Goal: Task Accomplishment & Management: Manage account settings

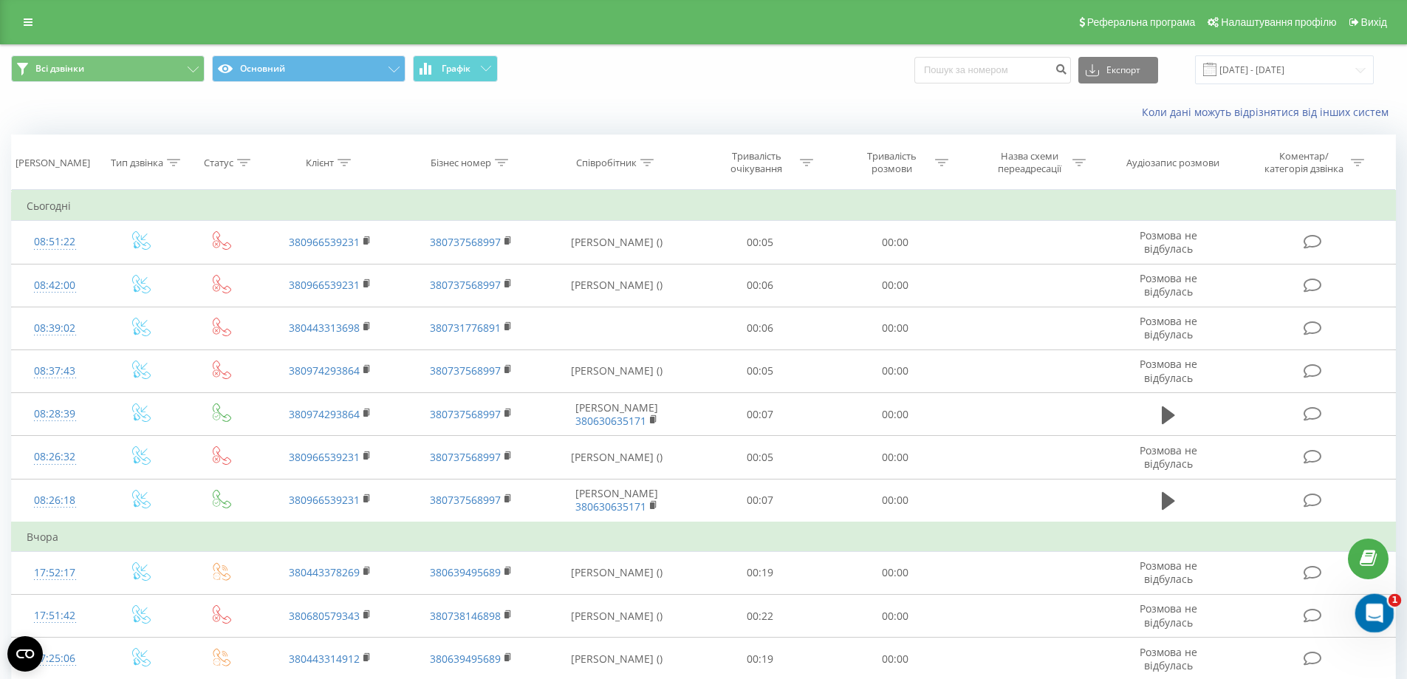
drag, startPoint x: 1365, startPoint y: 611, endPoint x: 2706, endPoint y: 1176, distance: 1455.4
click at [1364, 611] on icon "Відкрити програму для спілкування Intercom" at bounding box center [1372, 611] width 24 height 24
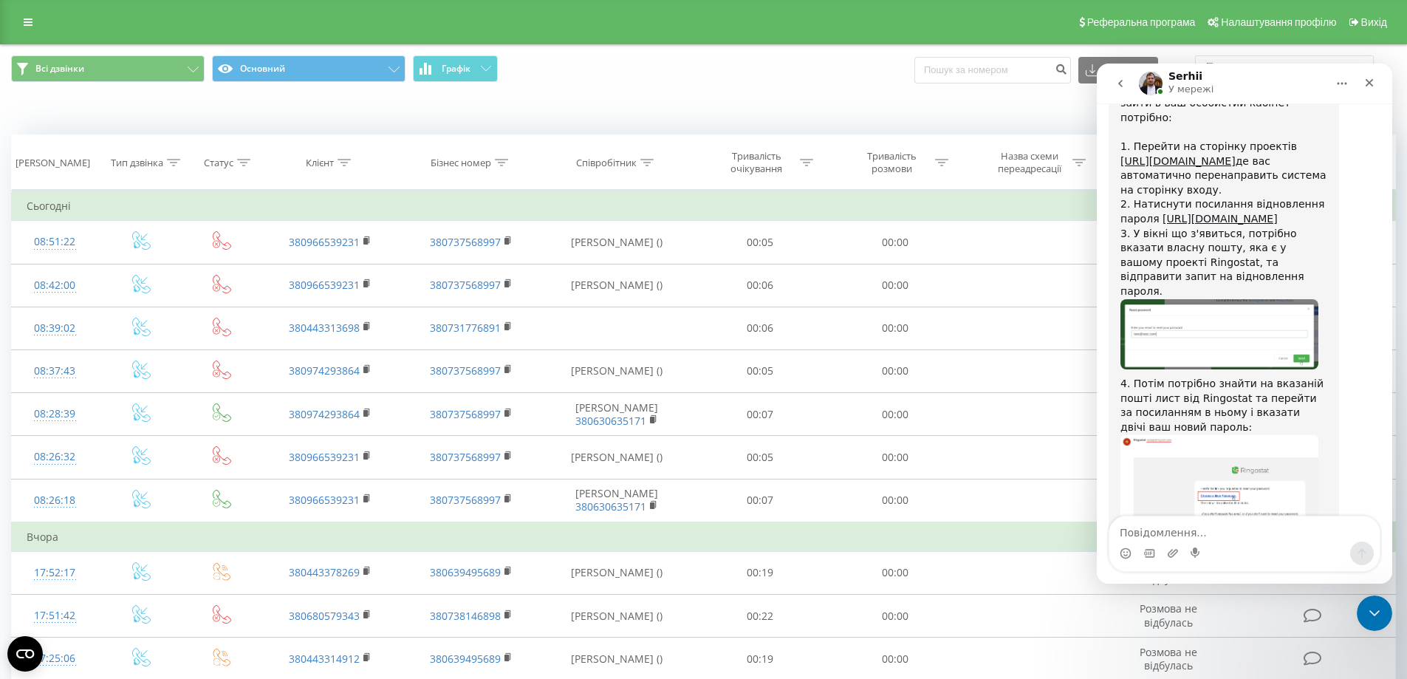
scroll to position [1429, 0]
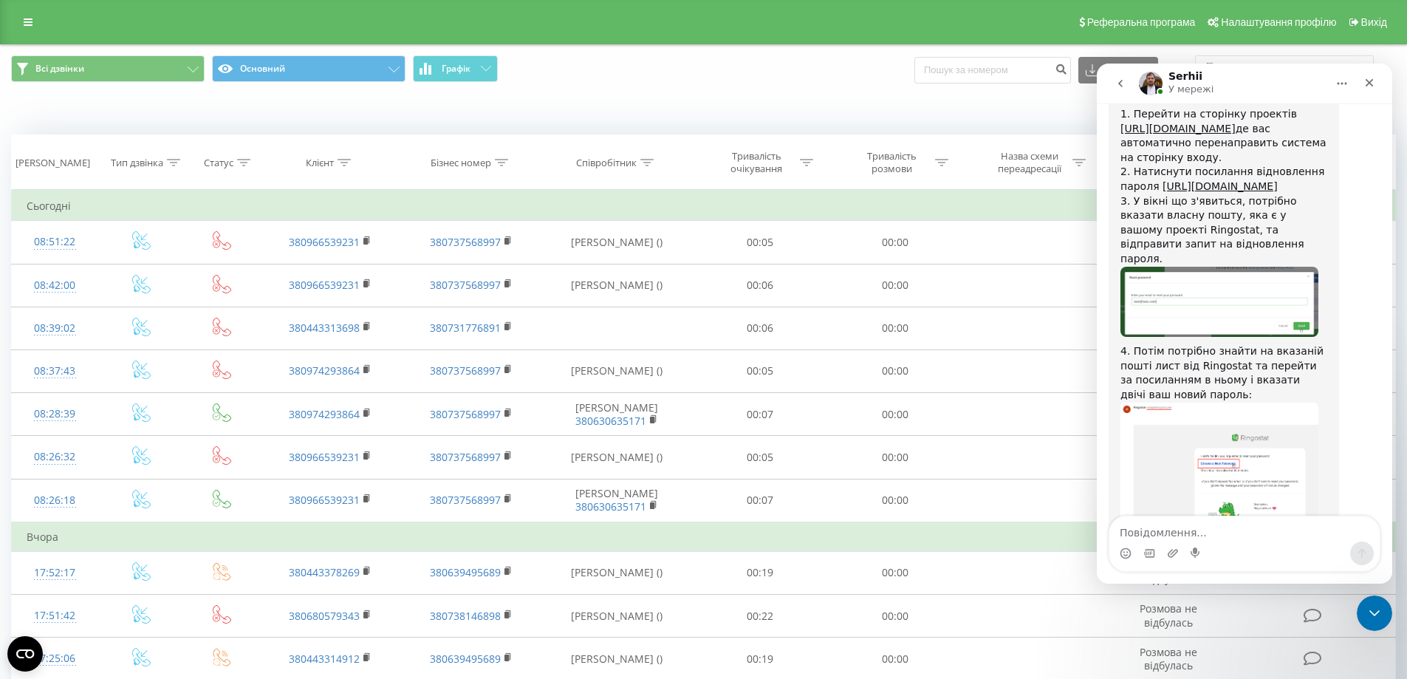
click at [1117, 92] on button "go back" at bounding box center [1120, 83] width 28 height 28
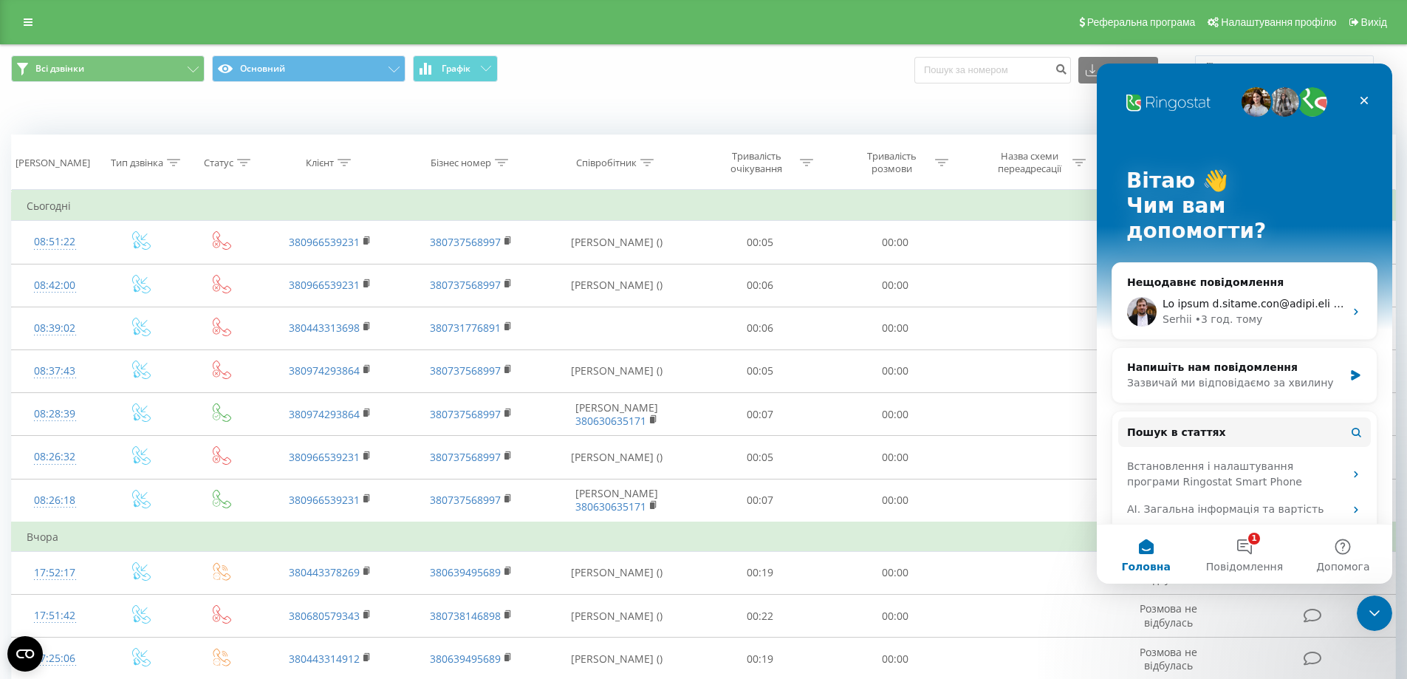
scroll to position [0, 0]
click at [25, 28] on link at bounding box center [28, 22] width 27 height 21
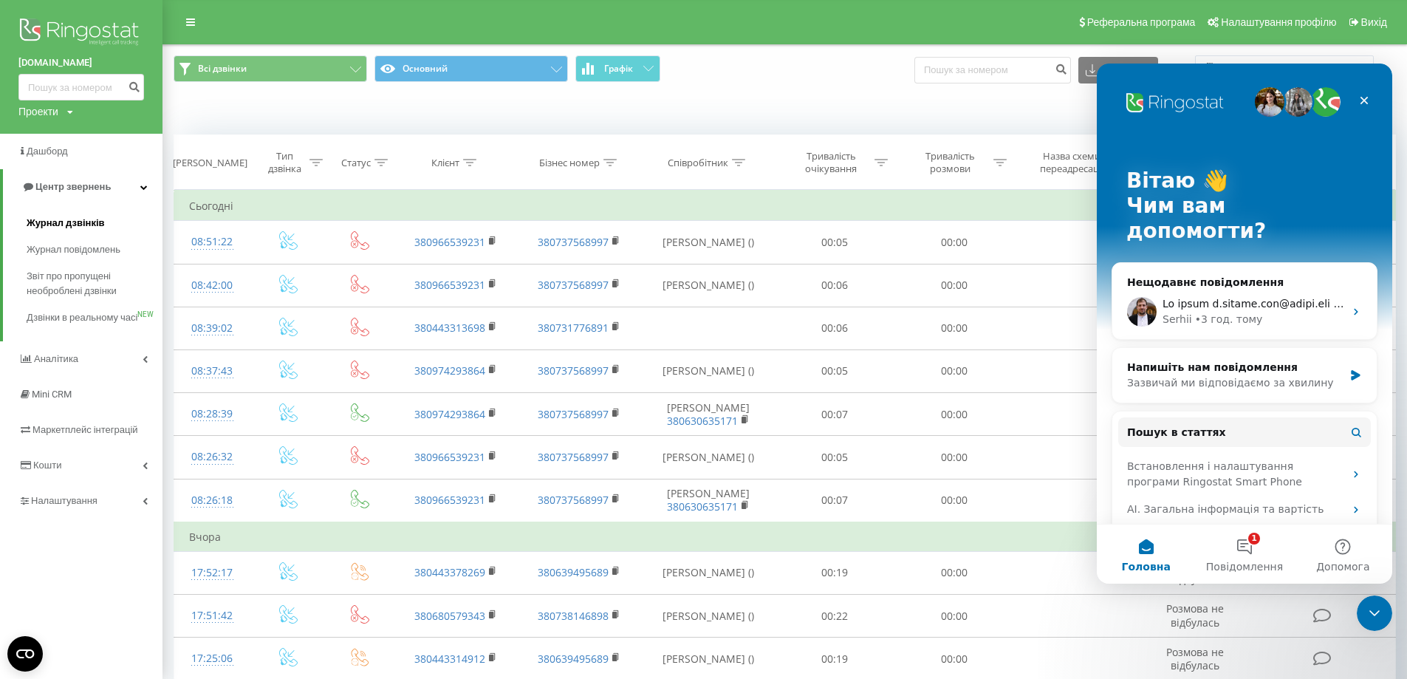
click at [79, 222] on span "Журнал дзвінків" at bounding box center [66, 223] width 78 height 15
click at [72, 508] on span "Налаштування" at bounding box center [59, 500] width 83 height 15
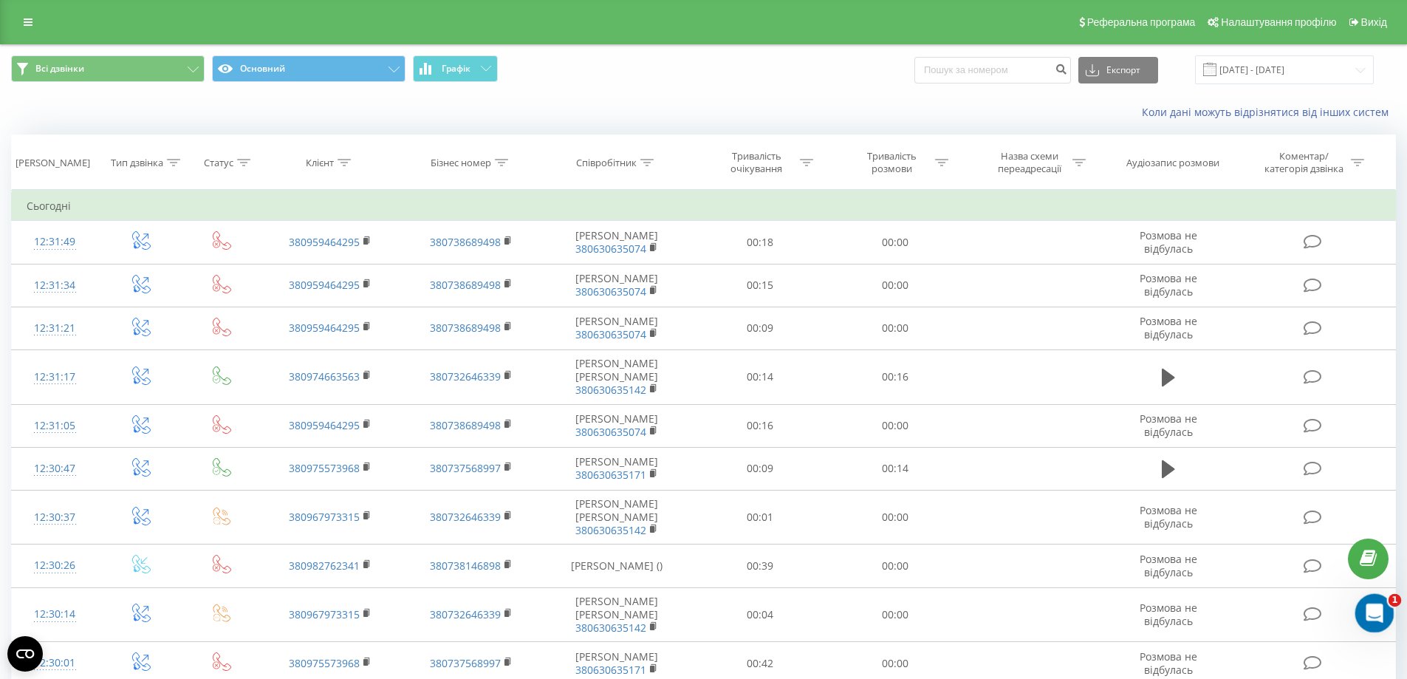
drag, startPoint x: 1385, startPoint y: 615, endPoint x: 2363, endPoint y: 1180, distance: 1129.4
click at [1388, 616] on div "Відкрити програму для спілкування Intercom" at bounding box center [1372, 610] width 49 height 49
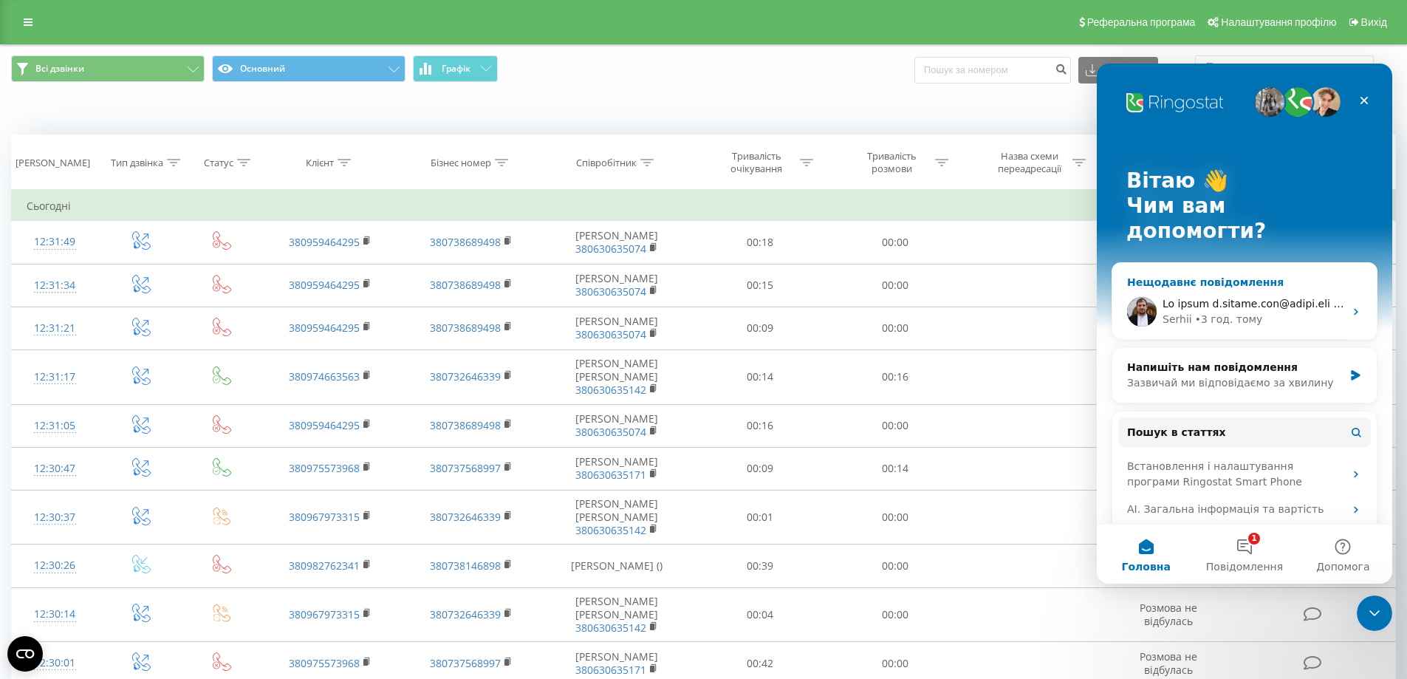
click at [1219, 312] on div "• 3 год. тому" at bounding box center [1229, 320] width 68 height 16
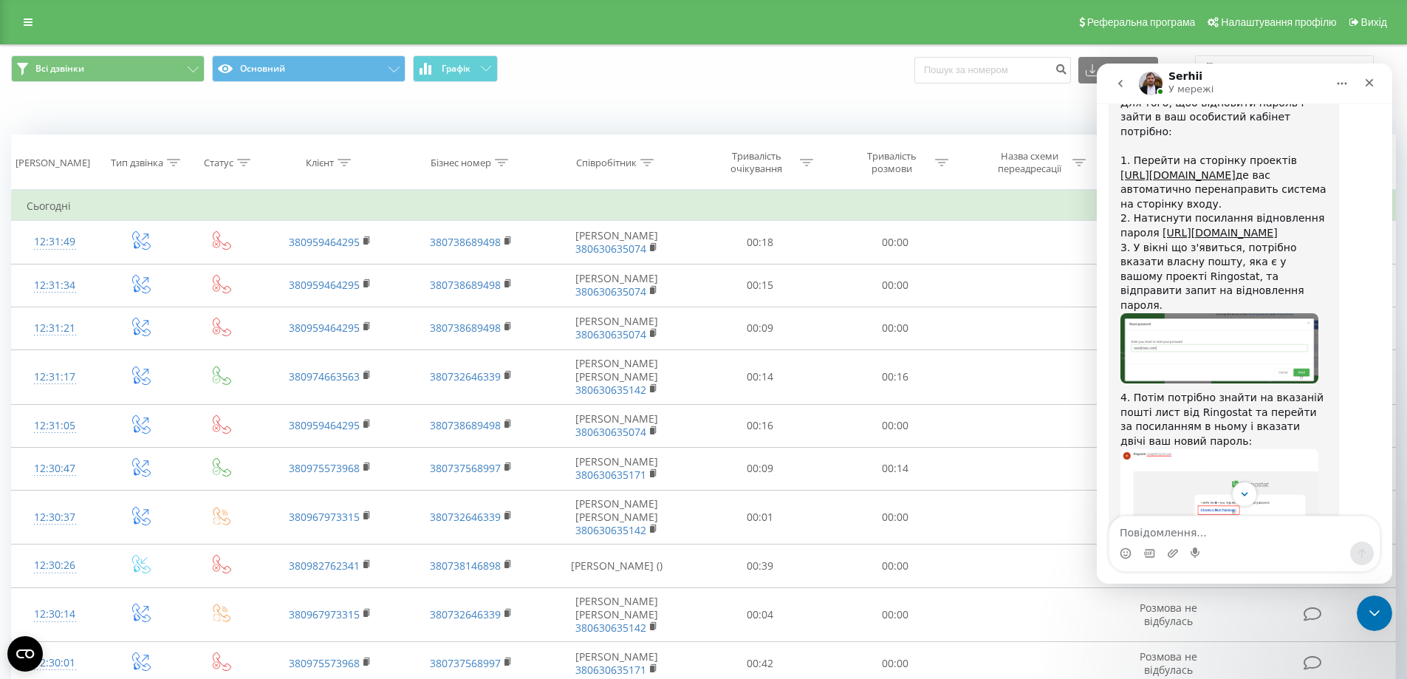
scroll to position [1429, 0]
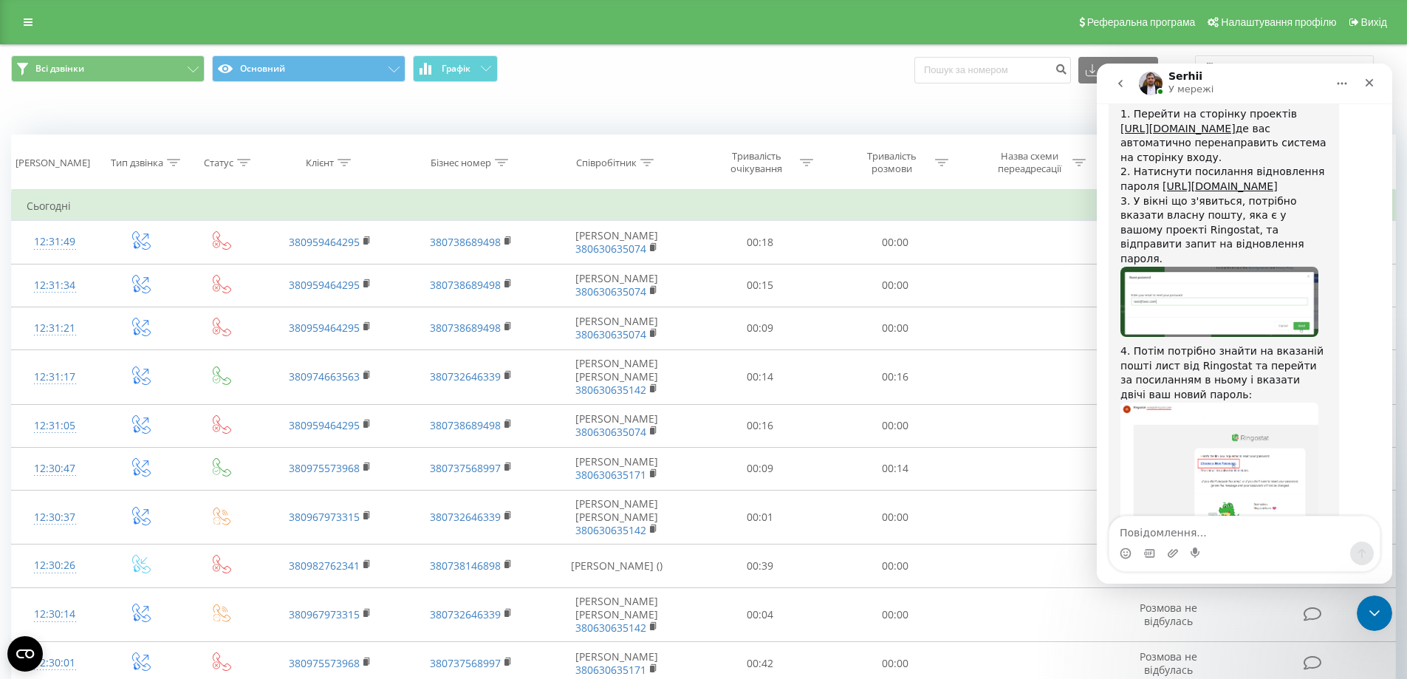
click at [1257, 523] on textarea "Повідомлення..." at bounding box center [1244, 528] width 270 height 25
type textarea "ніби, вийшло, дякую"
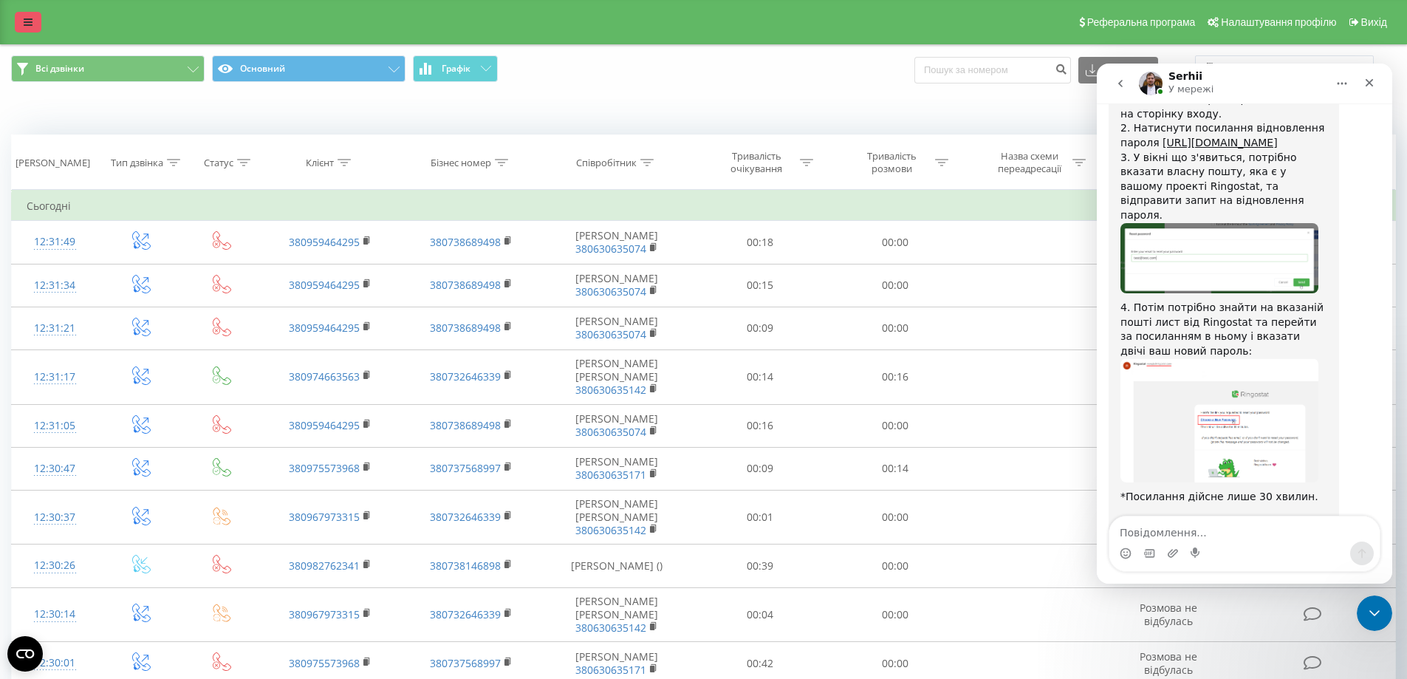
click at [16, 18] on link at bounding box center [28, 22] width 27 height 21
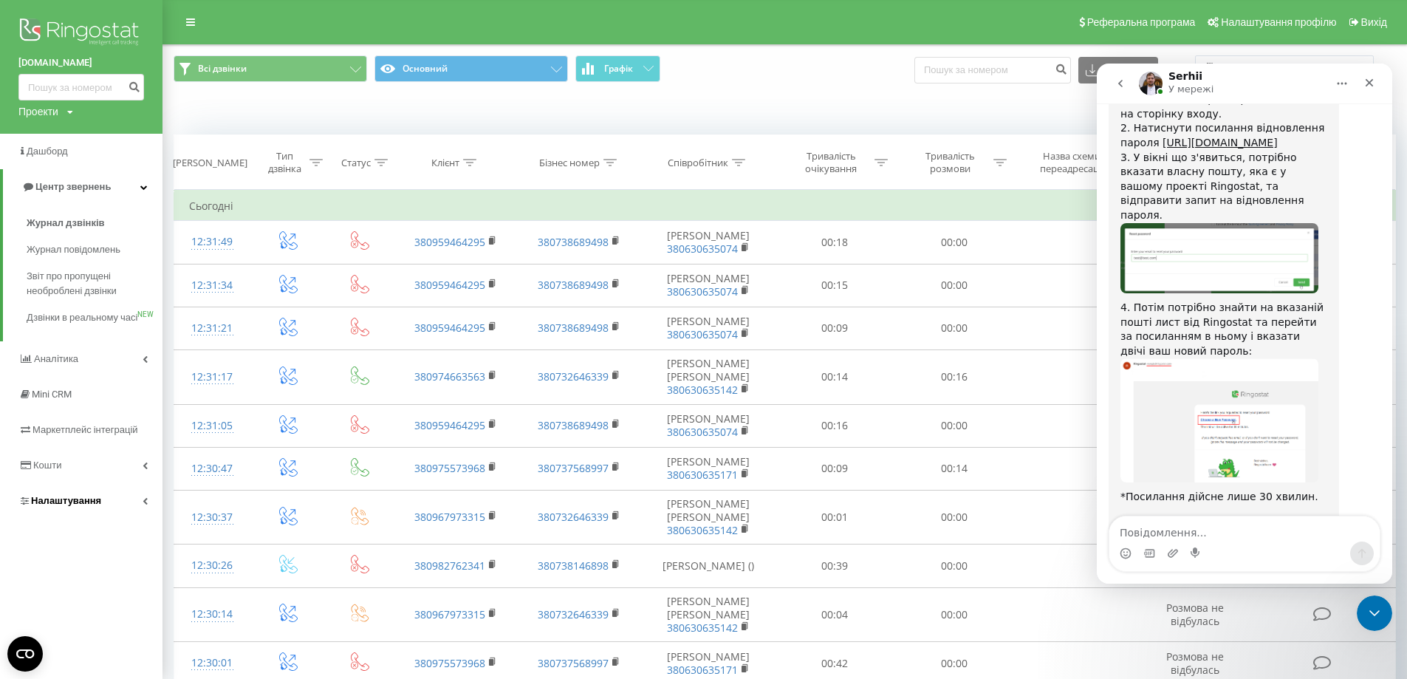
click at [81, 506] on span "Налаштування" at bounding box center [66, 500] width 70 height 11
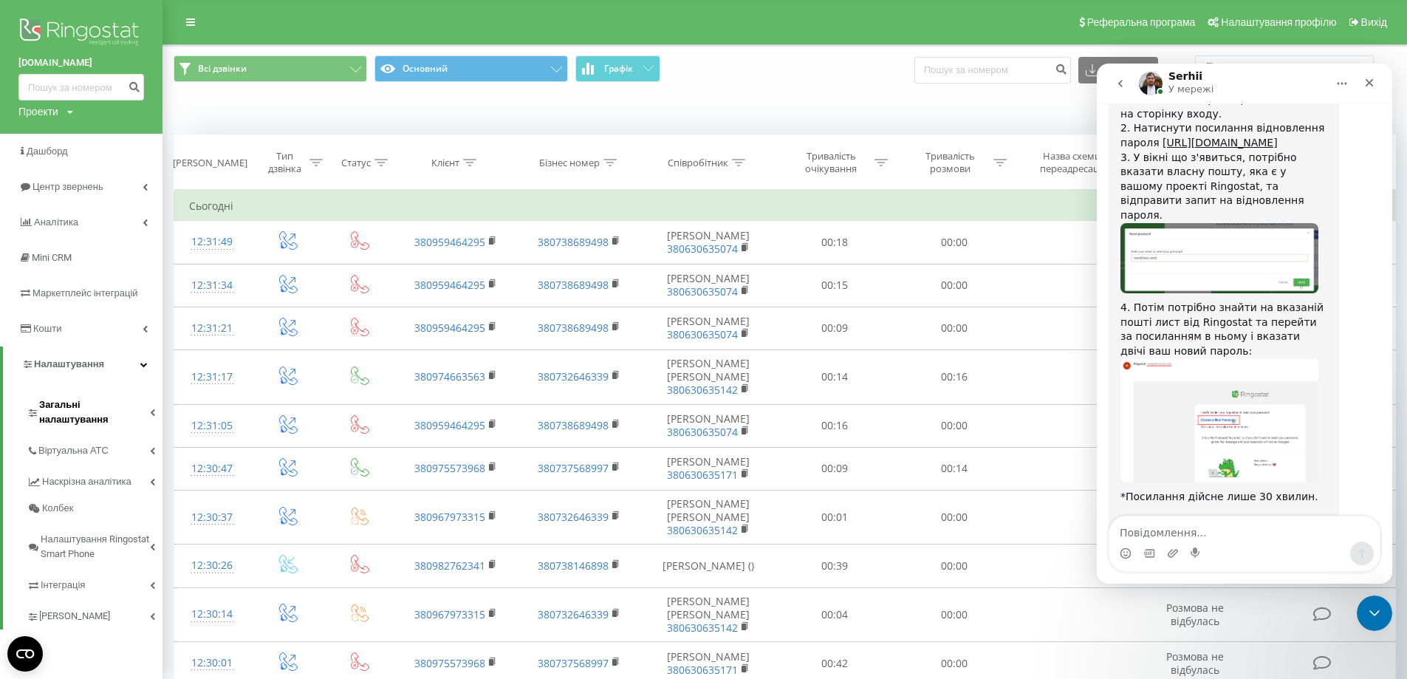
click at [114, 406] on span "Загальні налаштування" at bounding box center [94, 412] width 111 height 30
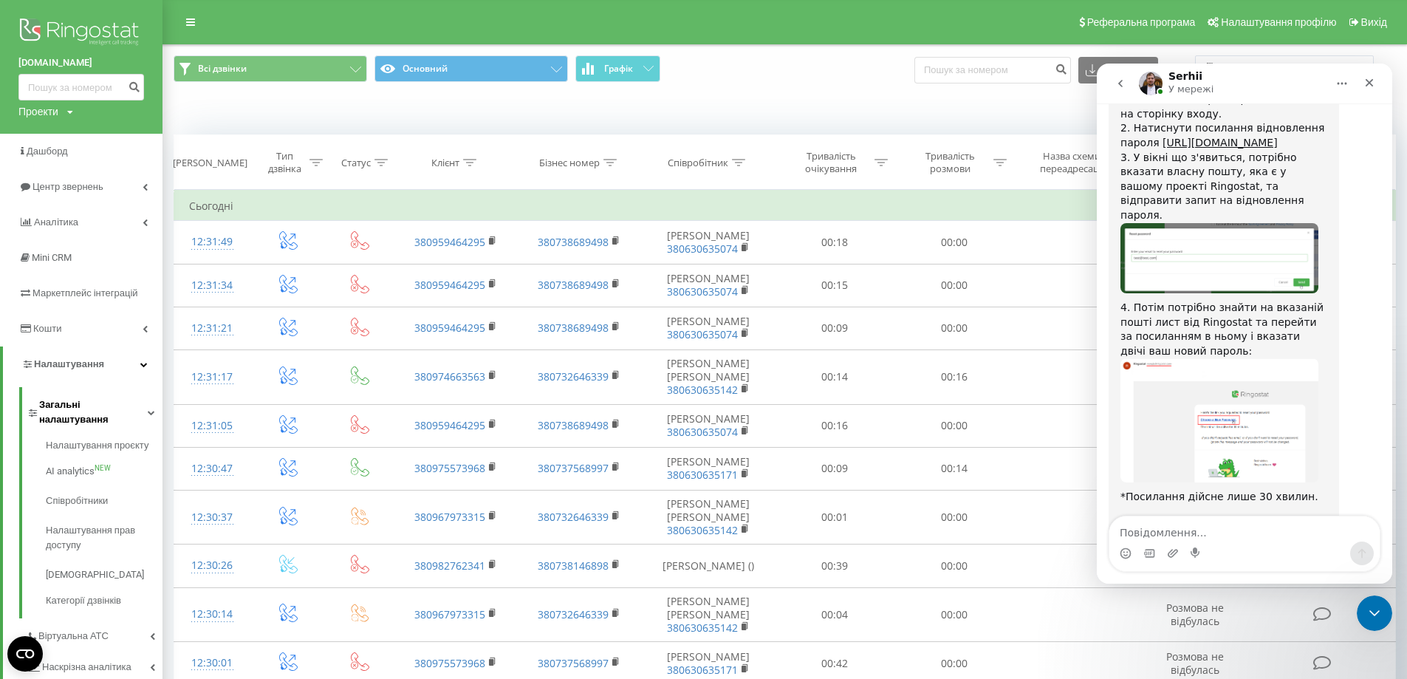
click at [131, 403] on span "Загальні налаштування" at bounding box center [93, 412] width 109 height 30
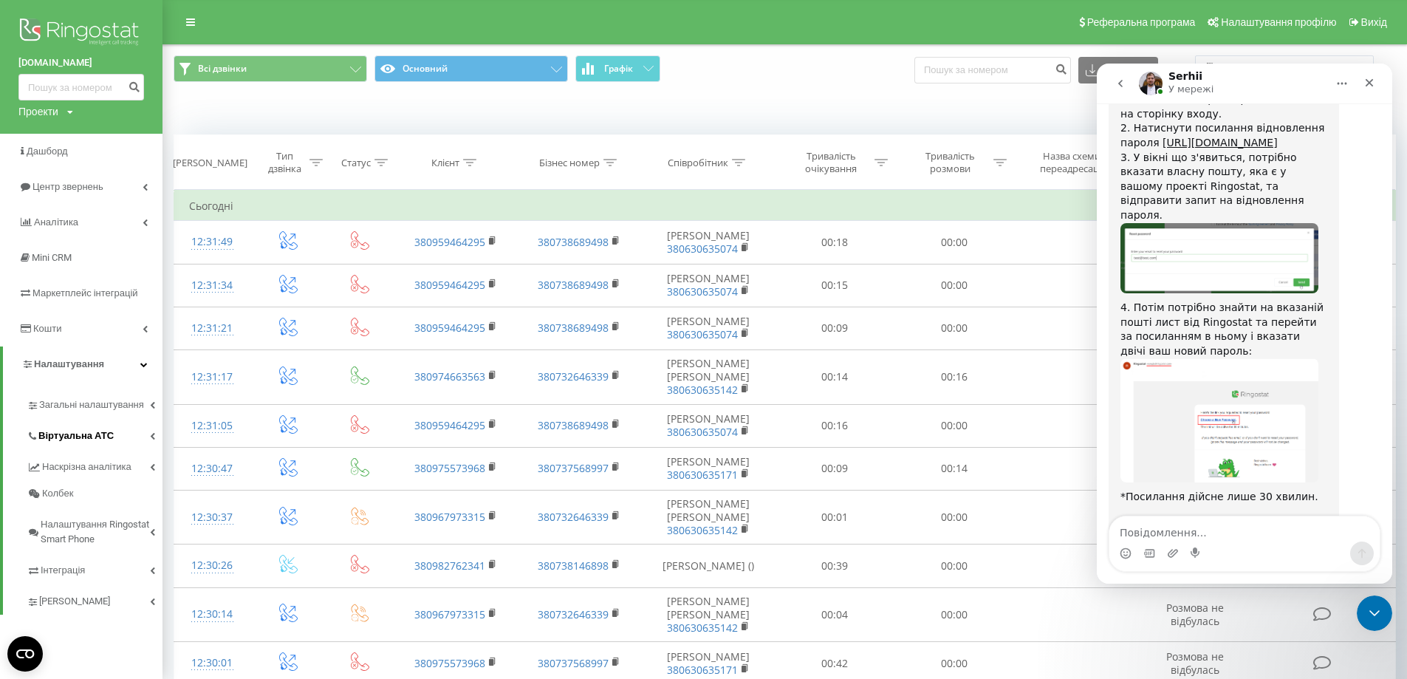
click at [118, 438] on link "Віртуальна АТС" at bounding box center [95, 433] width 136 height 31
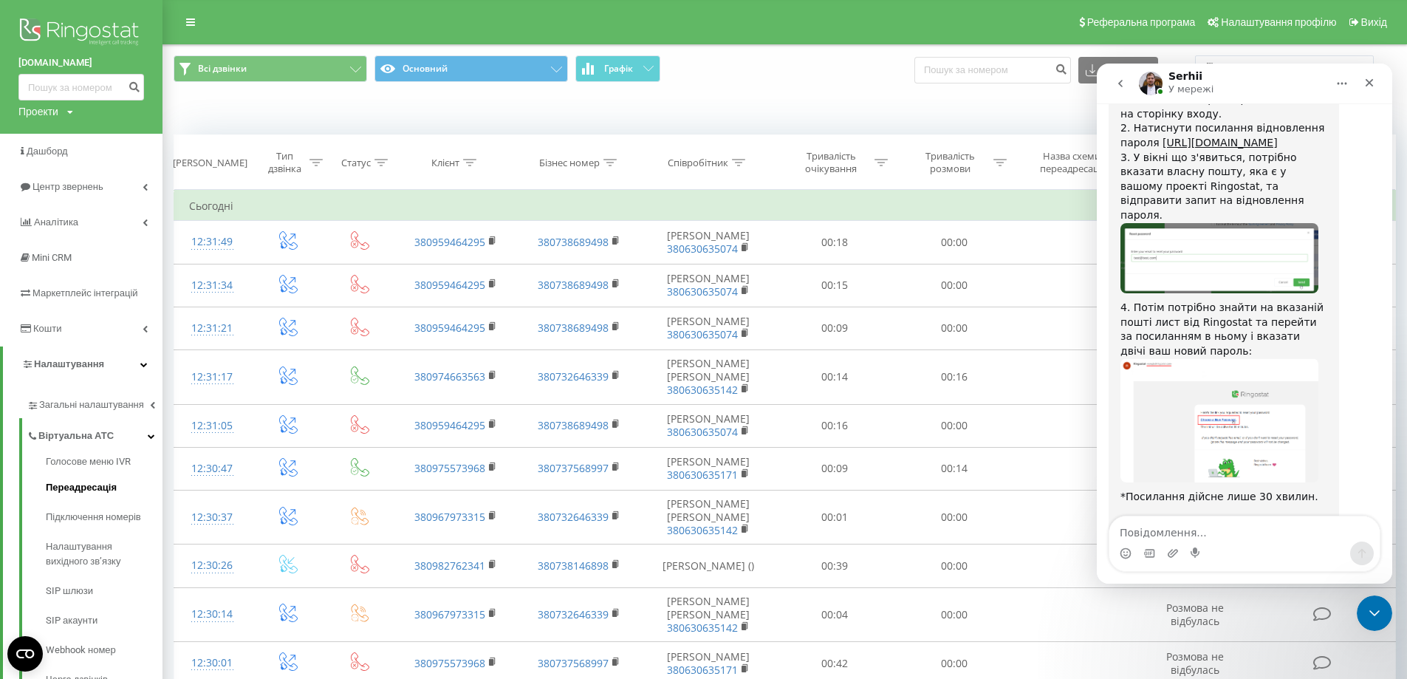
click at [100, 495] on span "Переадресація" at bounding box center [81, 487] width 71 height 15
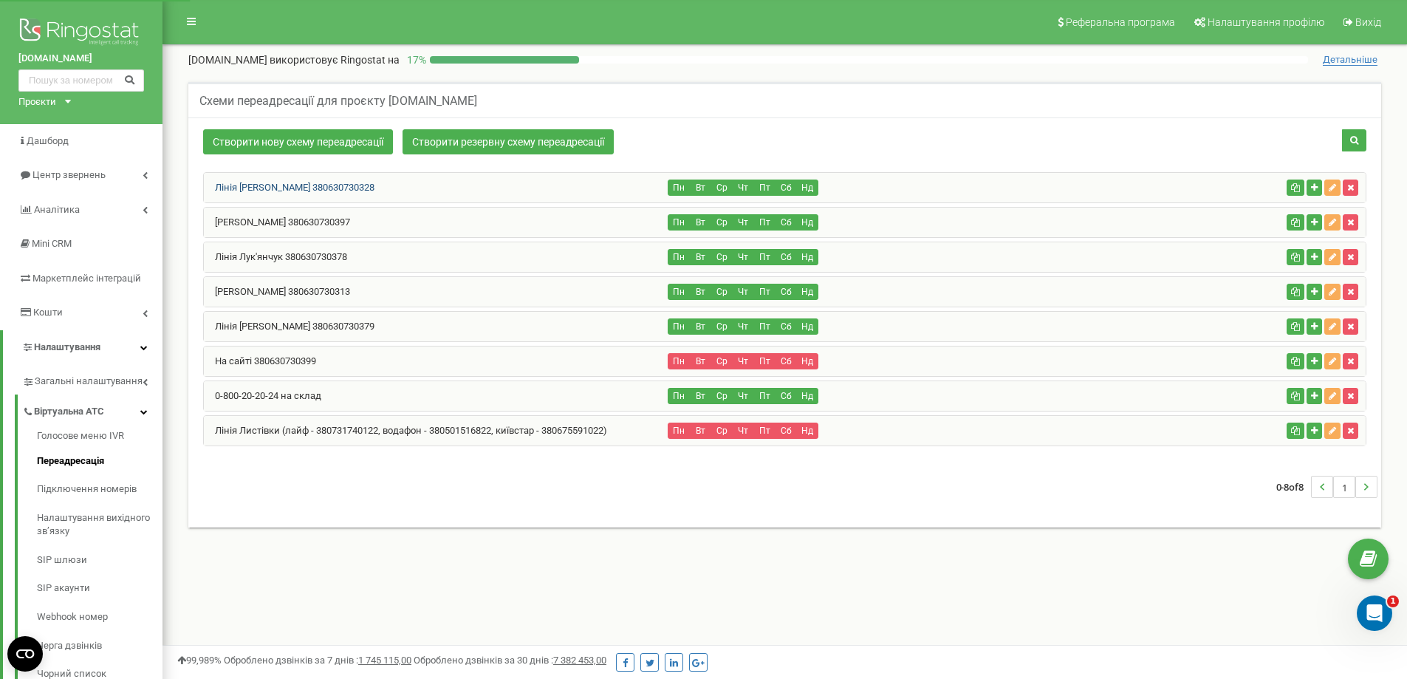
click at [285, 183] on link "Лінія Жданова 380630730328" at bounding box center [289, 187] width 171 height 11
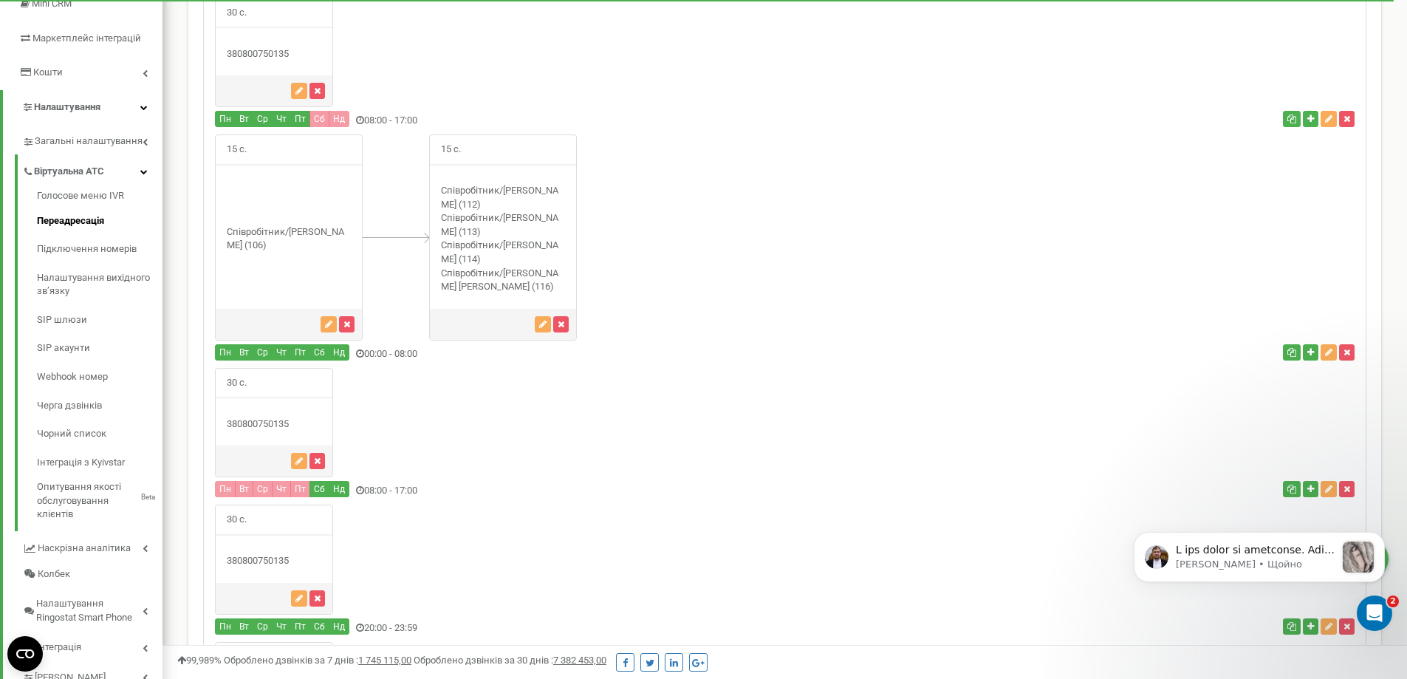
scroll to position [222, 0]
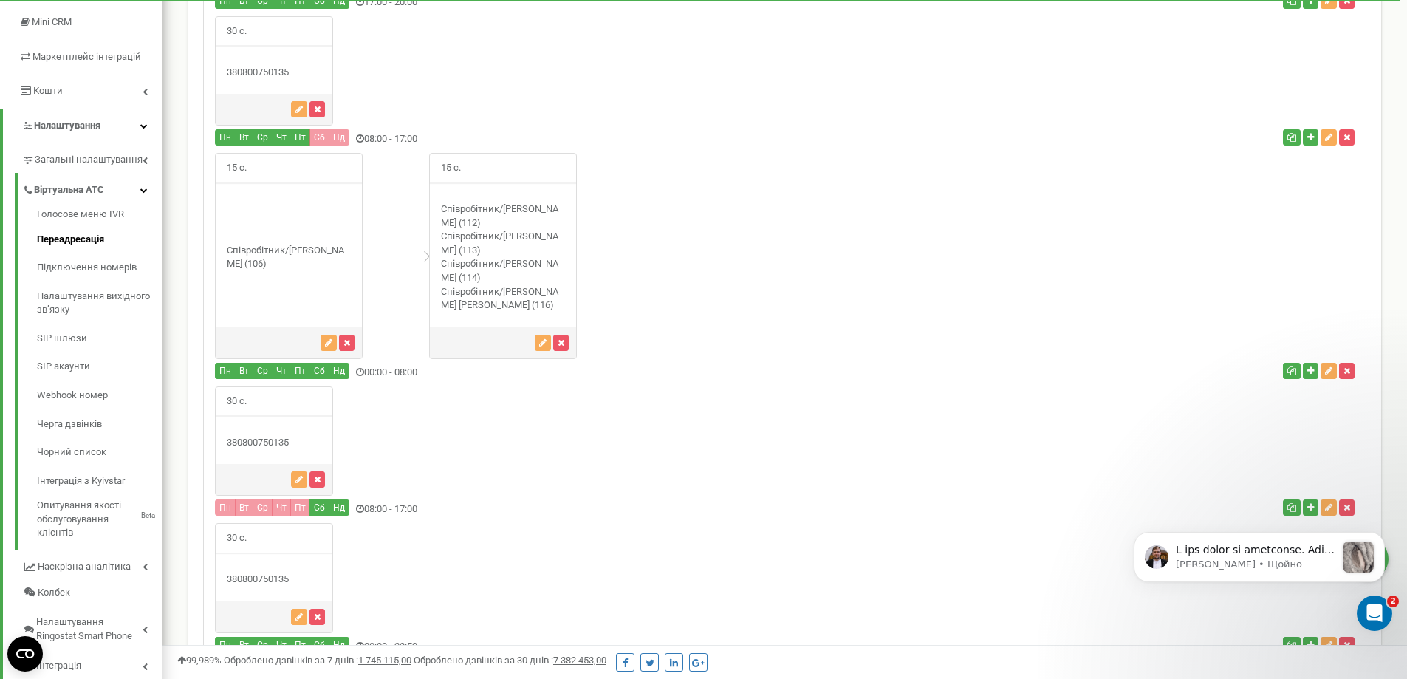
drag, startPoint x: 304, startPoint y: 453, endPoint x: 205, endPoint y: 450, distance: 99.0
click at [205, 450] on div "30 с." at bounding box center [785, 441] width 1162 height 110
copy div "380800750135"
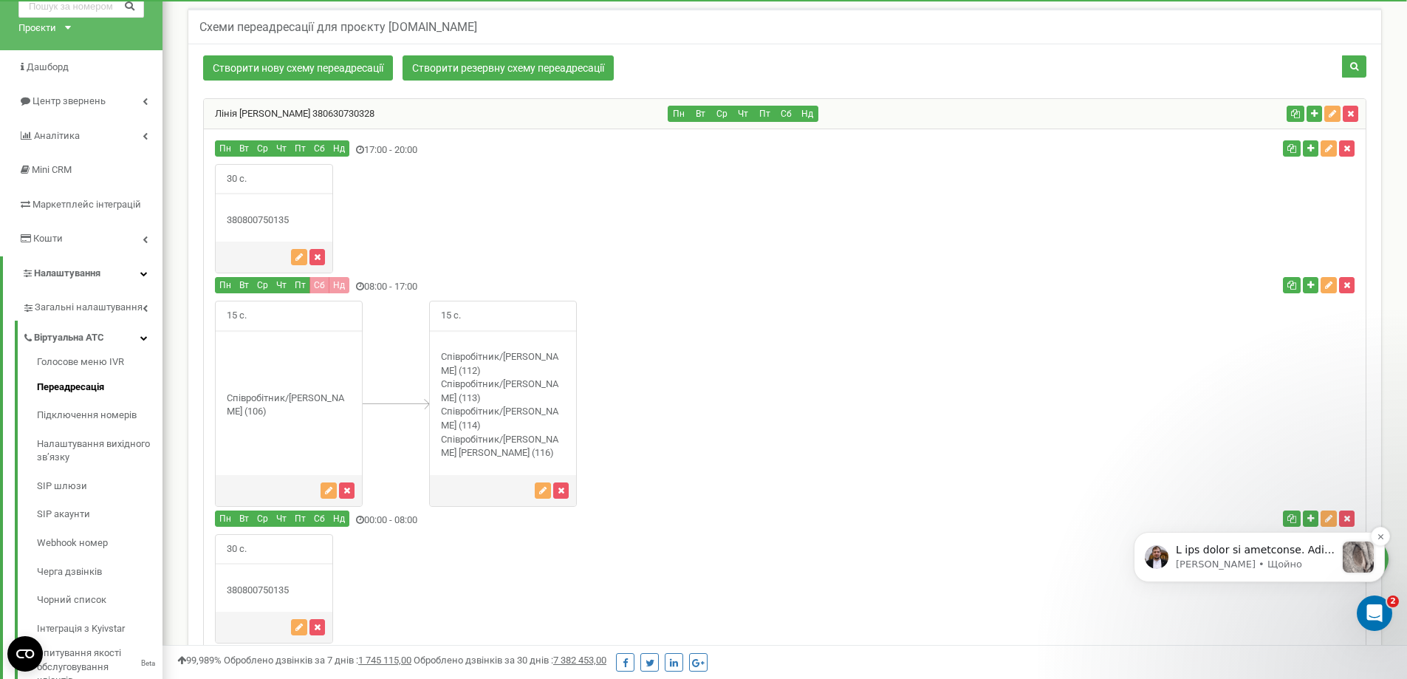
click at [1255, 563] on p "Serhii • Щойно" at bounding box center [1256, 564] width 160 height 13
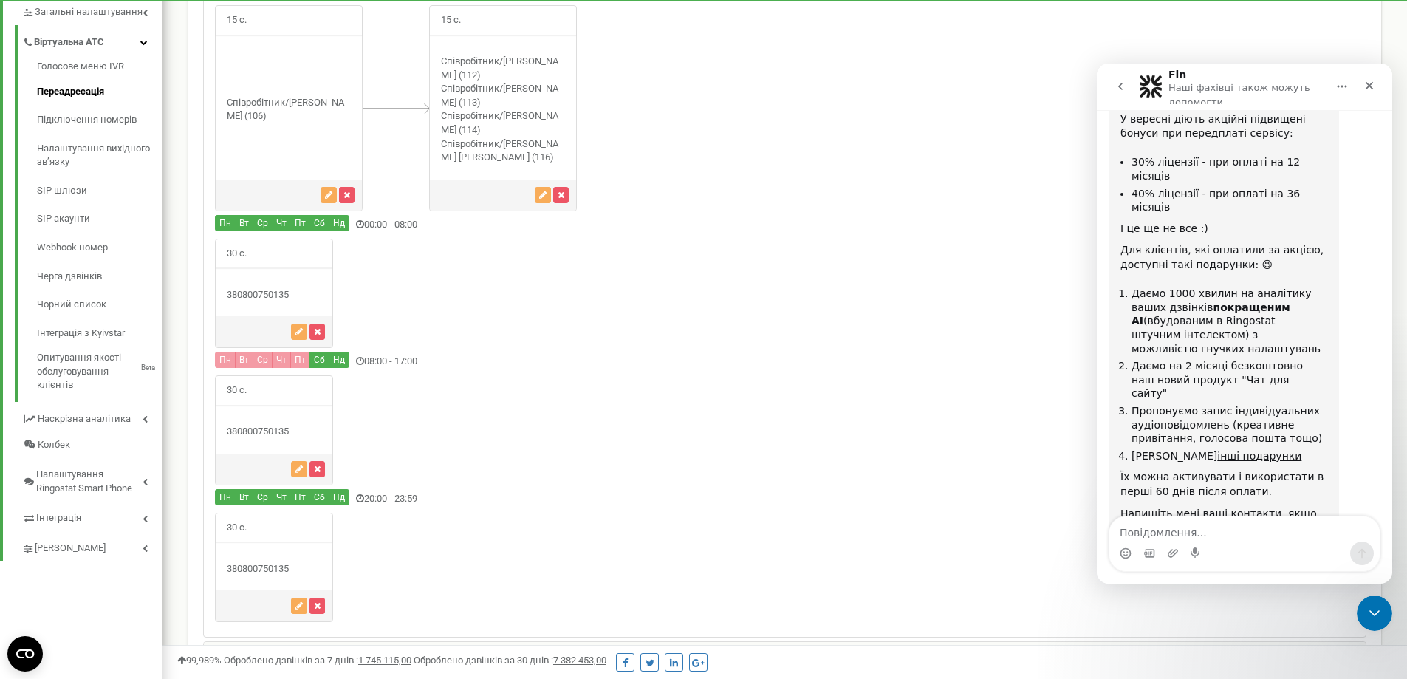
scroll to position [2403, 0]
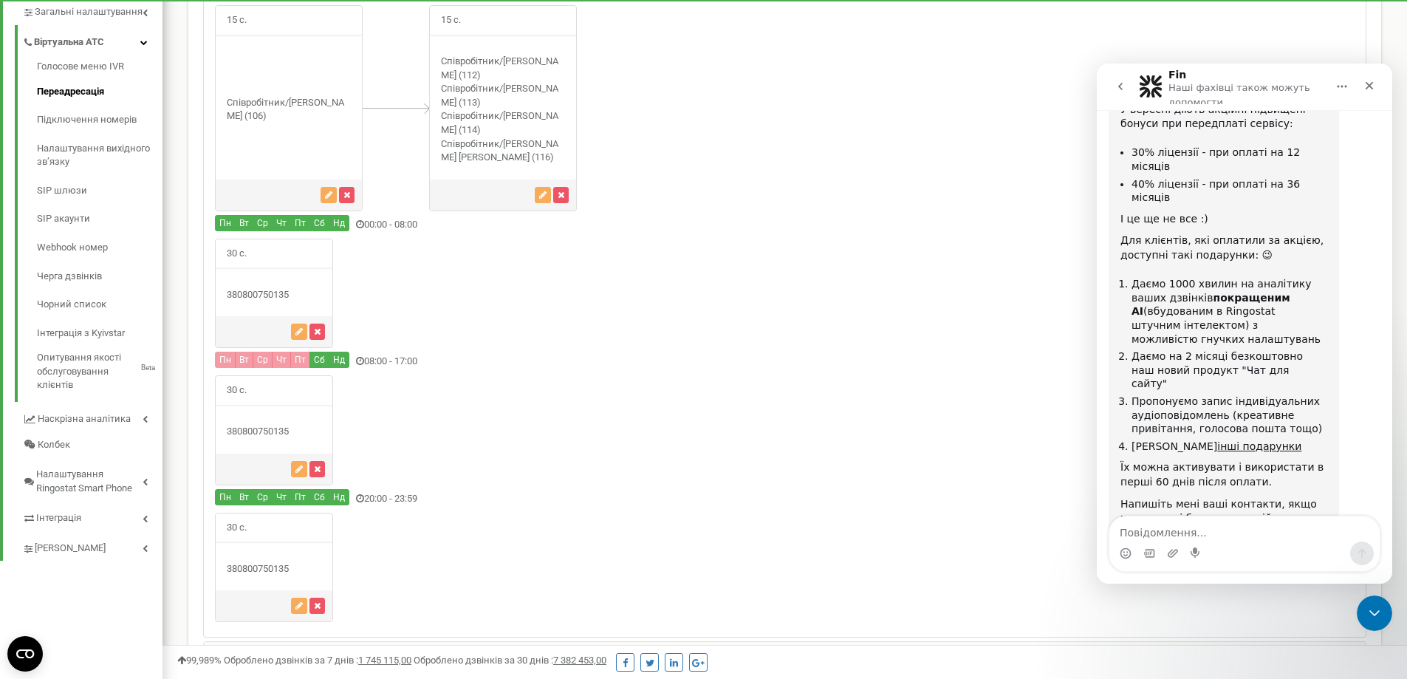
click at [1123, 87] on icon "go back" at bounding box center [1121, 87] width 12 height 12
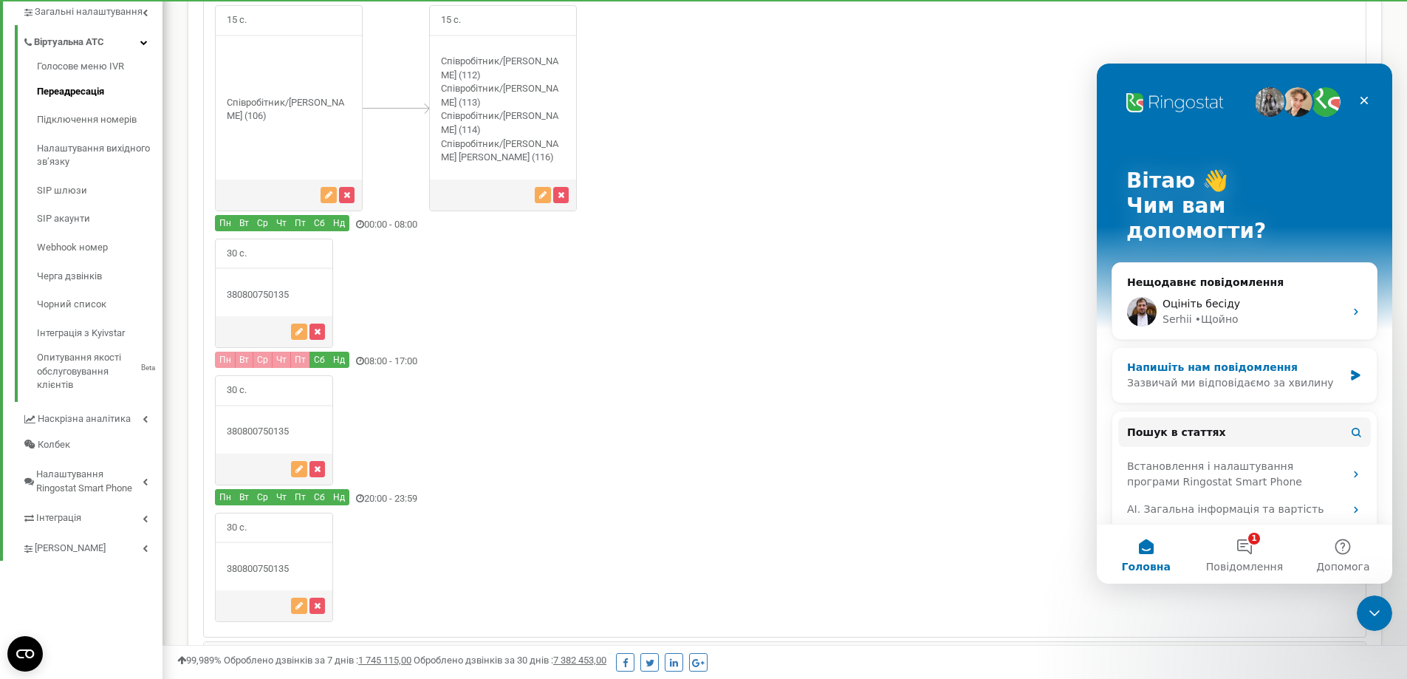
click at [1259, 375] on div "Зазвичай ми відповідаємо за хвилину" at bounding box center [1235, 383] width 216 height 16
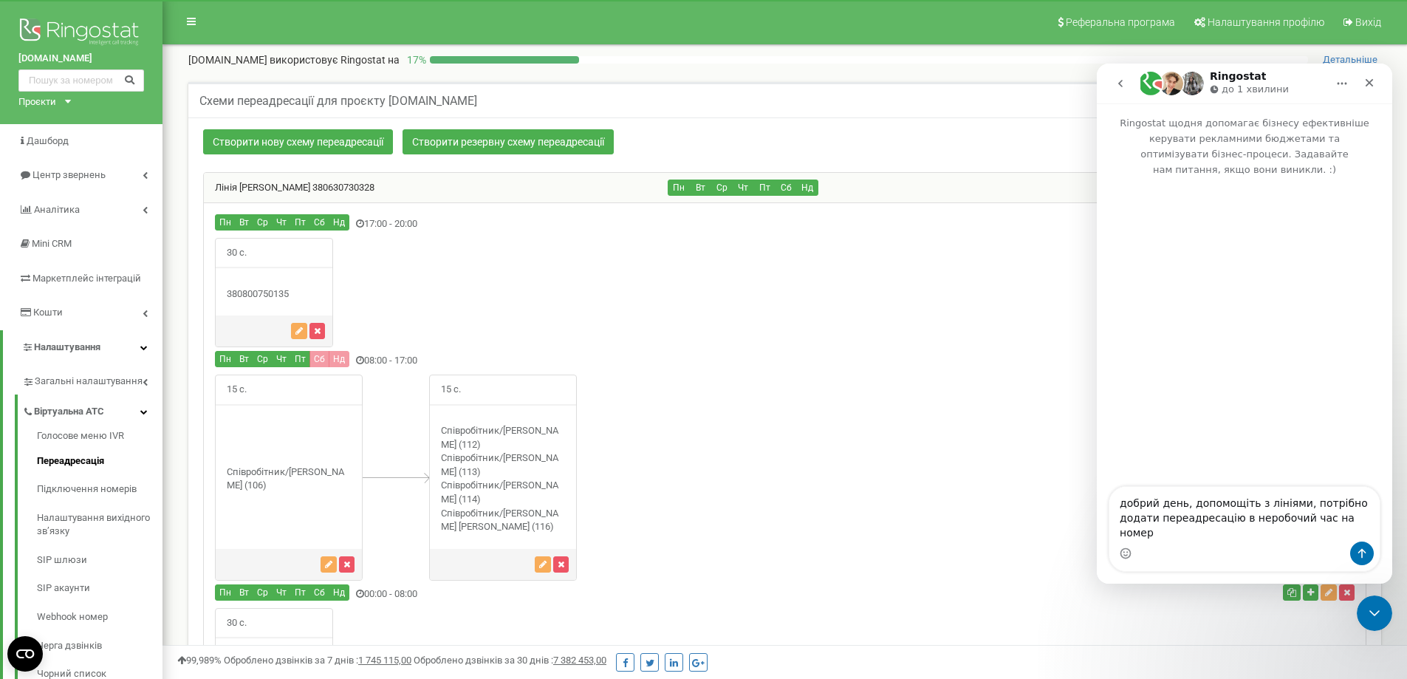
type textarea "добрий день, допомощіть з лініями, потрібно додати переадресацію в неробочий ча…"
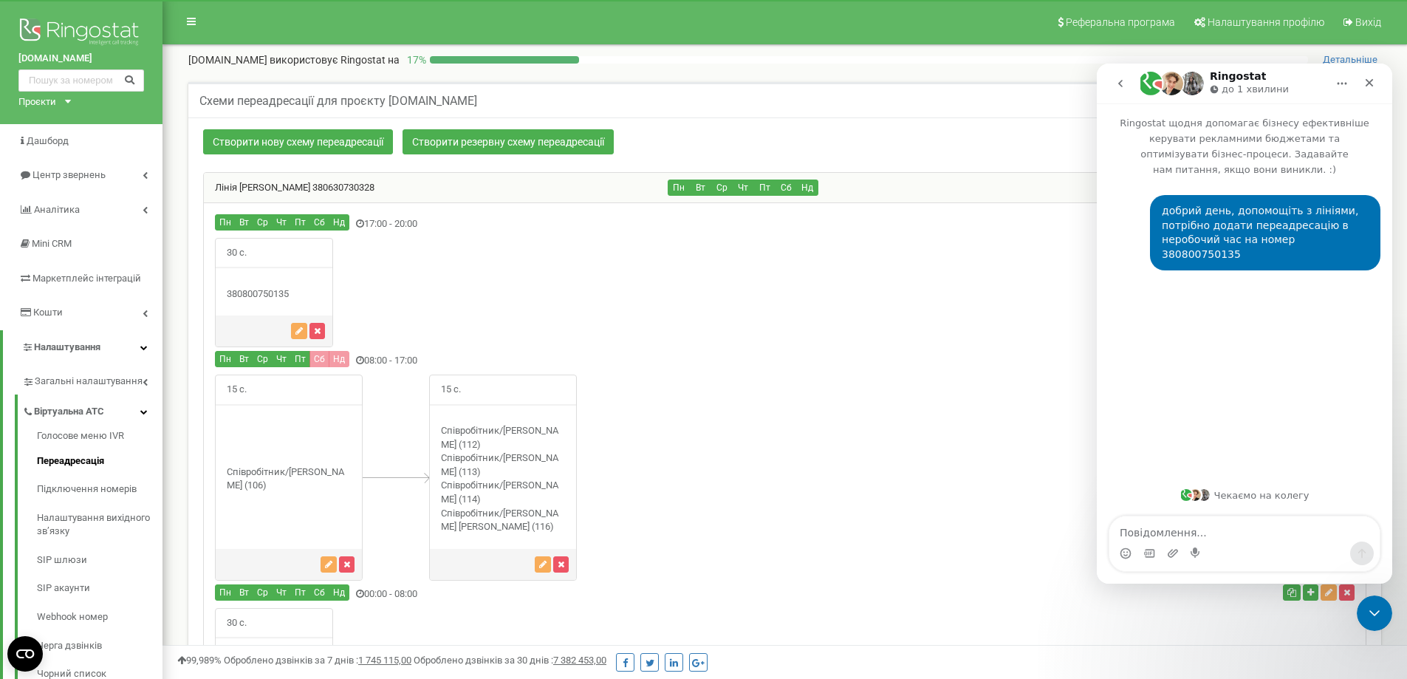
click at [273, 98] on h5 "Схеми переадресації для проєкту [DOMAIN_NAME]" at bounding box center [338, 101] width 278 height 13
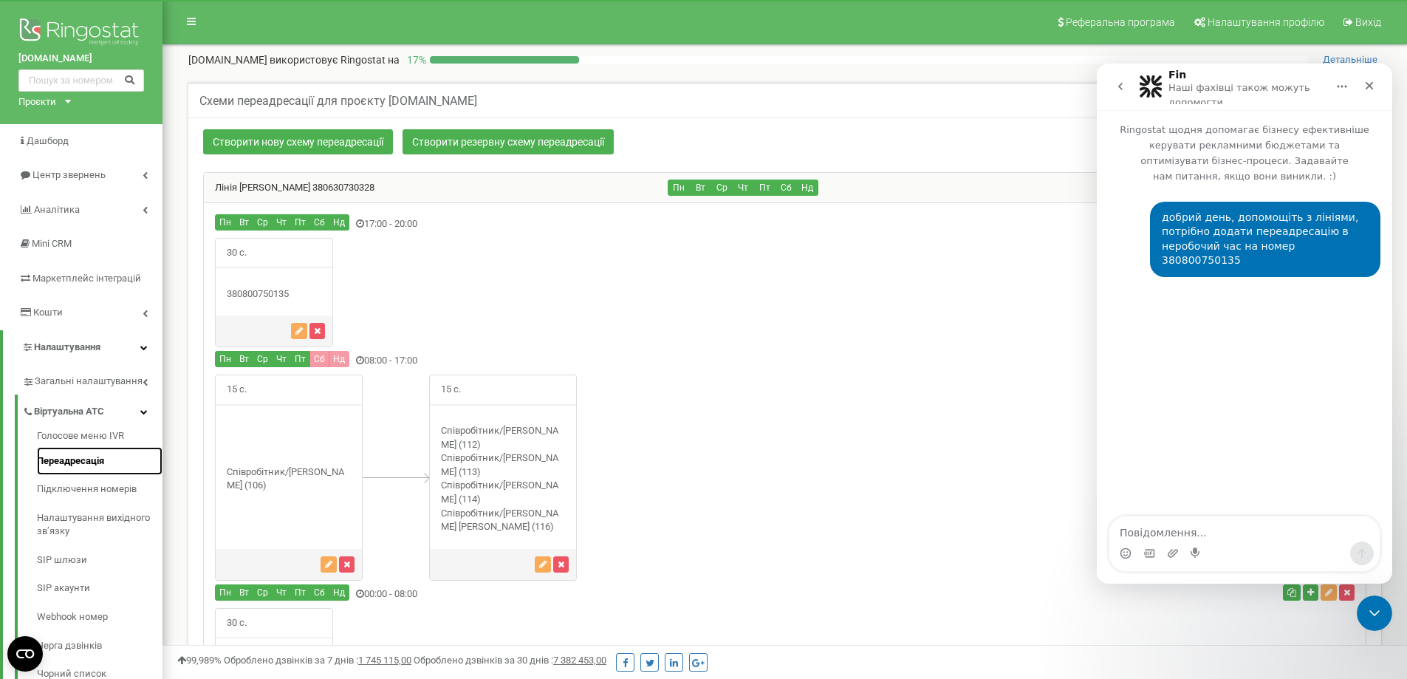
click at [75, 462] on link "Переадресація" at bounding box center [100, 461] width 126 height 29
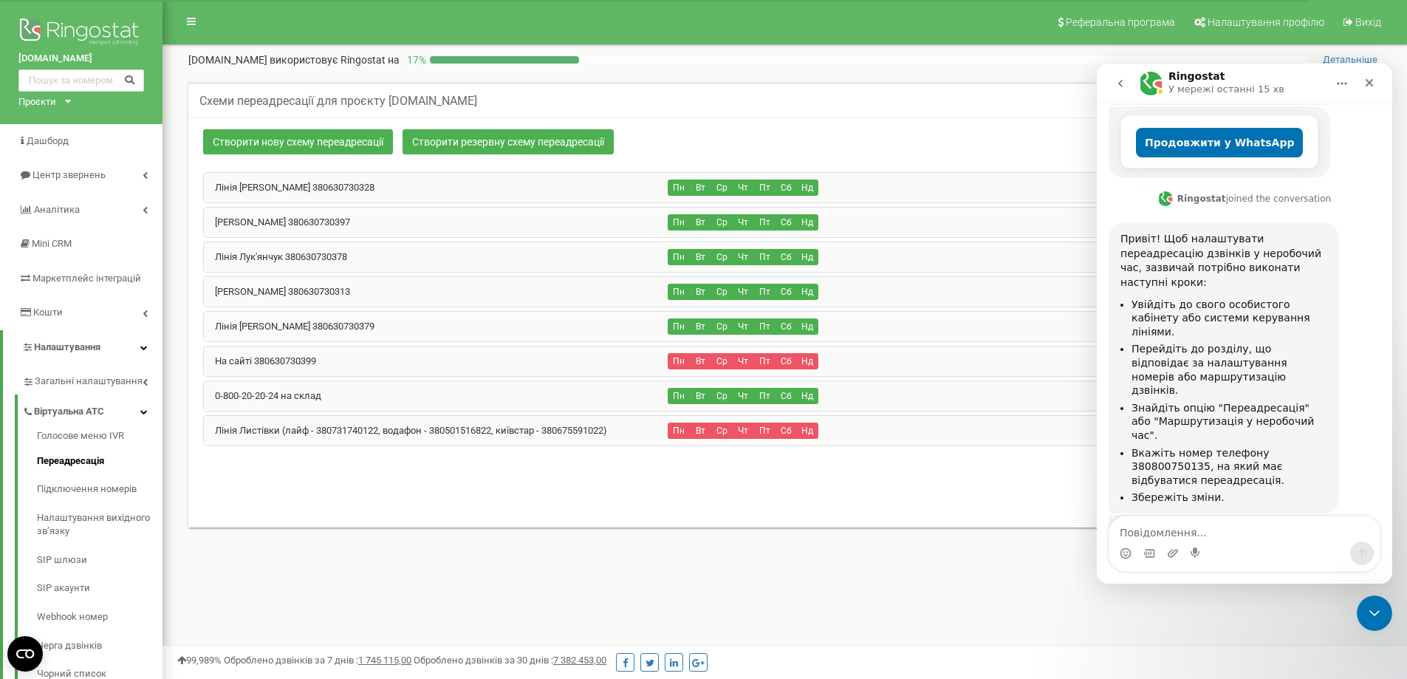
scroll to position [343, 0]
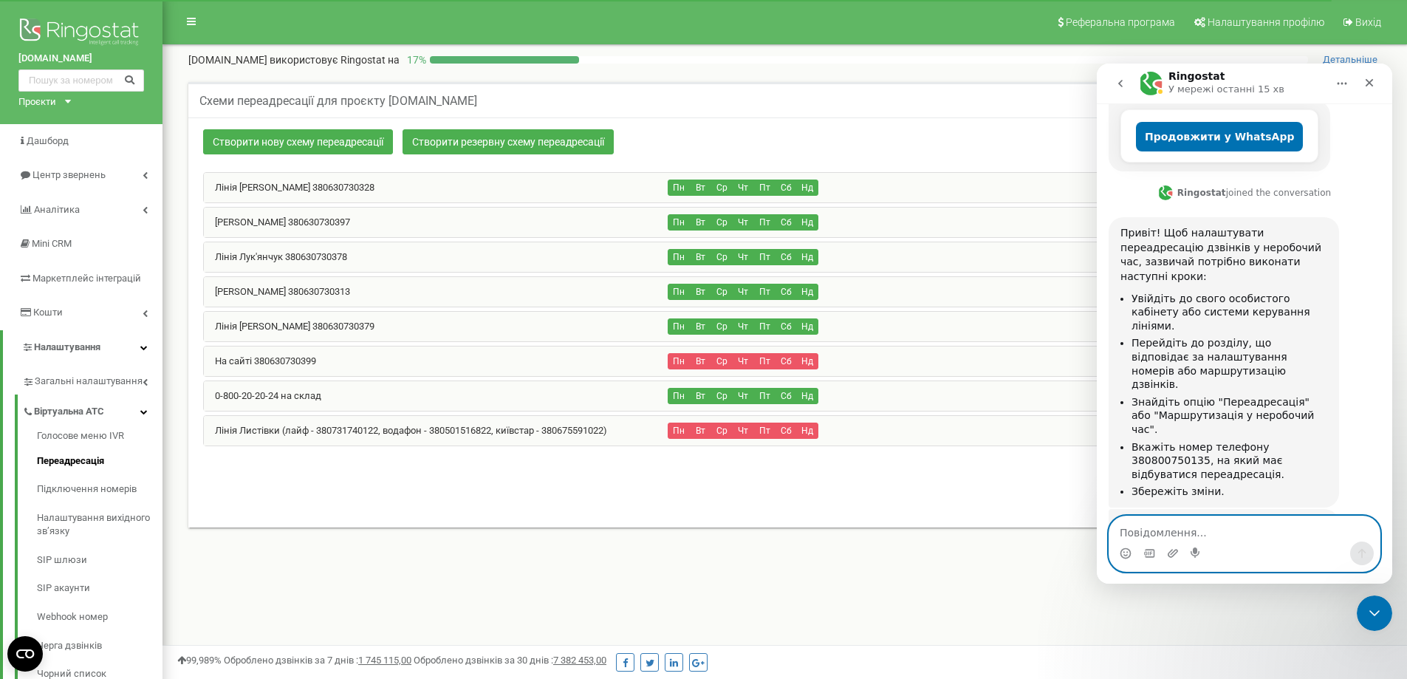
click at [1163, 524] on textarea "Повідомлення..." at bounding box center [1244, 528] width 270 height 25
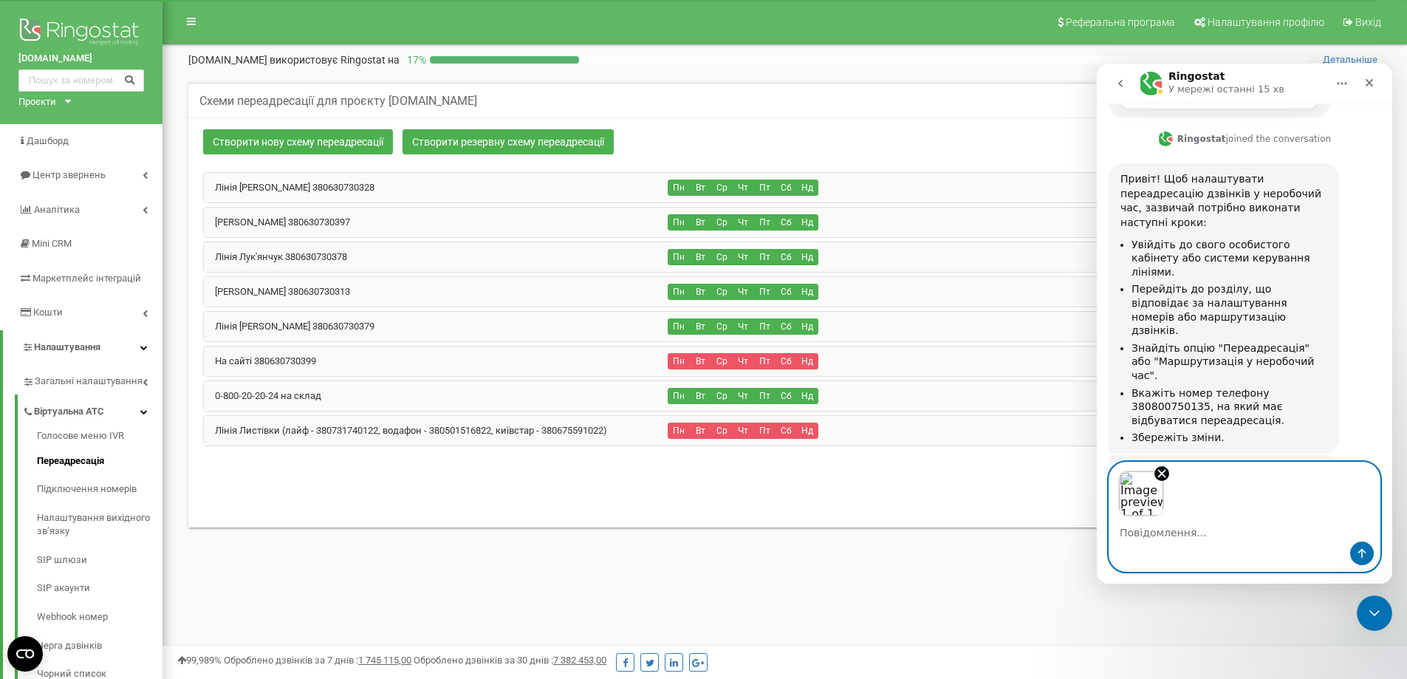
scroll to position [386, 0]
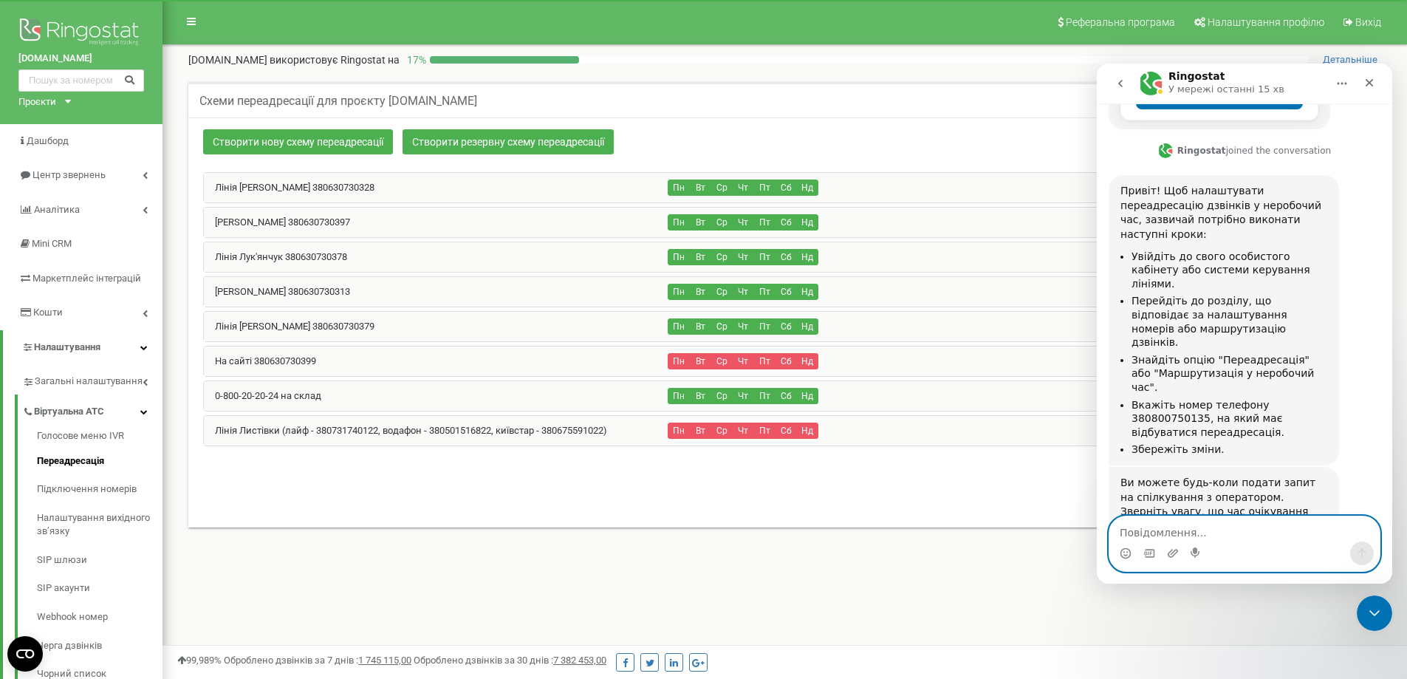
click at [1273, 530] on textarea "Повідомлення..." at bounding box center [1244, 528] width 270 height 25
type textarea "і тут"
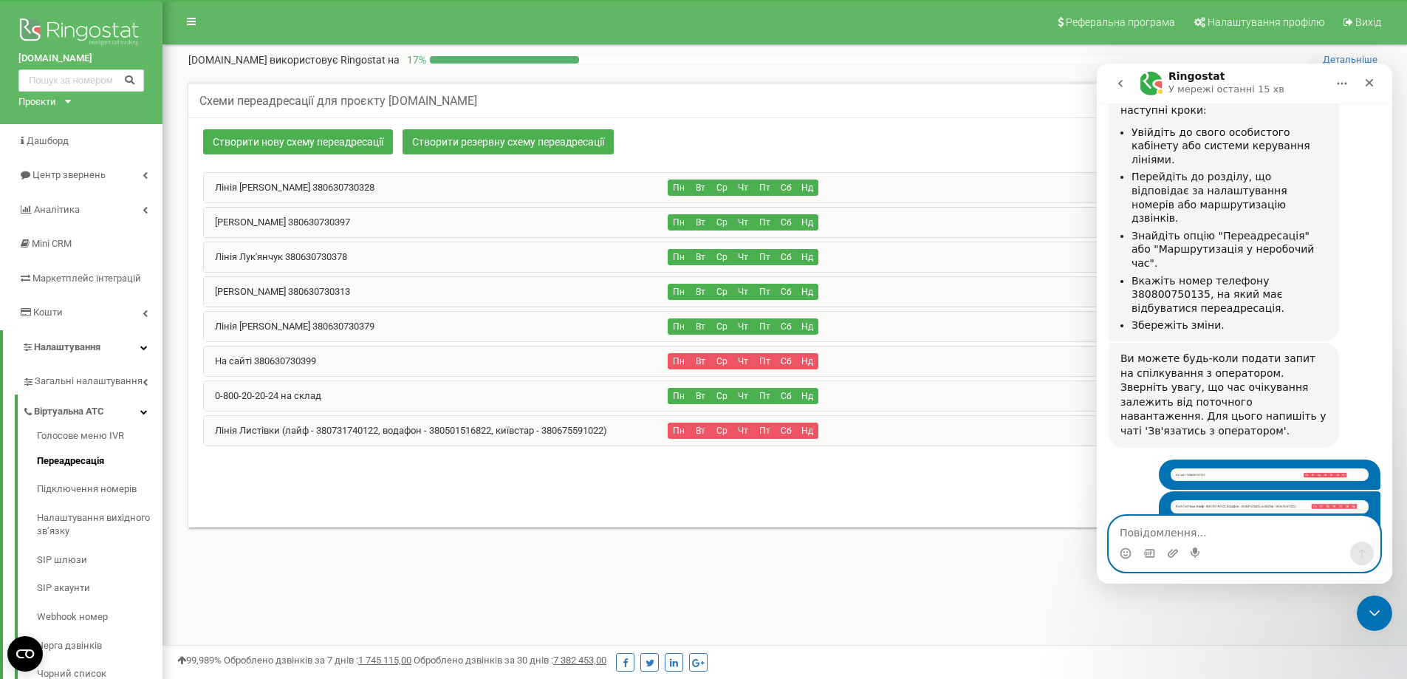
scroll to position [513, 0]
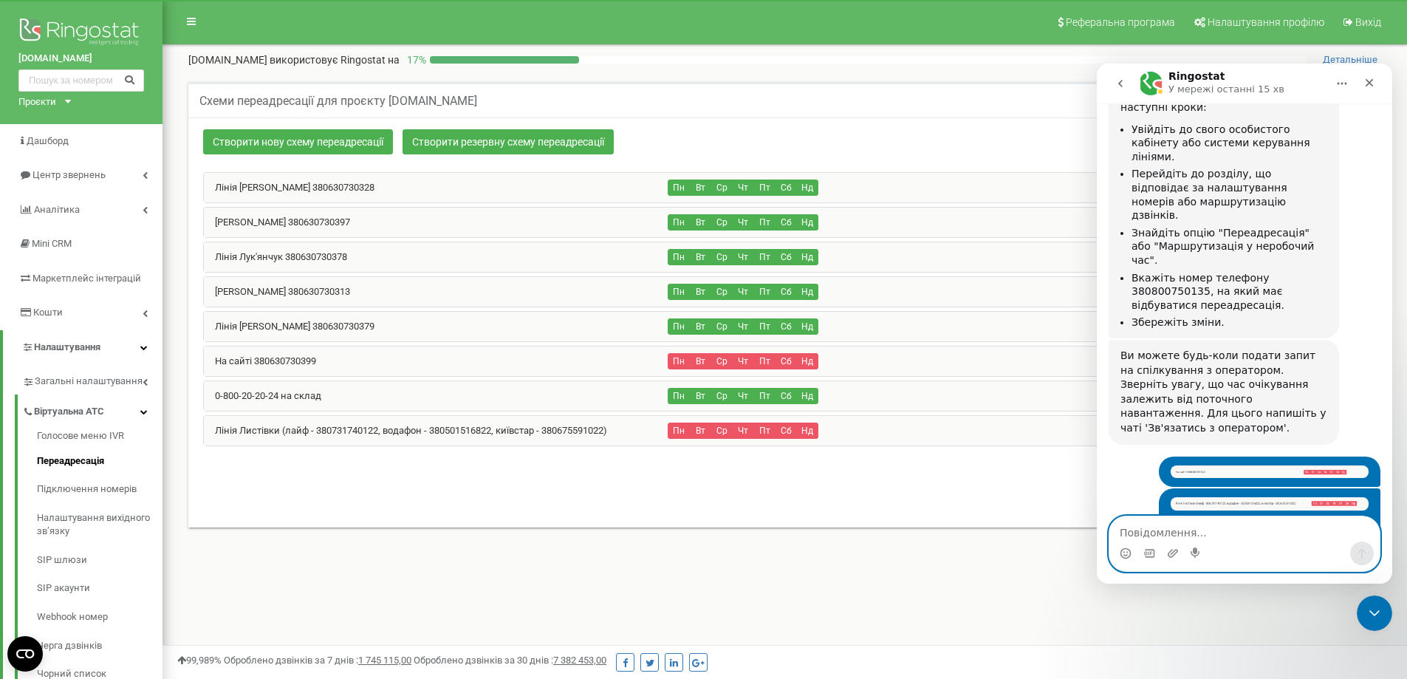
click at [399, 363] on div "На сайті 380630730399" at bounding box center [436, 361] width 465 height 30
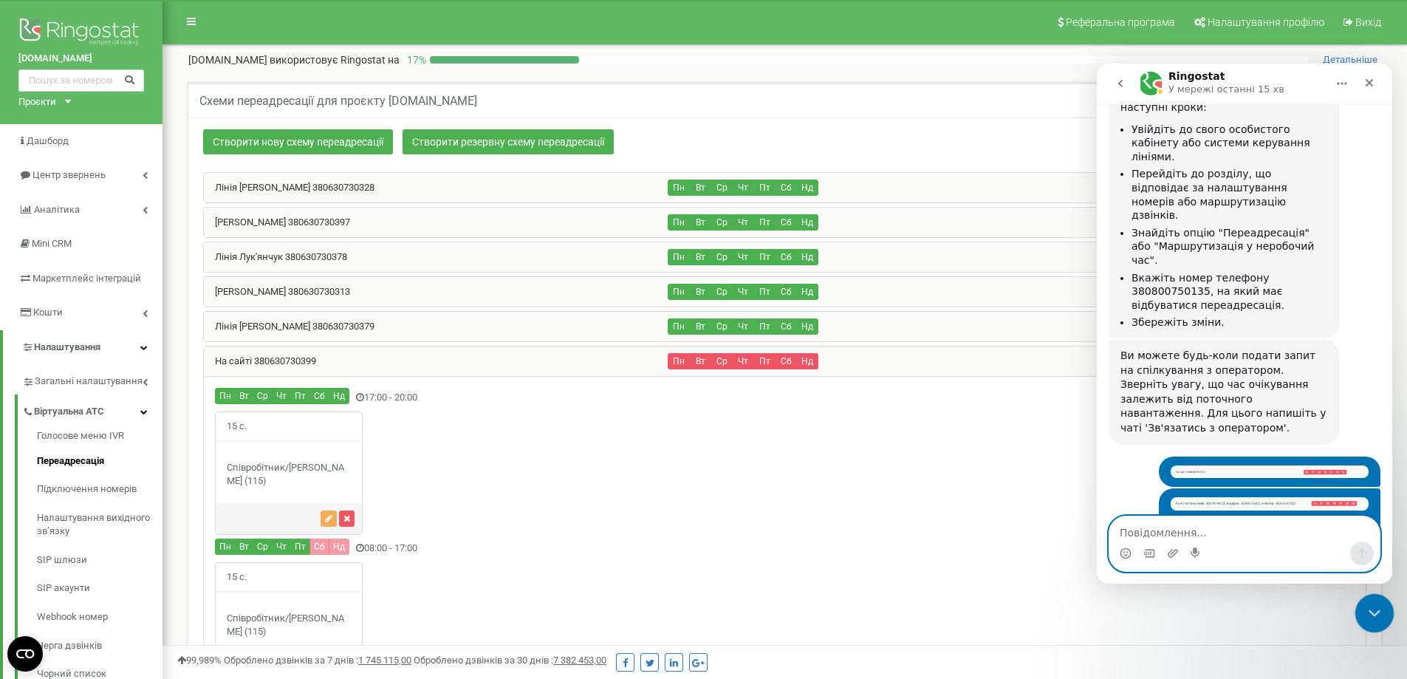
drag, startPoint x: 1370, startPoint y: 603, endPoint x: 2486, endPoint y: 1028, distance: 1194.3
click at [1369, 600] on div "Закрити програму для спілкування Intercom" at bounding box center [1372, 610] width 35 height 35
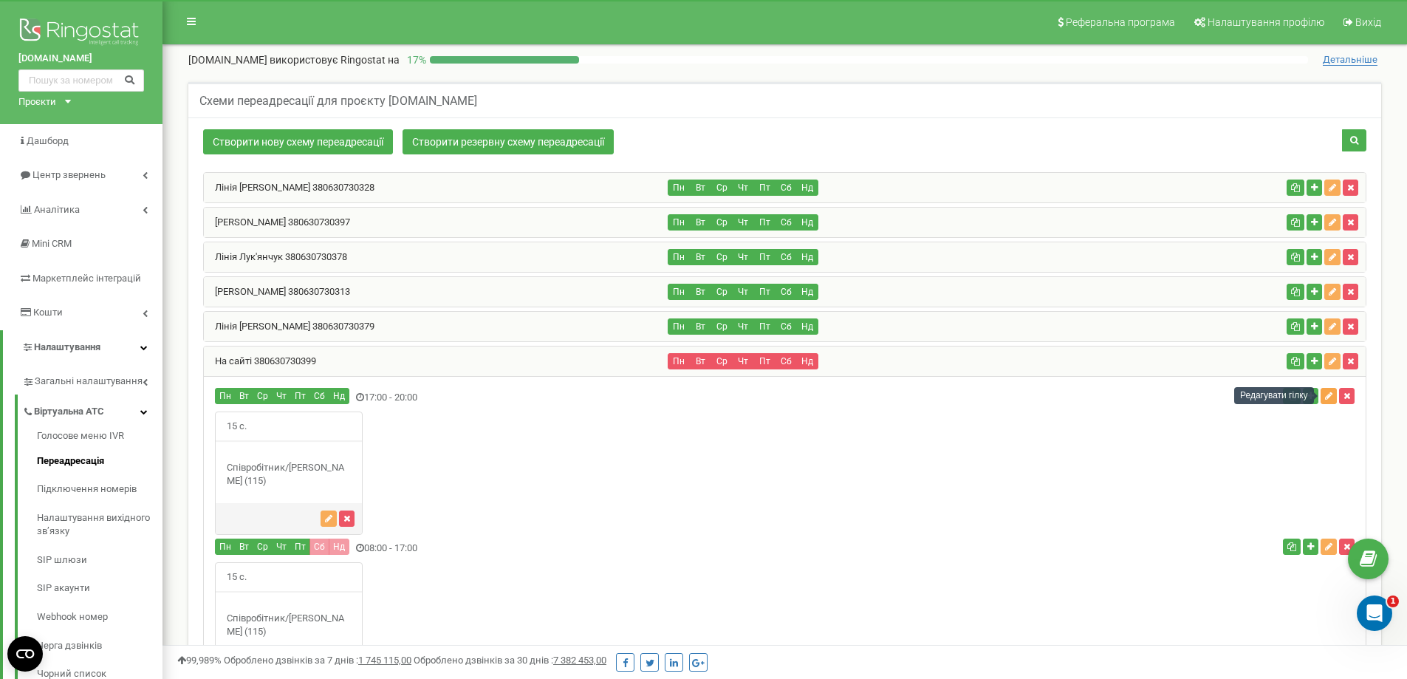
click at [1327, 394] on icon "button" at bounding box center [1328, 395] width 7 height 9
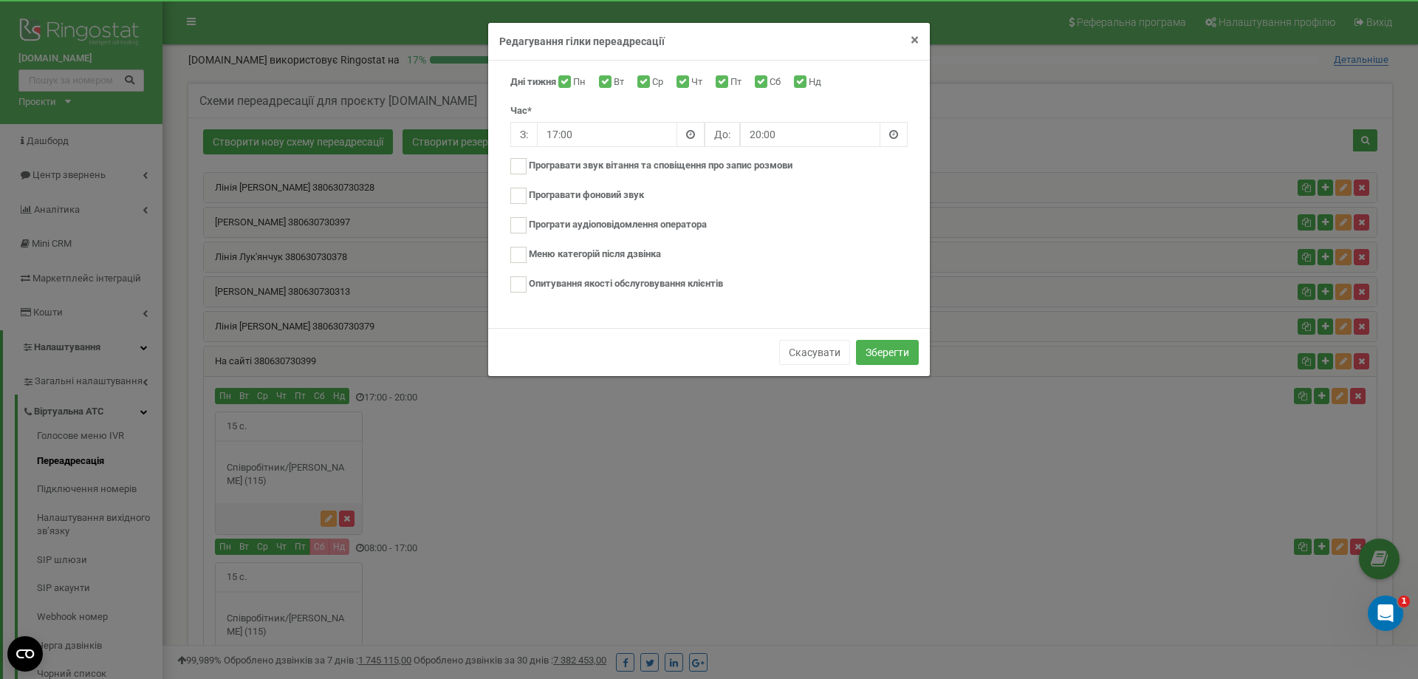
click at [913, 38] on span "×" at bounding box center [915, 40] width 8 height 18
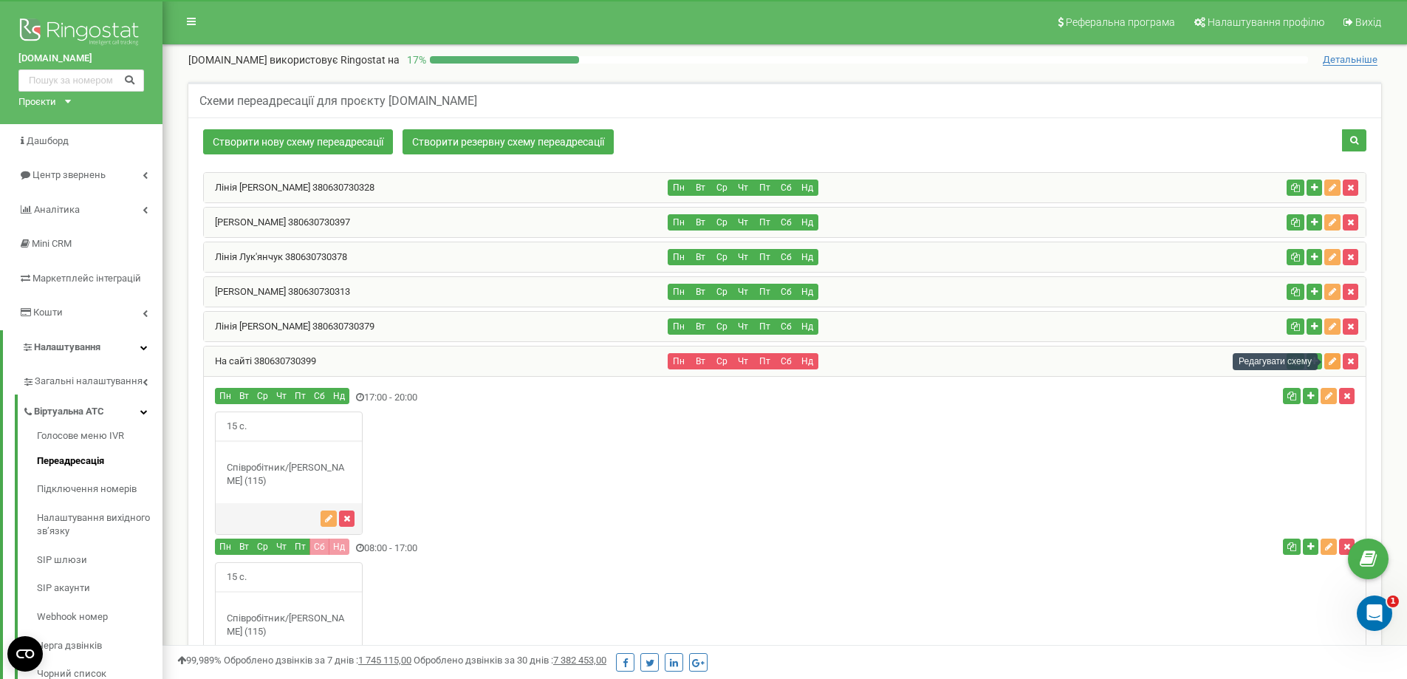
click at [1331, 361] on icon "button" at bounding box center [1332, 361] width 7 height 9
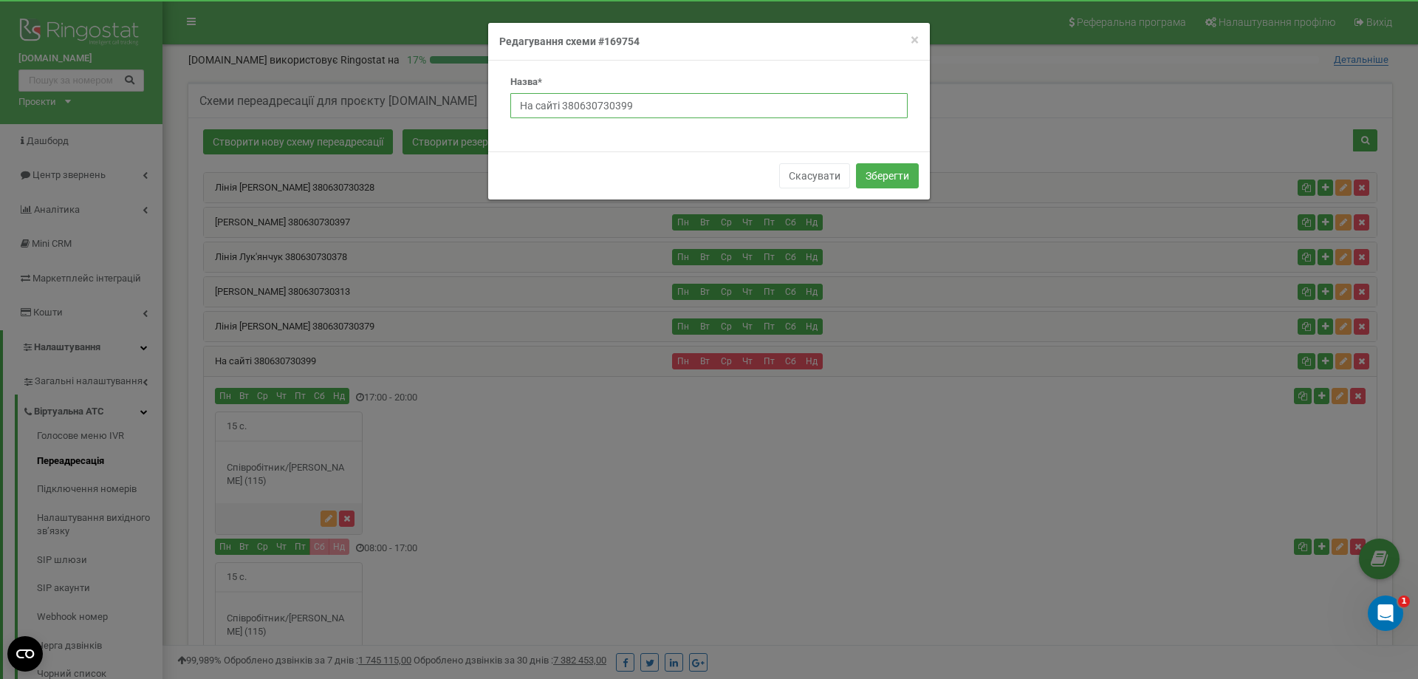
drag, startPoint x: 587, startPoint y: 93, endPoint x: 442, endPoint y: 92, distance: 145.5
click at [442, 92] on div "× Close Редагування схеми #169754 Назва* На сайті 380630730399 Скасувати Зберег…" at bounding box center [709, 339] width 1418 height 679
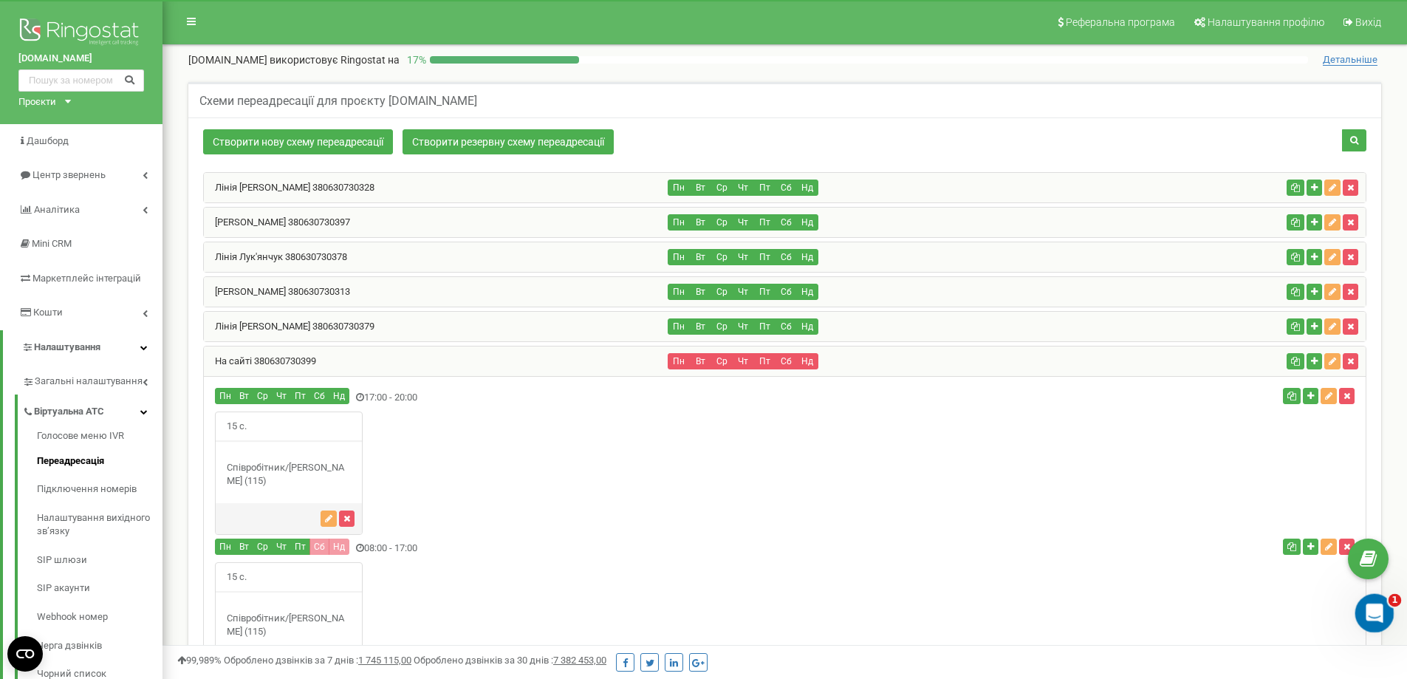
click at [1370, 617] on icon "Відкрити програму для спілкування Intercom" at bounding box center [1372, 611] width 24 height 24
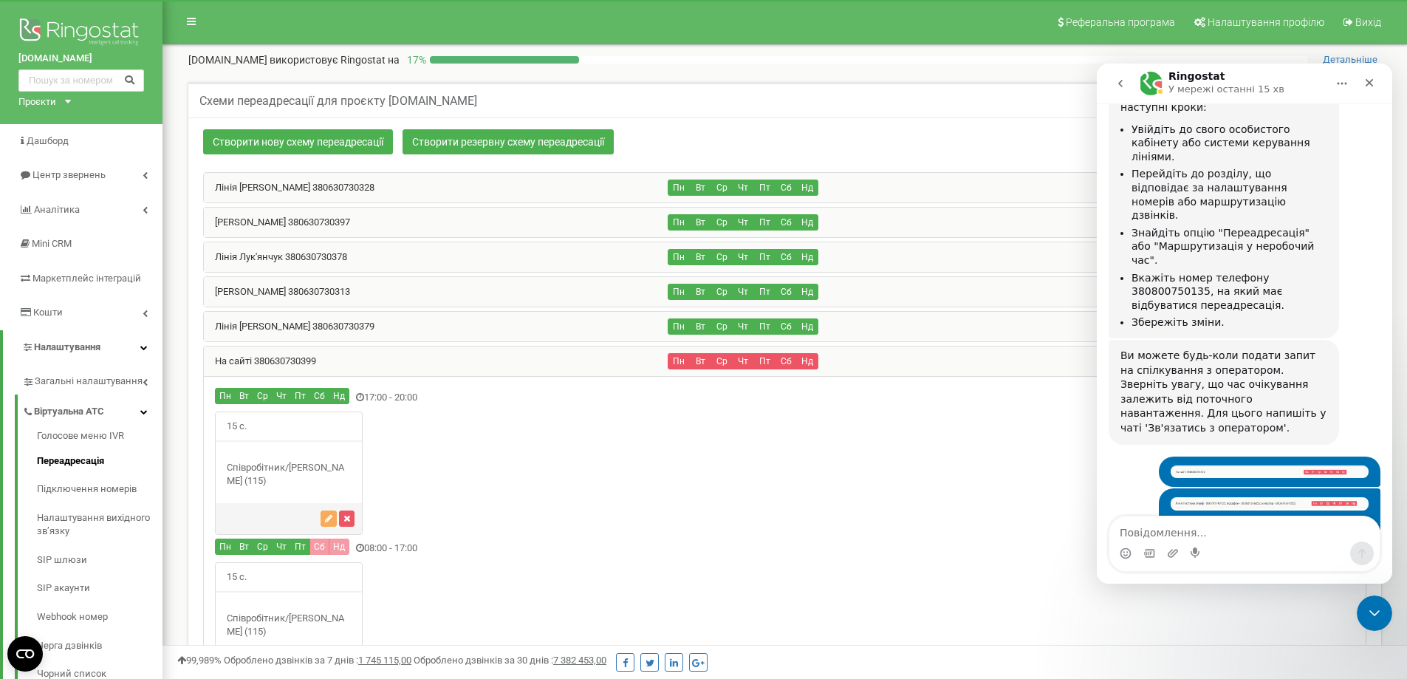
click at [1210, 532] on textarea "Повідомлення..." at bounding box center [1244, 528] width 270 height 25
type textarea "схема"
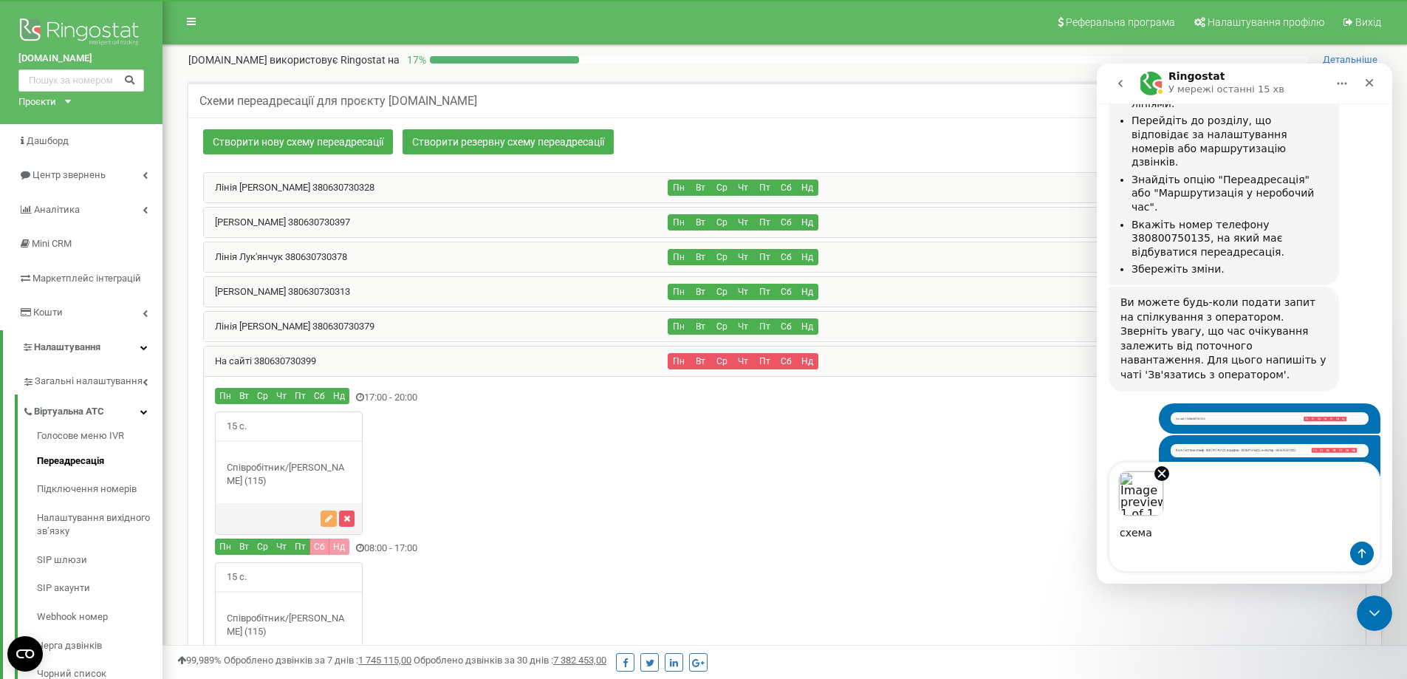
scroll to position [566, 0]
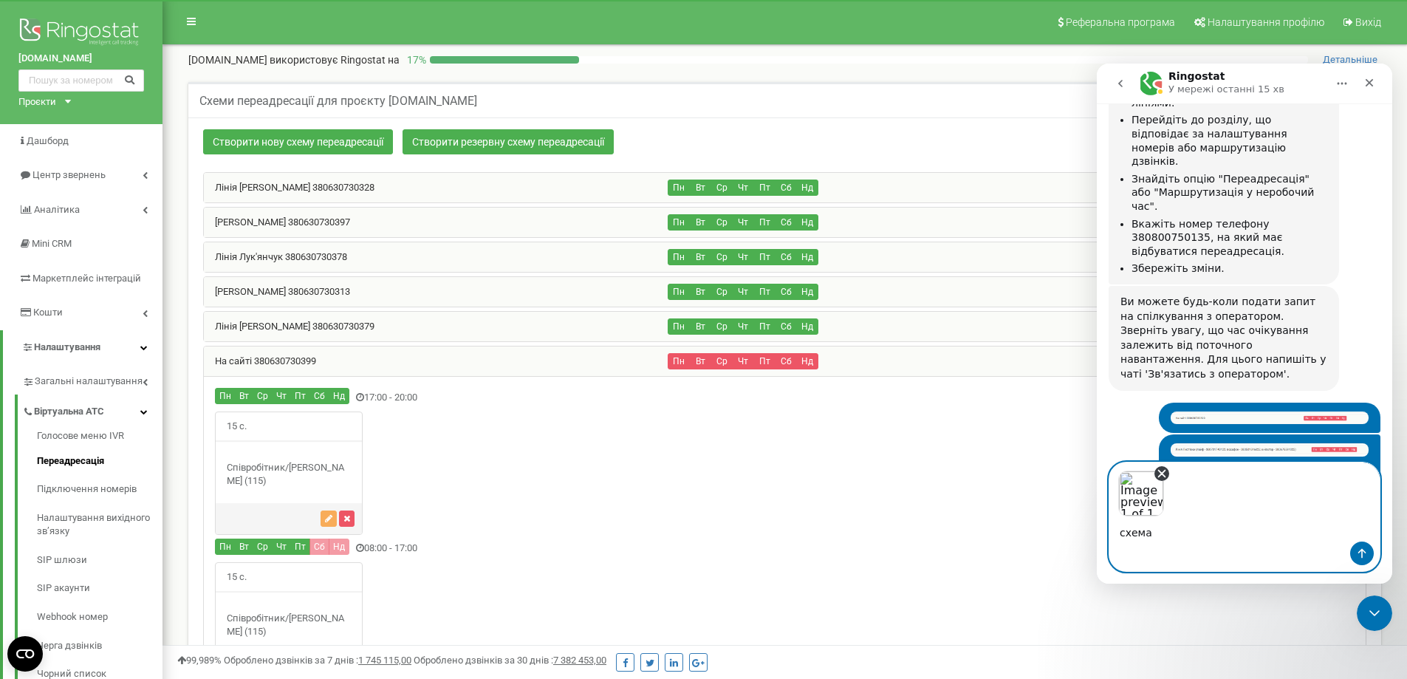
drag, startPoint x: 1163, startPoint y: 473, endPoint x: 2009, endPoint y: 463, distance: 846.5
click at [1163, 473] on icon "Remove image 1" at bounding box center [1162, 473] width 7 height 7
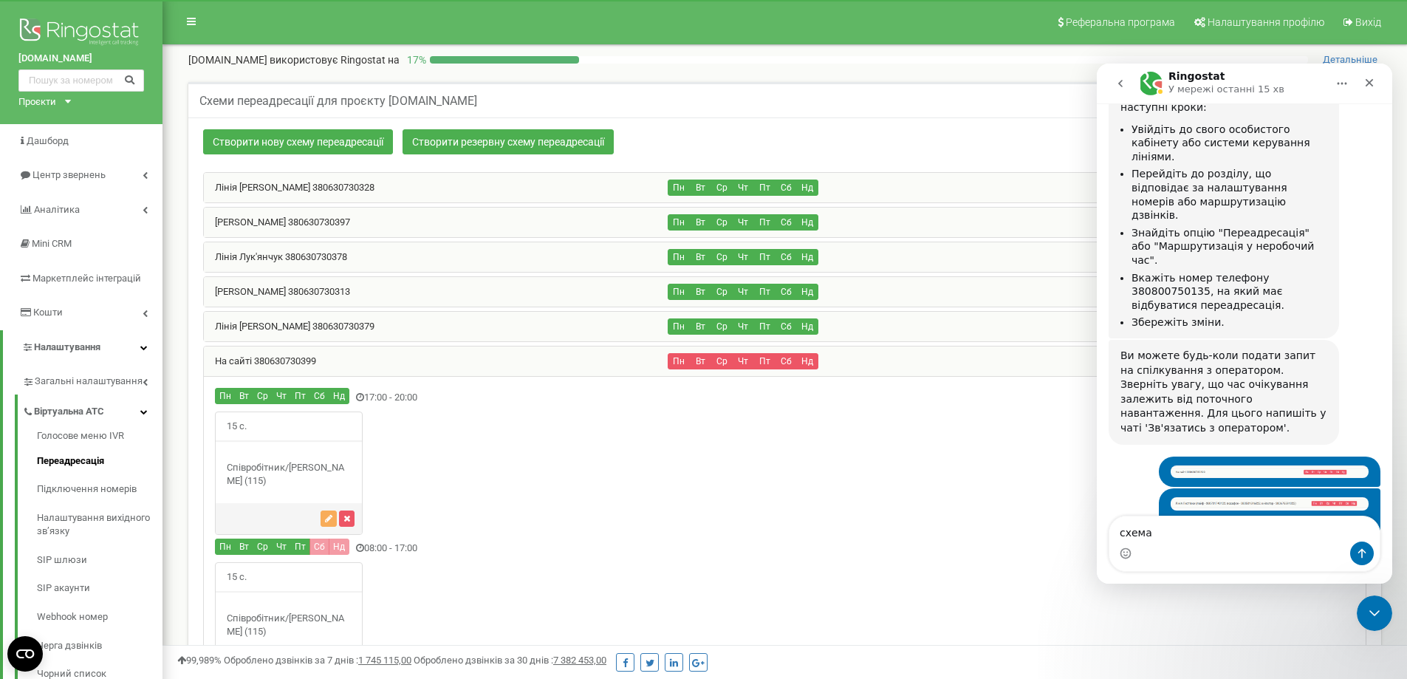
click at [600, 497] on div "15 с." at bounding box center [785, 472] width 1162 height 123
click at [1226, 533] on textarea "схема" at bounding box center [1244, 528] width 270 height 25
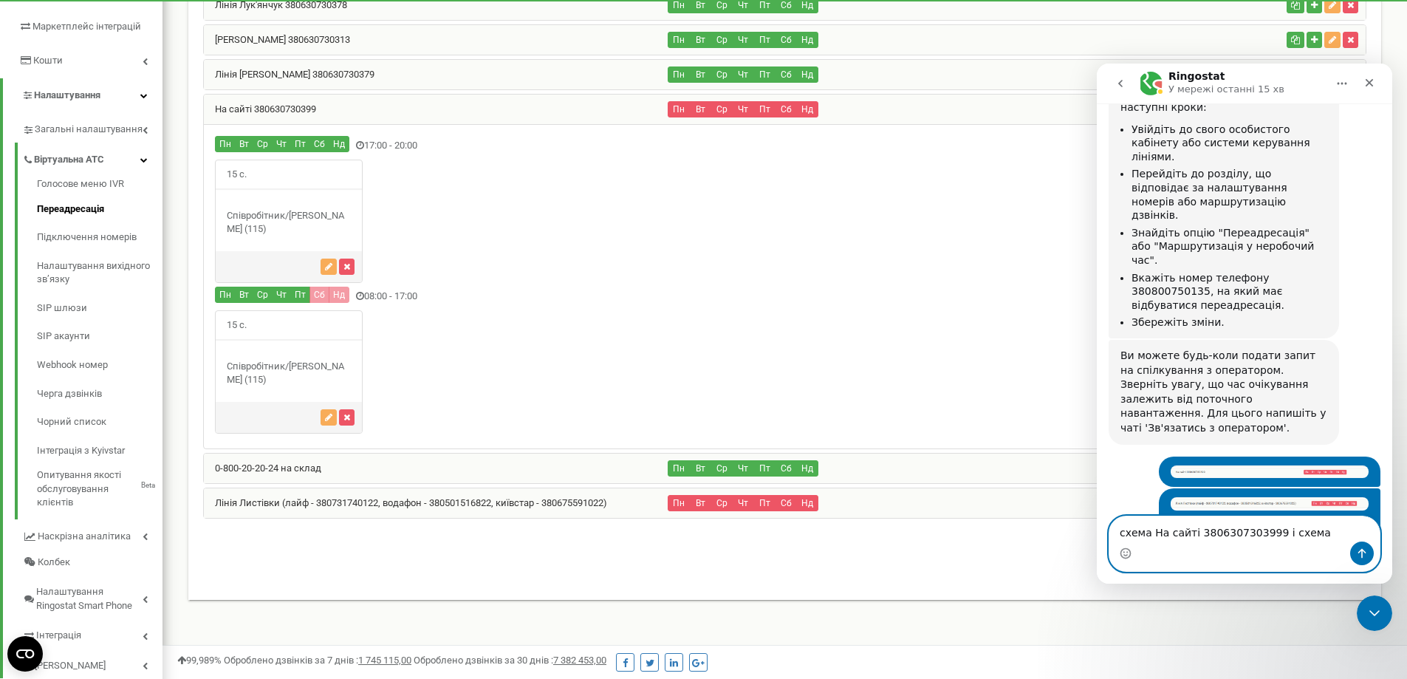
scroll to position [288, 0]
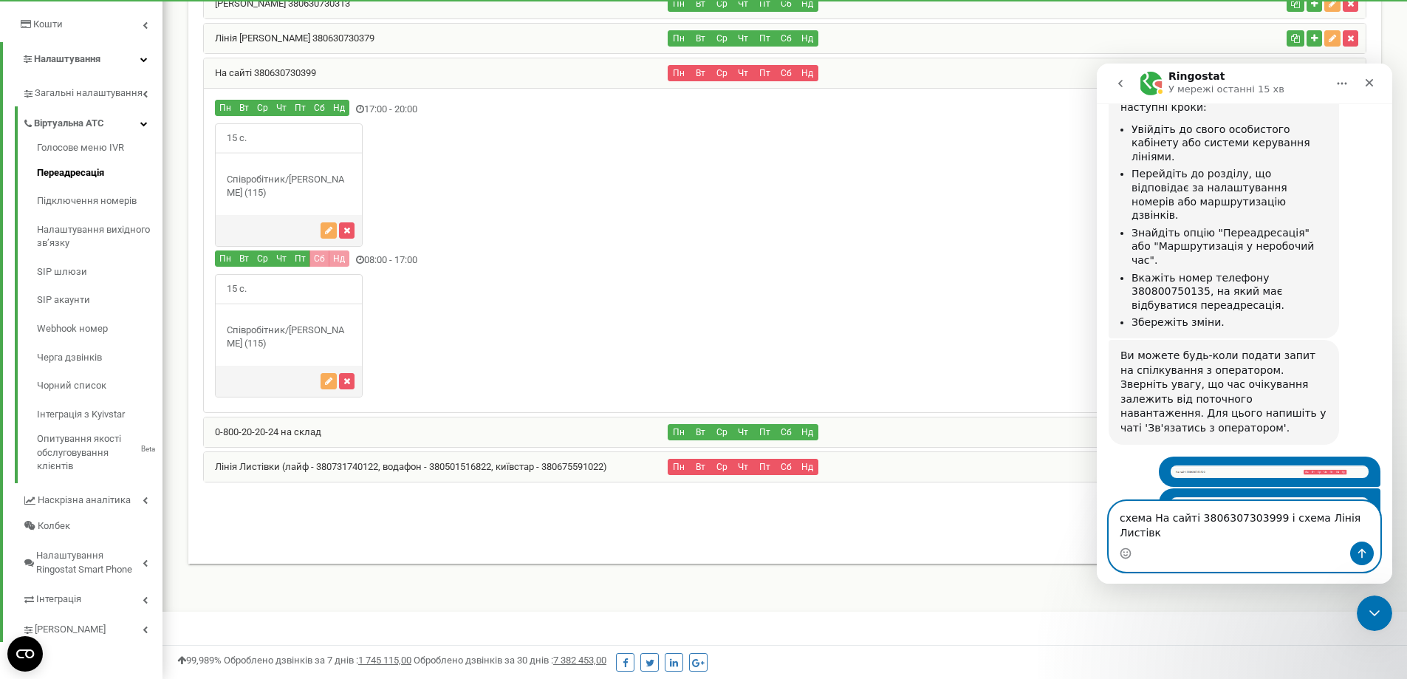
type textarea "схема На сайті 3806307303999 і схема Лінія Листівки"
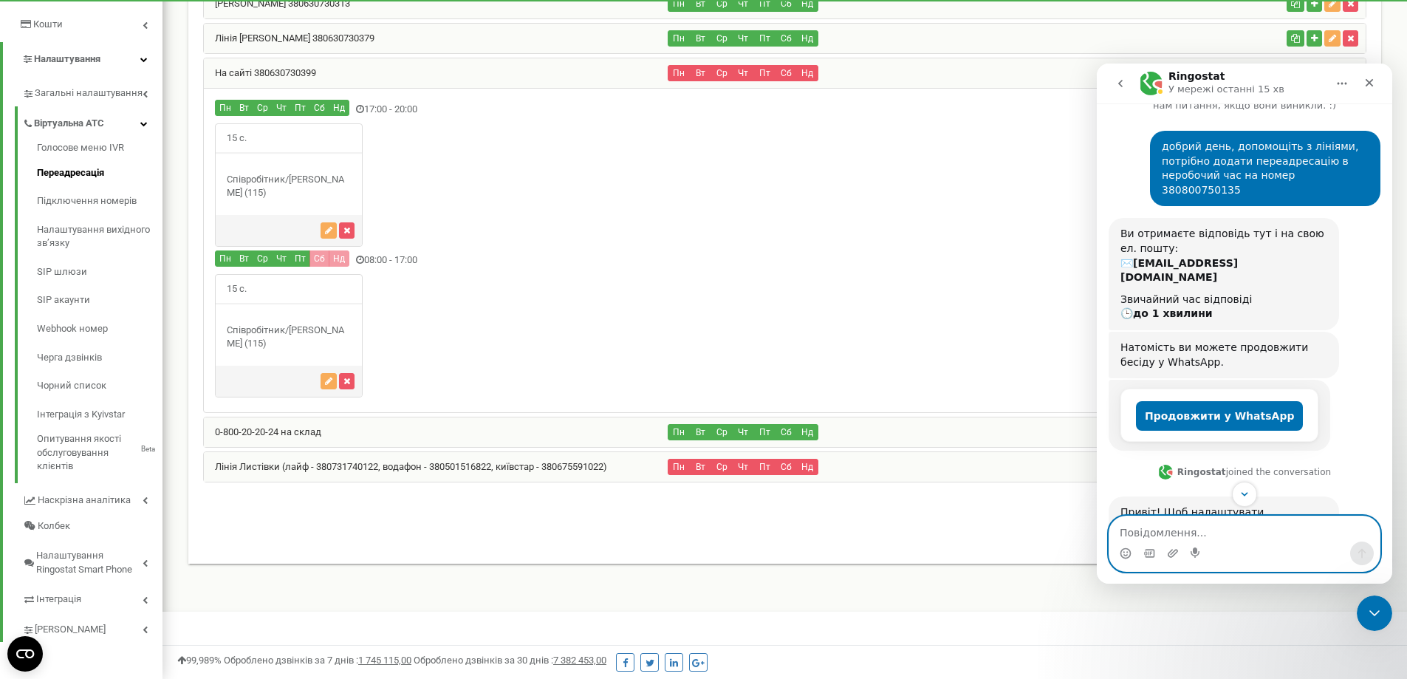
scroll to position [0, 0]
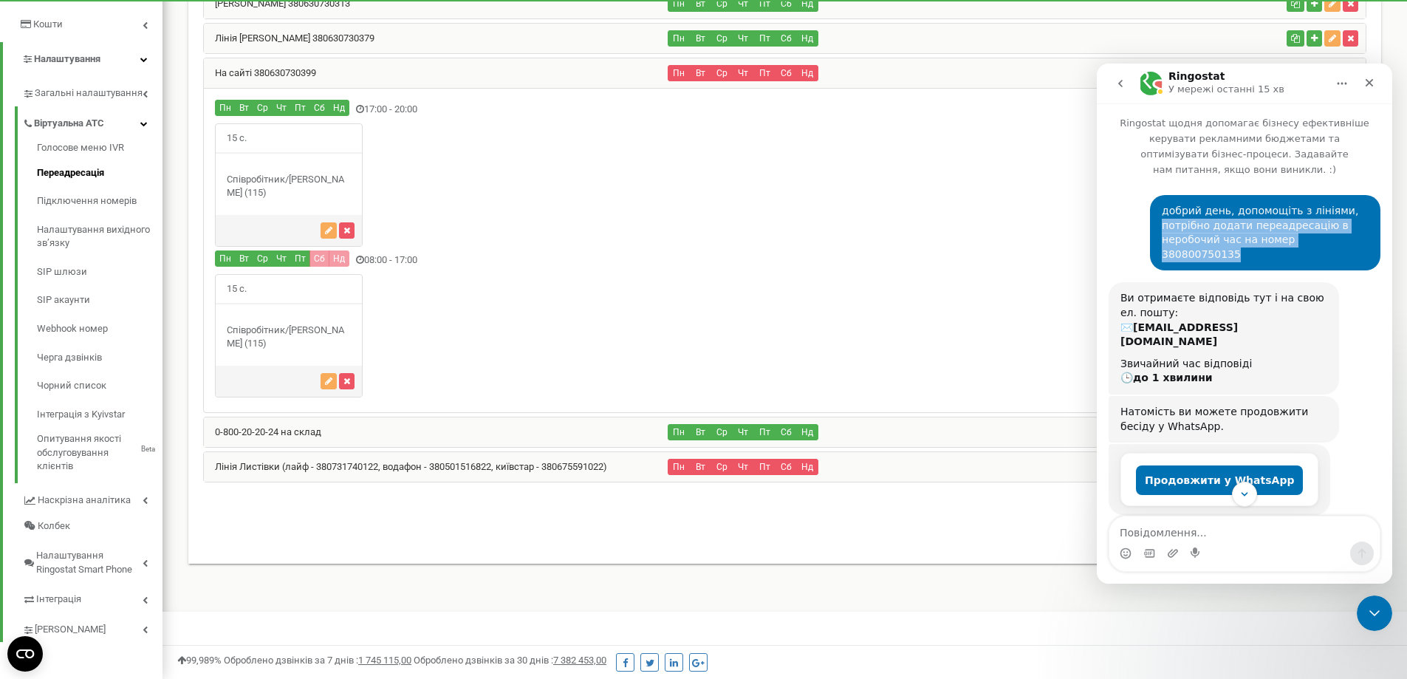
drag, startPoint x: 1157, startPoint y: 212, endPoint x: 2514, endPoint y: 302, distance: 1360.5
click at [1392, 240] on html "Ringostat У мережі останні 15 хв Ringostat щодня допомагає бізнесу ефективніше …" at bounding box center [1244, 324] width 295 height 520
copy div "потрібно додати переадресацію в неробочий час на номер 380800750135"
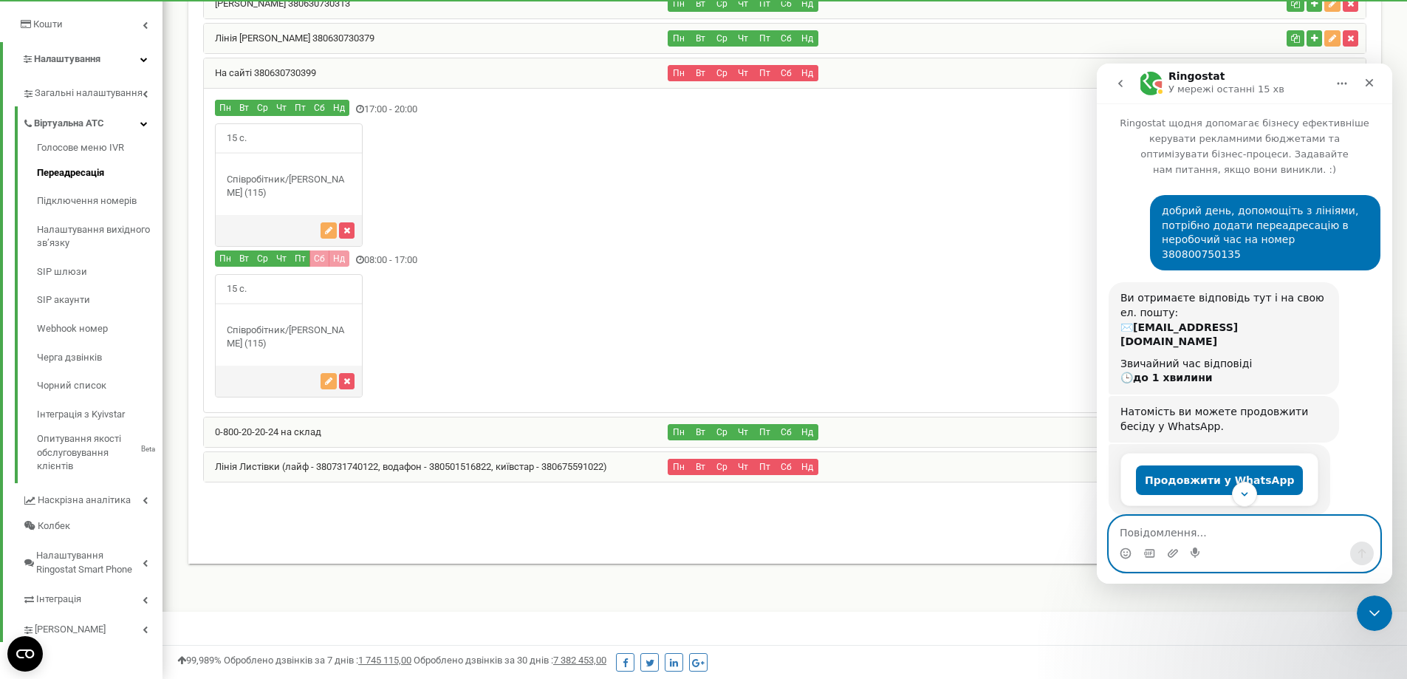
click at [1152, 539] on textarea "Повідомлення..." at bounding box center [1244, 528] width 270 height 25
paste textarea "потрібно додати переадресацію в неробочий час на номер 380800750135"
type textarea "потрібно додати переадресацію в неробочий час на номер 380800750135"
click at [1359, 552] on icon "Надіслати повідомлення…" at bounding box center [1362, 554] width 8 height 10
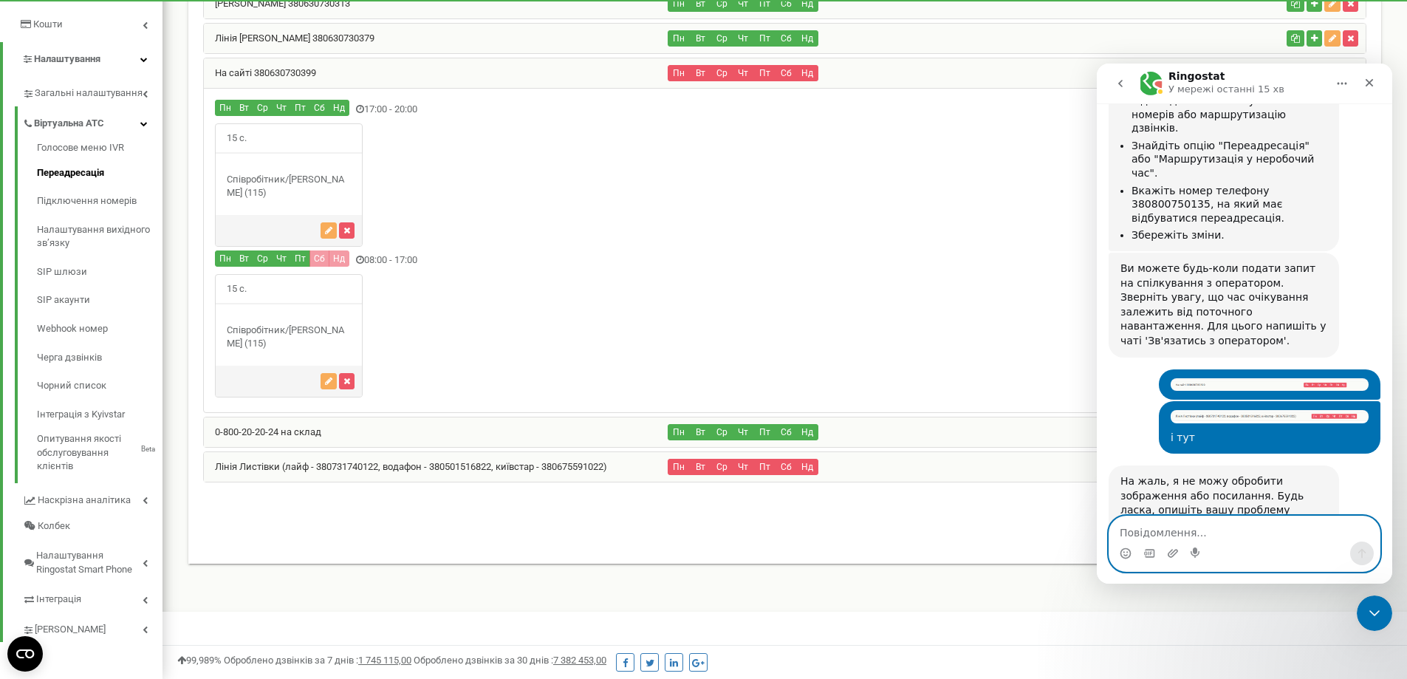
scroll to position [620, 0]
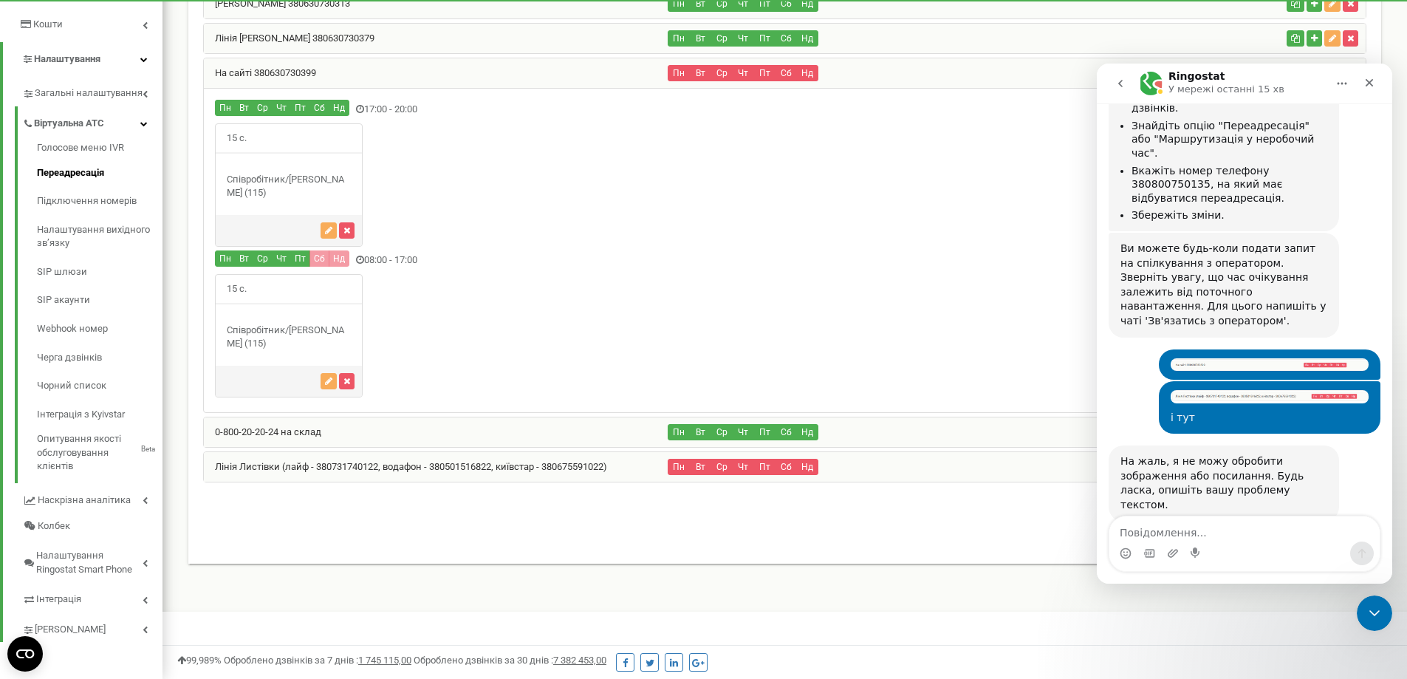
click at [869, 541] on div "0-8 of 8 1" at bounding box center [784, 523] width 1185 height 52
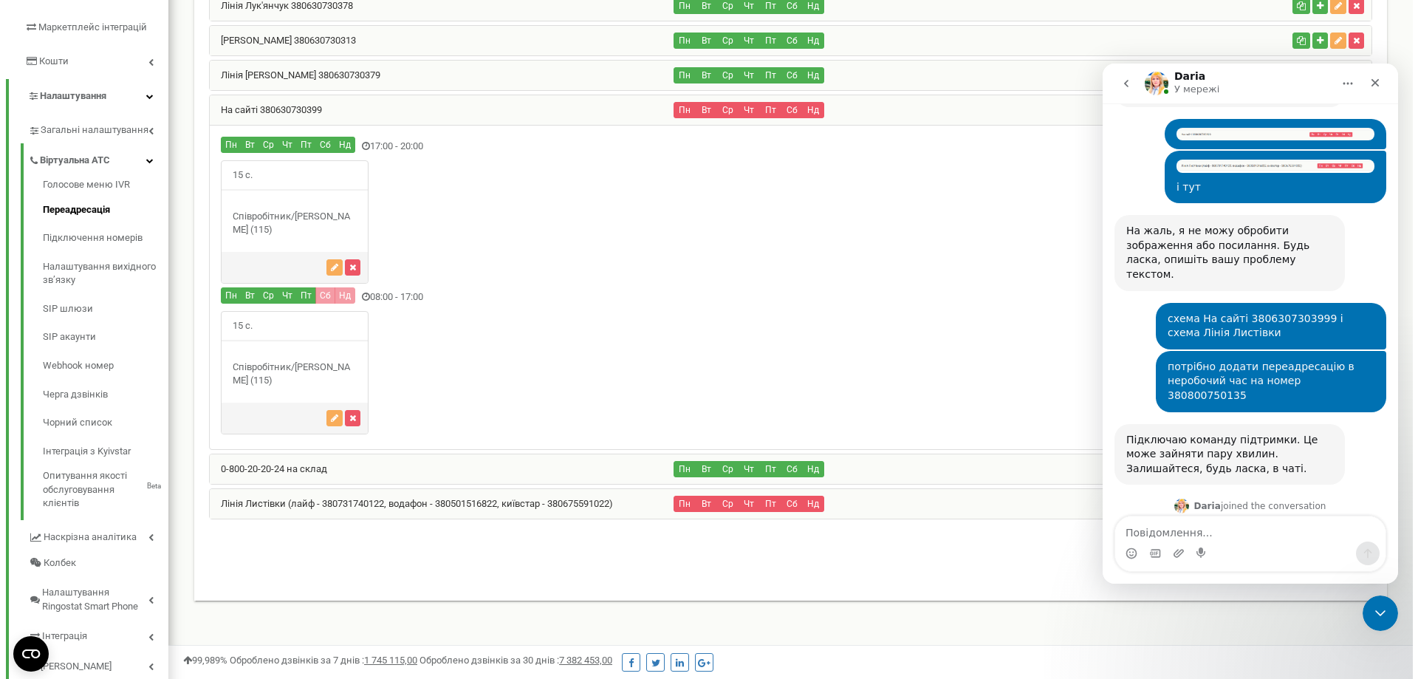
scroll to position [214, 0]
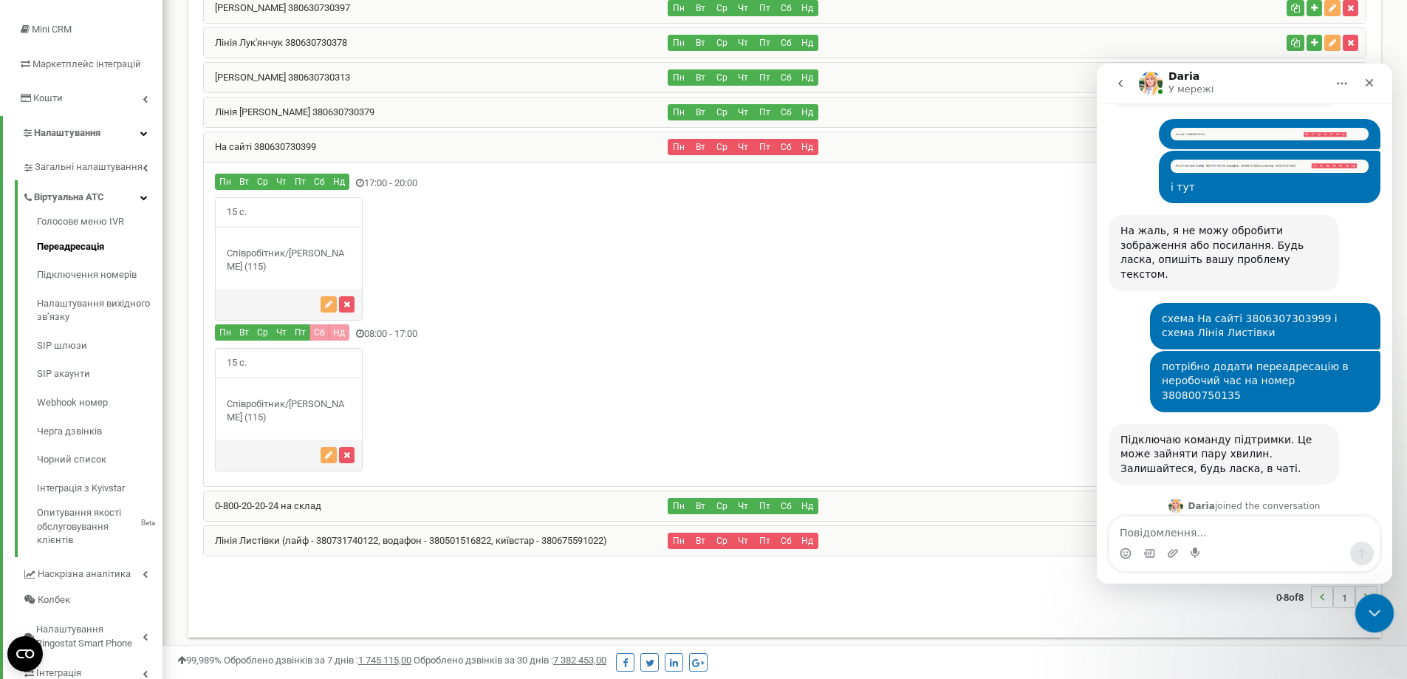
click at [1367, 609] on icon "Закрити програму для спілкування Intercom" at bounding box center [1372, 611] width 18 height 18
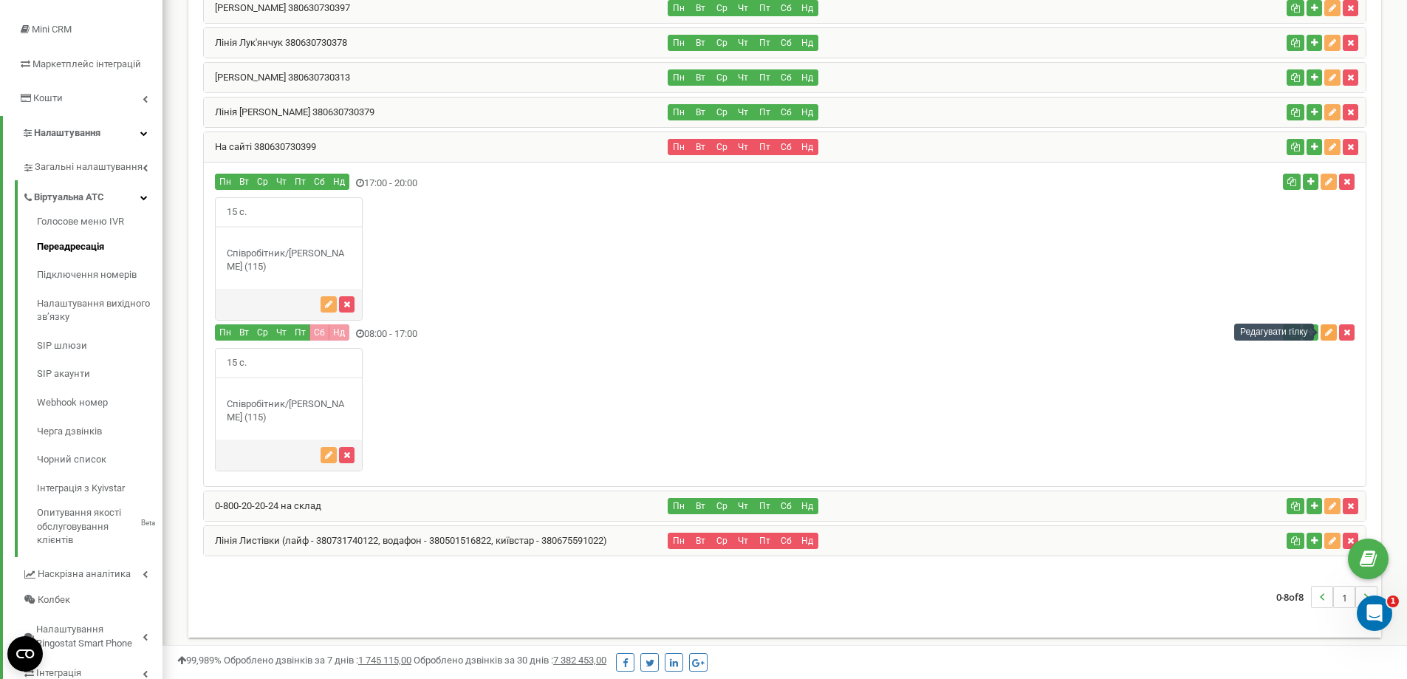
click at [1326, 332] on icon "button" at bounding box center [1328, 332] width 7 height 9
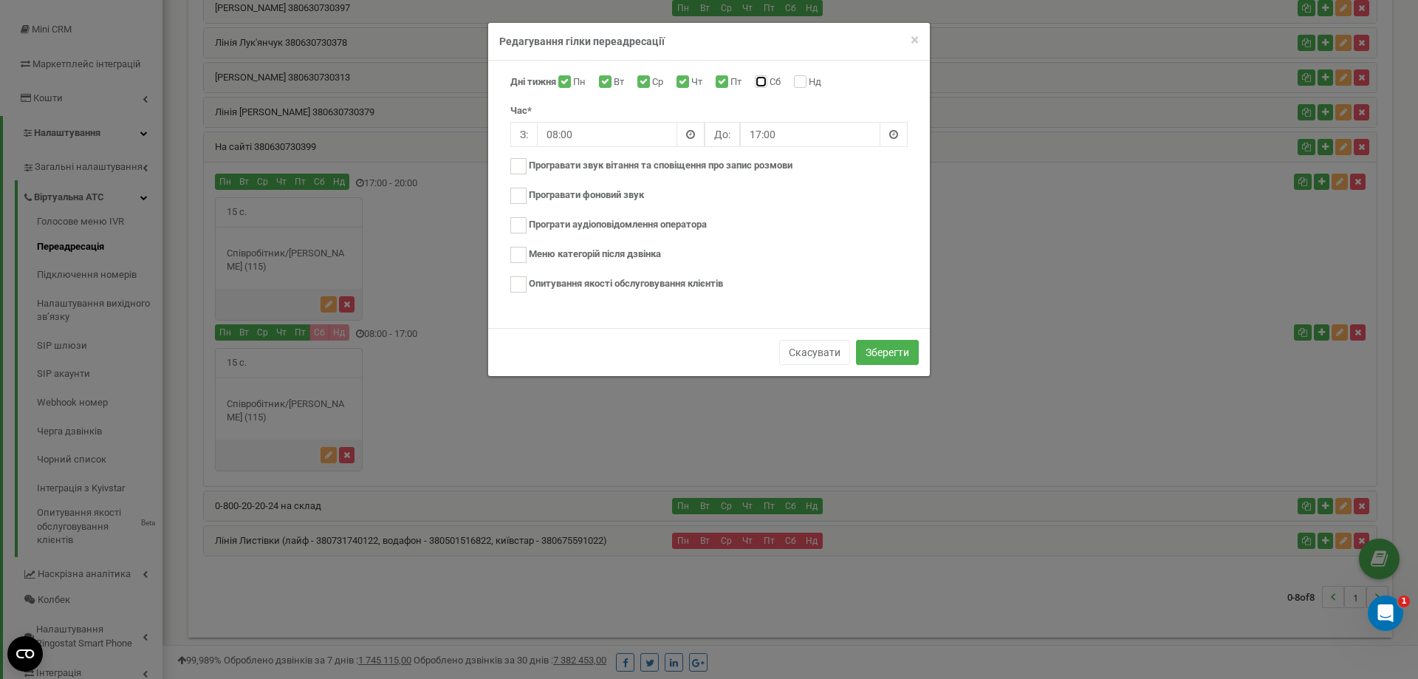
click at [764, 81] on input "Сб" at bounding box center [760, 83] width 10 height 10
checkbox input "true"
click at [809, 81] on label "Нд" at bounding box center [817, 82] width 16 height 15
click at [804, 81] on input "Нд" at bounding box center [799, 83] width 10 height 10
checkbox input "true"
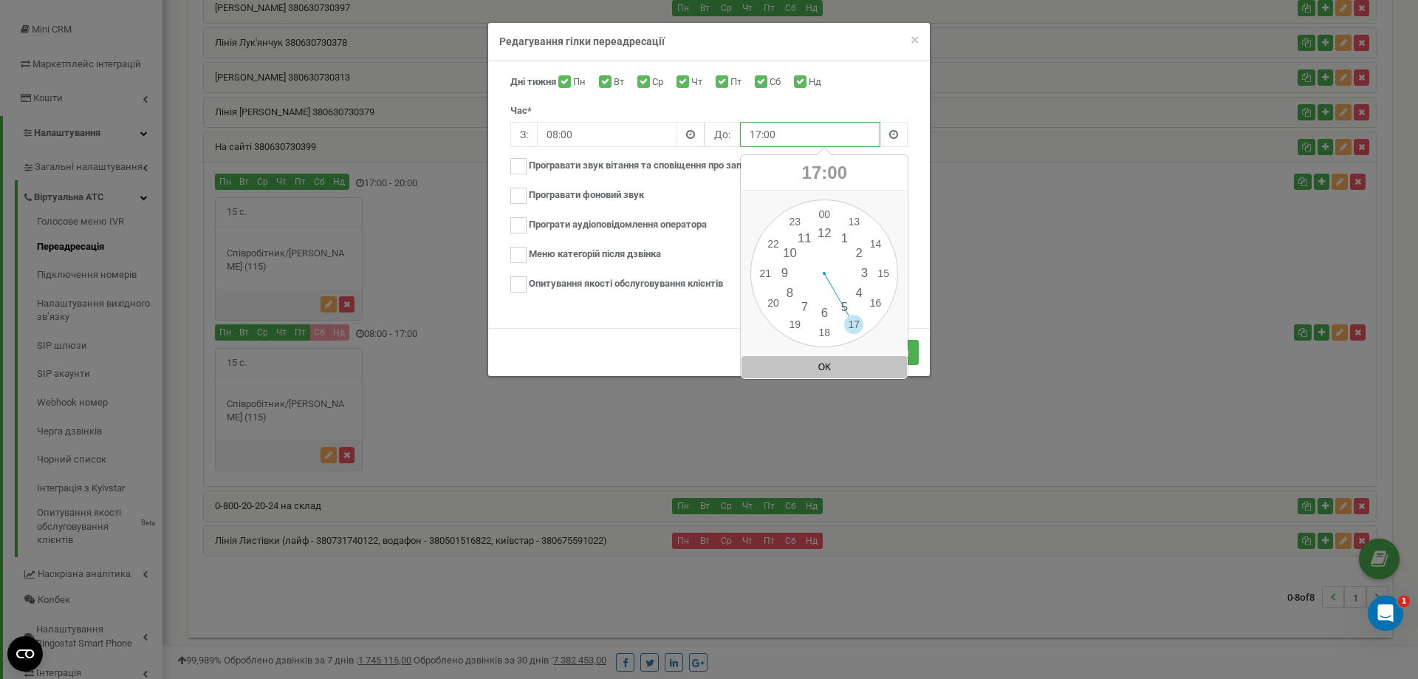
click at [757, 131] on input "17:00" at bounding box center [810, 134] width 140 height 25
click at [771, 307] on div "00 1 2 3 4 5 6 7 8 9 10 11 12 13 14 15 16 17 18 19 20 21 22 23 00 05 10 15 20 2…" at bounding box center [824, 273] width 148 height 148
click at [701, 351] on div "Скасувати Зберегти" at bounding box center [709, 352] width 442 height 48
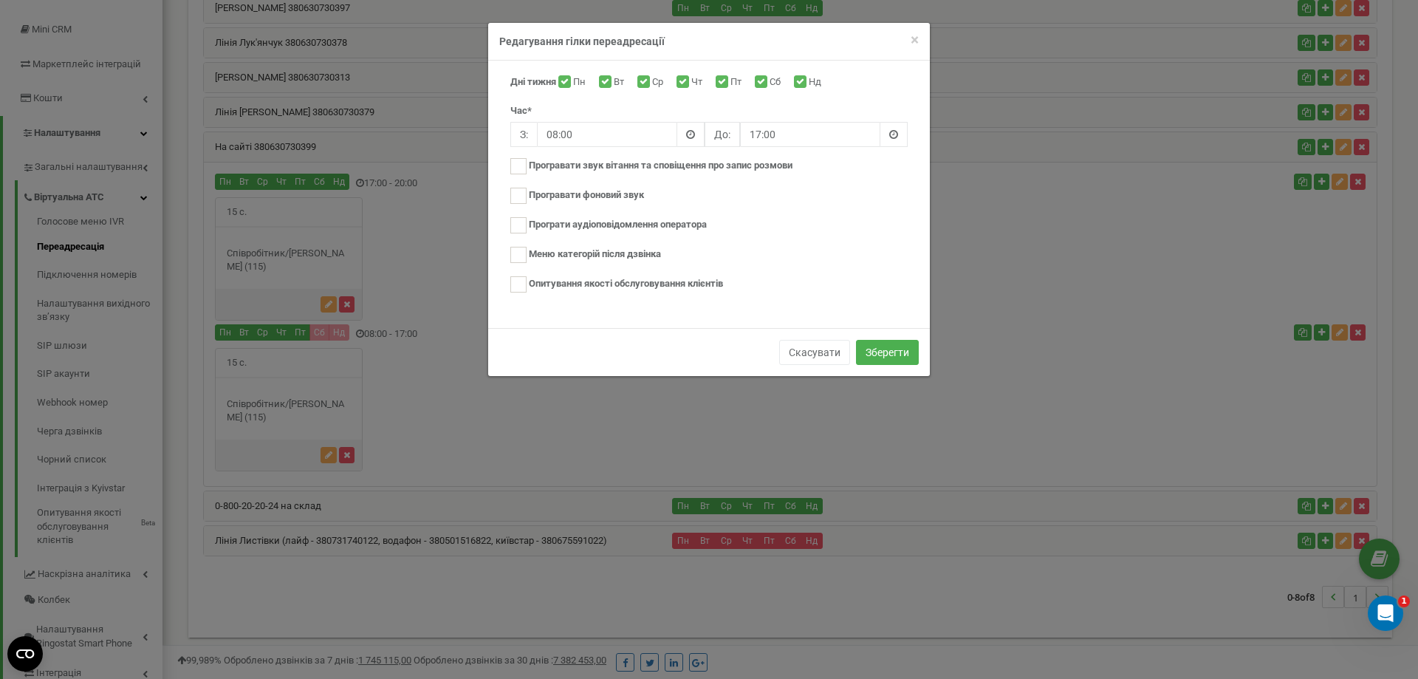
click at [900, 137] on span at bounding box center [893, 134] width 27 height 25
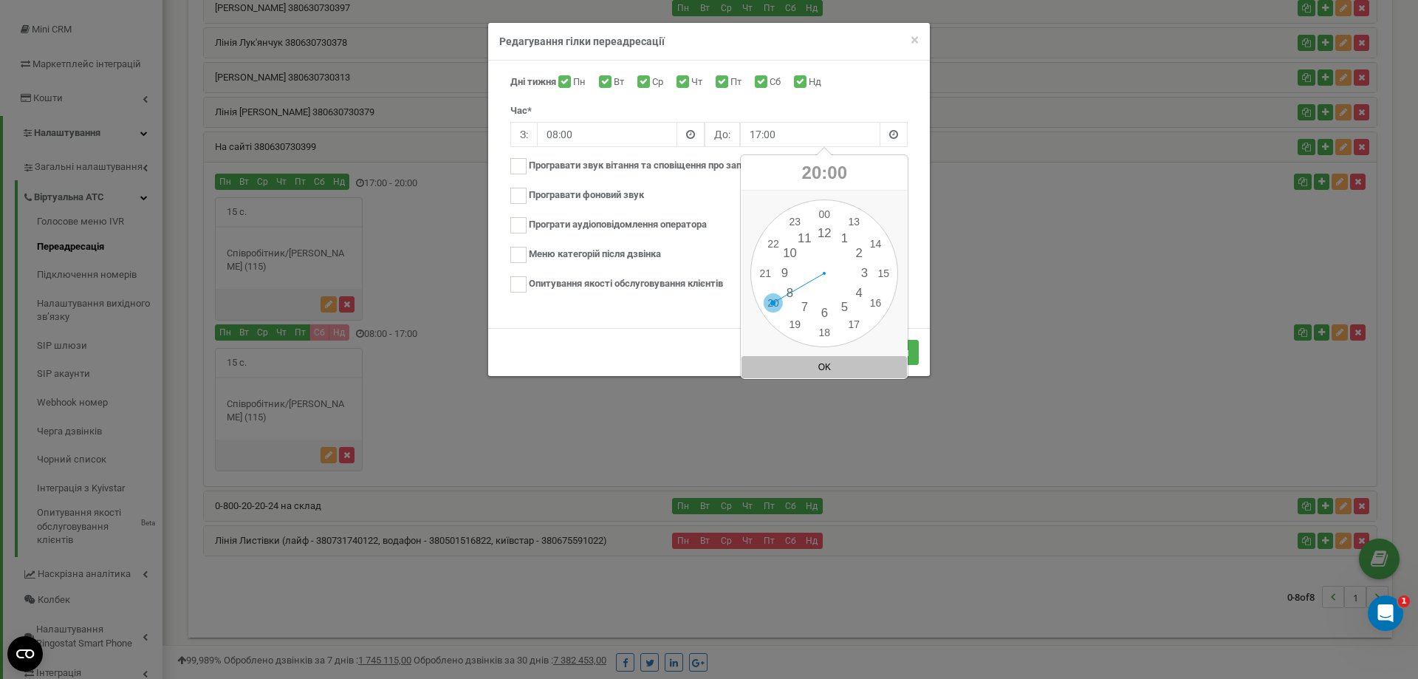
click at [777, 302] on div "00 1 2 3 4 5 6 7 8 9 10 11 12 13 14 15 16 17 18 19 20 21 22 23 00 05 10 15 20 2…" at bounding box center [824, 273] width 148 height 148
click at [818, 209] on div "00 1 2 3 4 5 6 7 8 9 10 11 12 13 14 15 16 17 18 19 20 21 22 23 00 05 10 15 20 2…" at bounding box center [824, 273] width 148 height 148
click at [804, 371] on button "OK" at bounding box center [824, 367] width 165 height 22
type input "20:00"
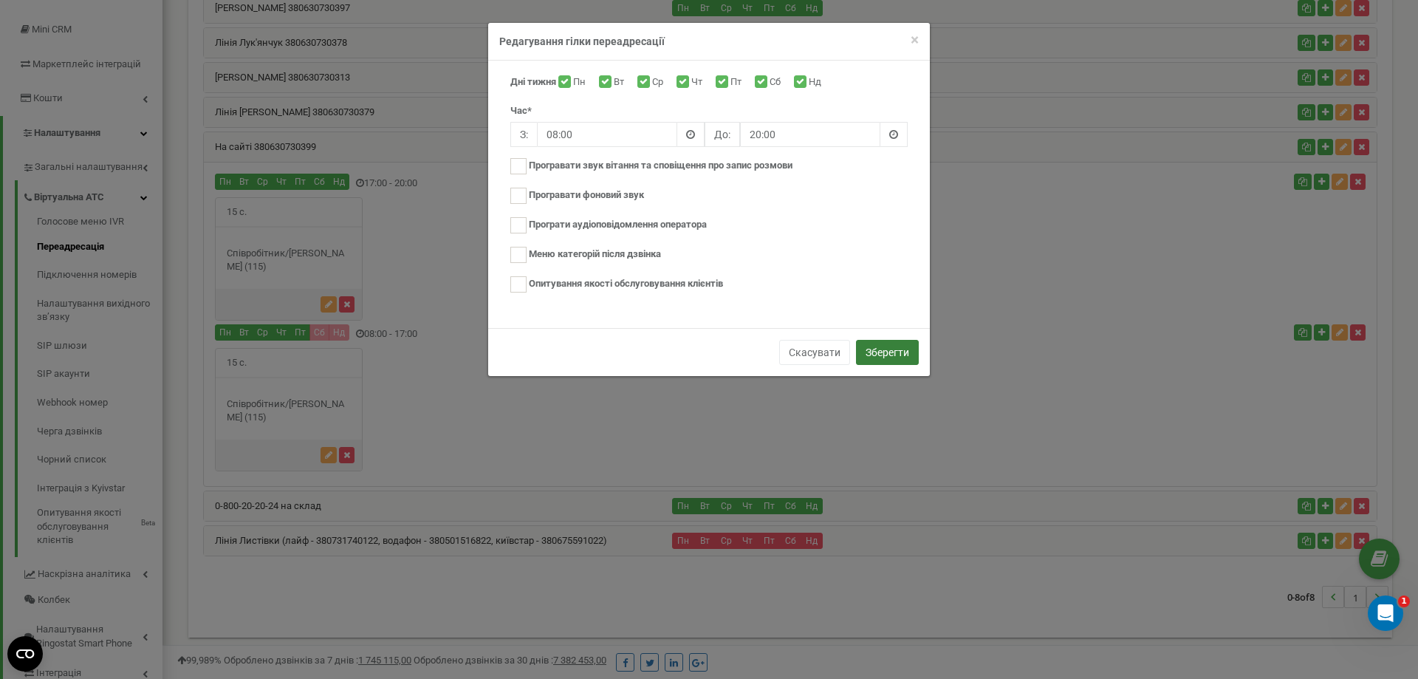
click at [883, 353] on button "Зберегти" at bounding box center [887, 352] width 63 height 25
click at [892, 352] on button "Зберегти" at bounding box center [887, 352] width 63 height 25
click at [896, 349] on button "Зберегти" at bounding box center [887, 352] width 63 height 25
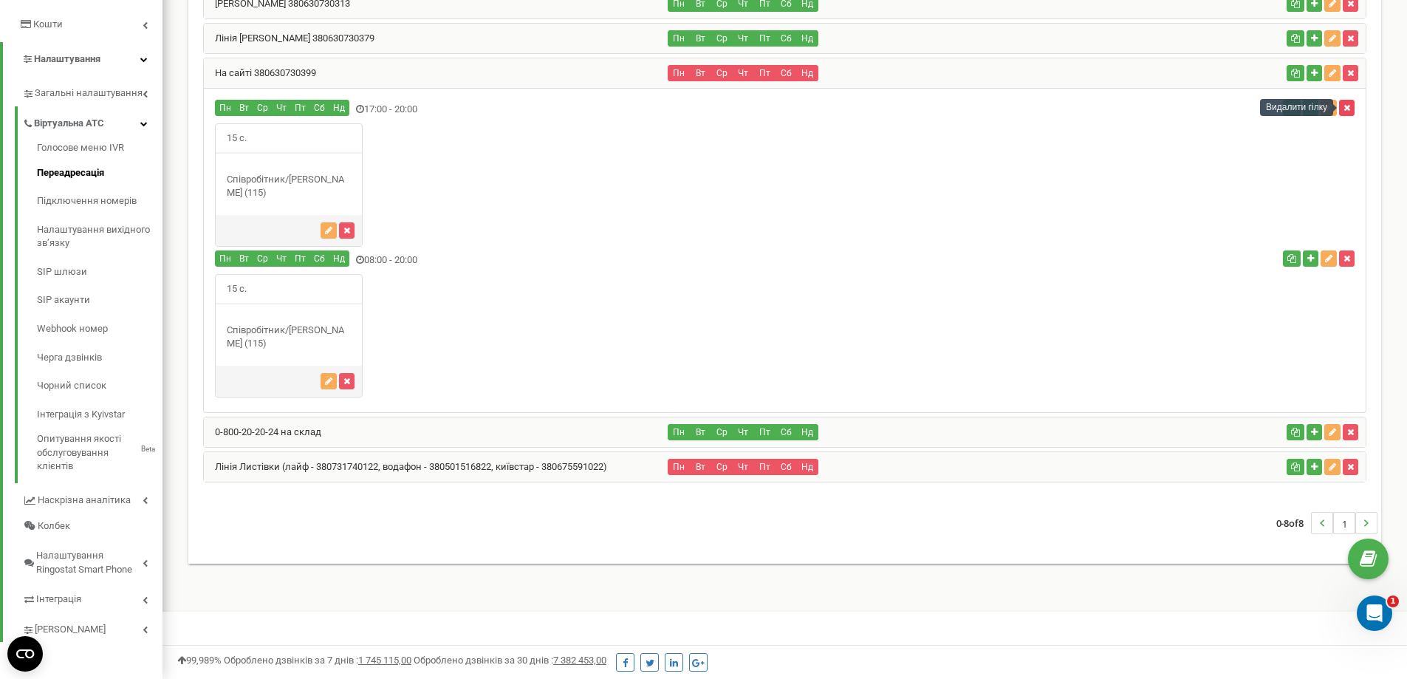
click at [1352, 106] on button "button" at bounding box center [1347, 108] width 16 height 16
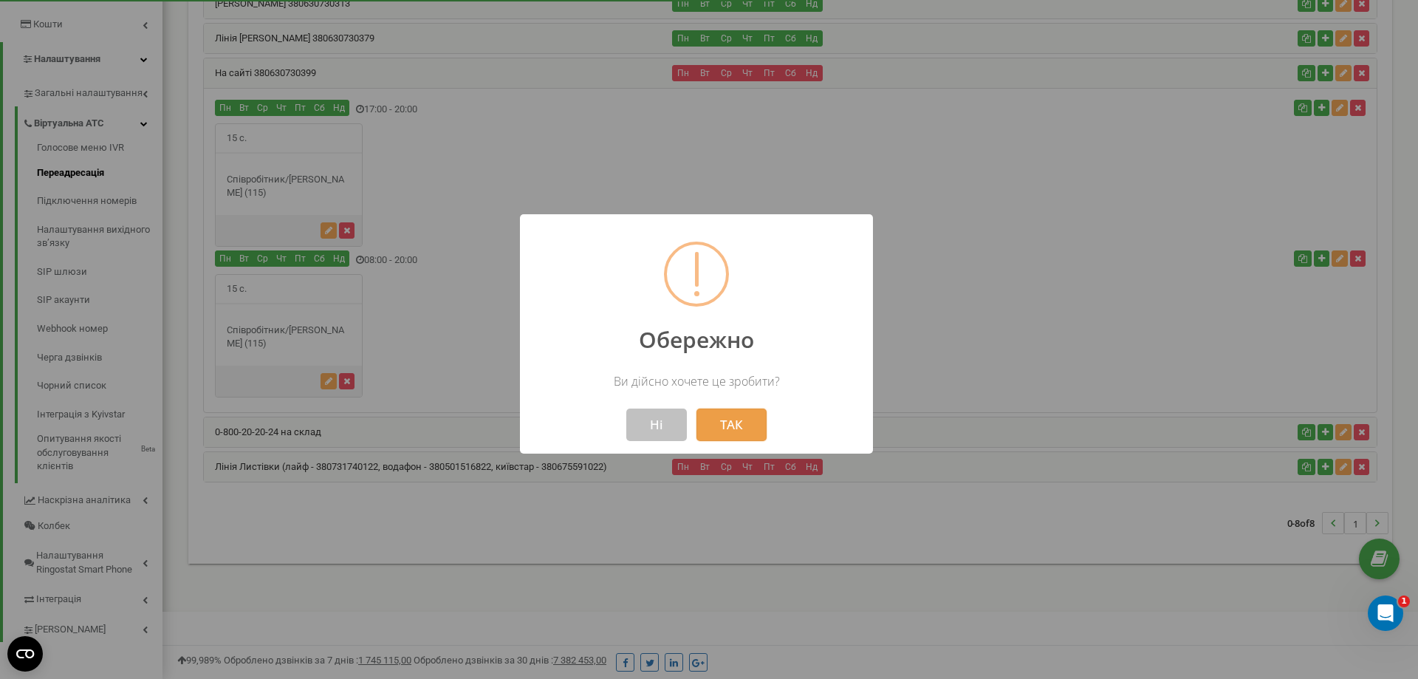
click at [726, 424] on button "ТАК" at bounding box center [731, 424] width 70 height 32
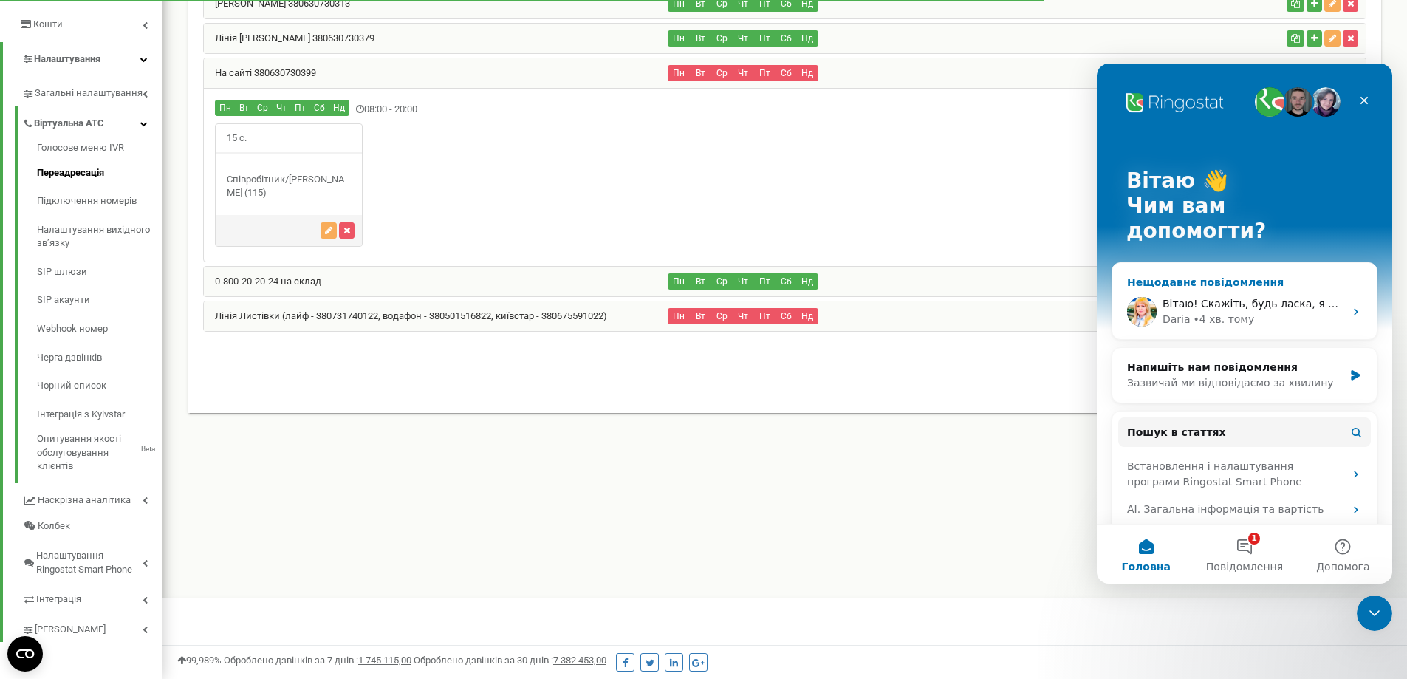
click at [1252, 312] on div "Daria • 4 хв. тому" at bounding box center [1254, 320] width 182 height 16
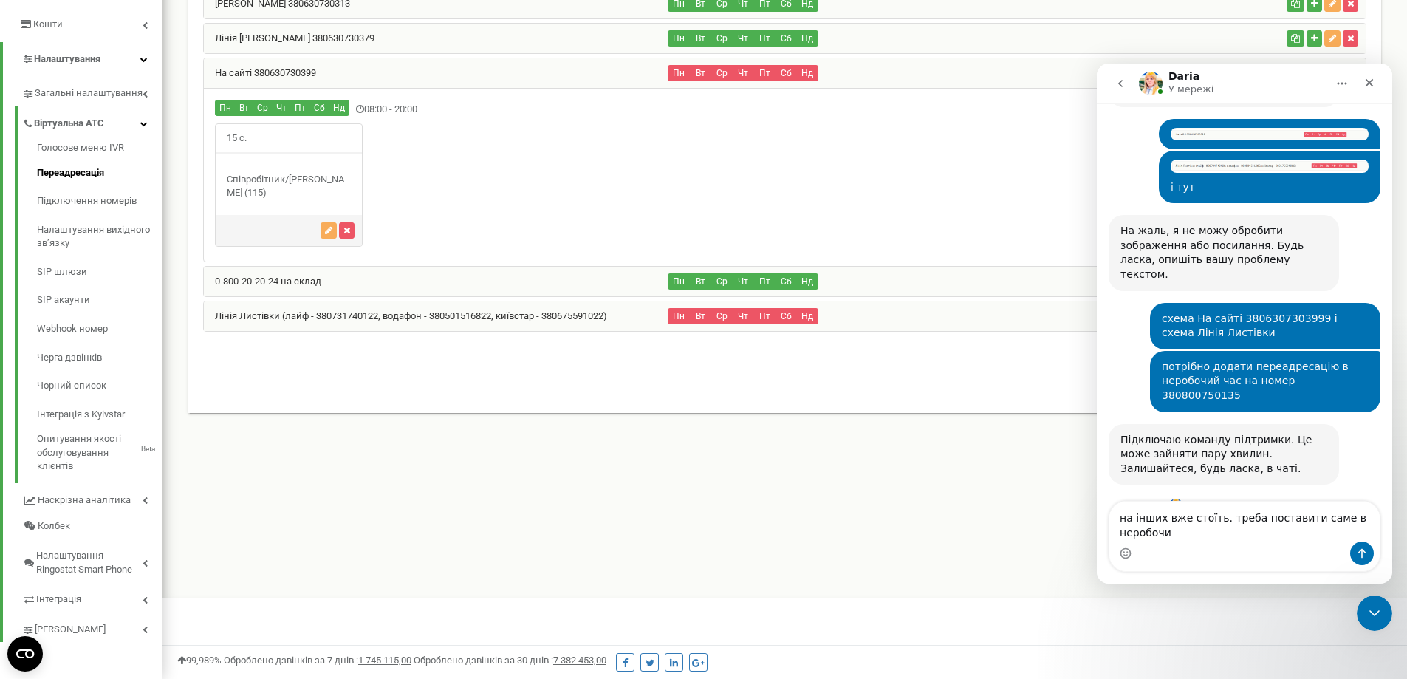
scroll to position [865, 0]
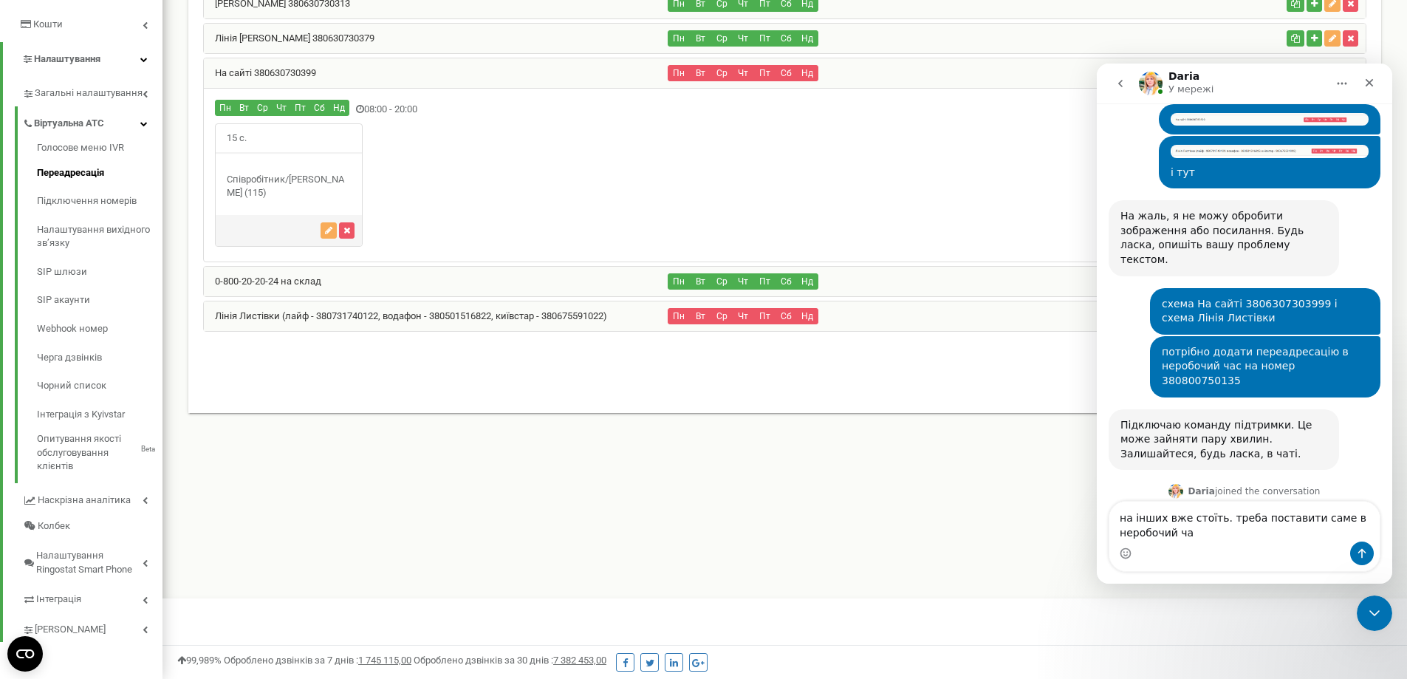
type textarea "на інших вже стоїть. треба поставити саме в неробочий час"
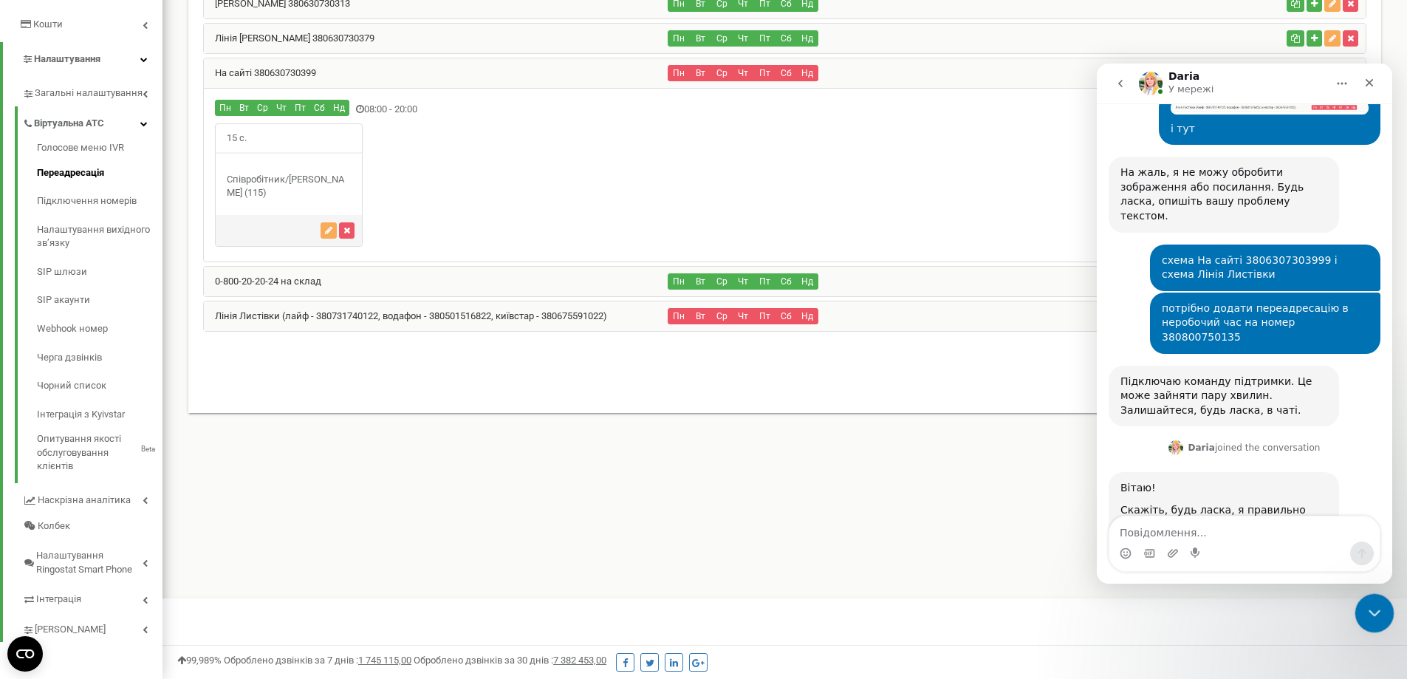
click at [1384, 608] on div "Закрити програму для спілкування Intercom" at bounding box center [1372, 610] width 35 height 35
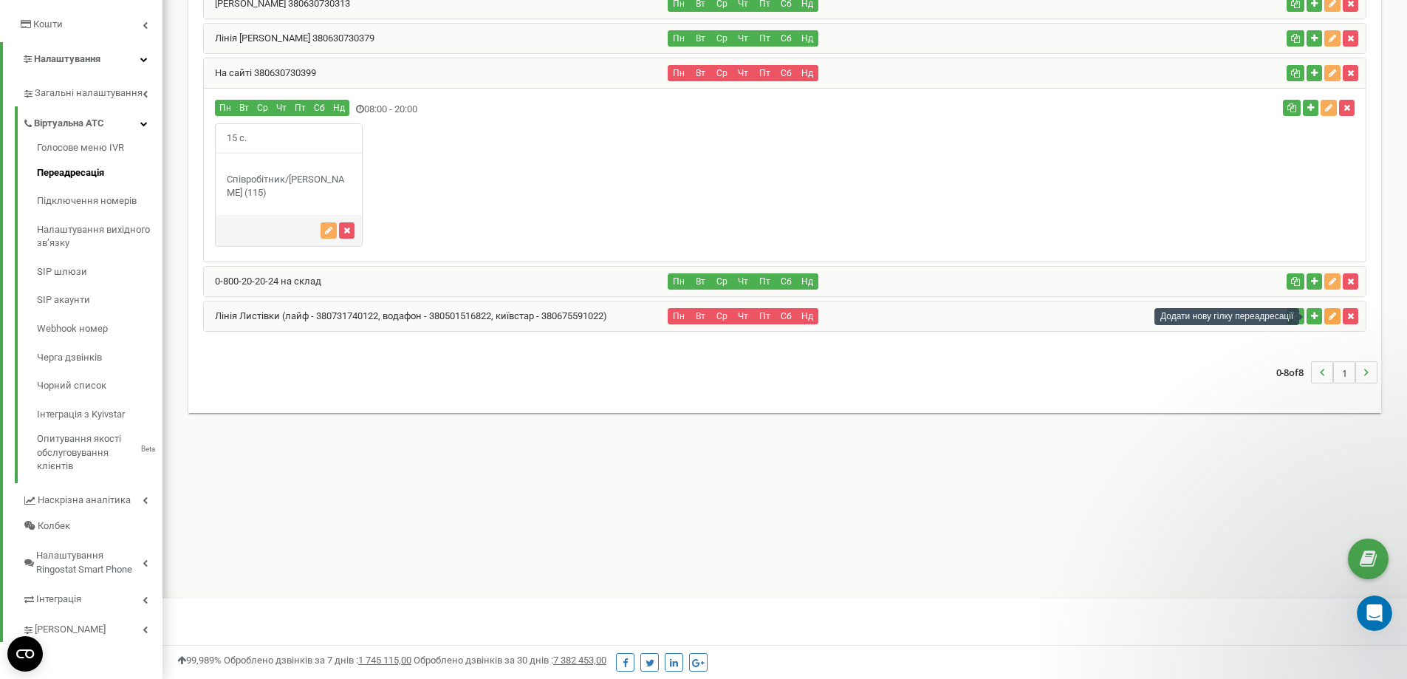
scroll to position [0, 0]
click at [1265, 311] on div "Пн Вт Ср Чт Пт Сб Нд" at bounding box center [974, 316] width 612 height 16
click at [384, 311] on link "Лінія Листівки (лайф - 380731740122, водафон - 380501516822, київстар - 3806755…" at bounding box center [405, 315] width 403 height 11
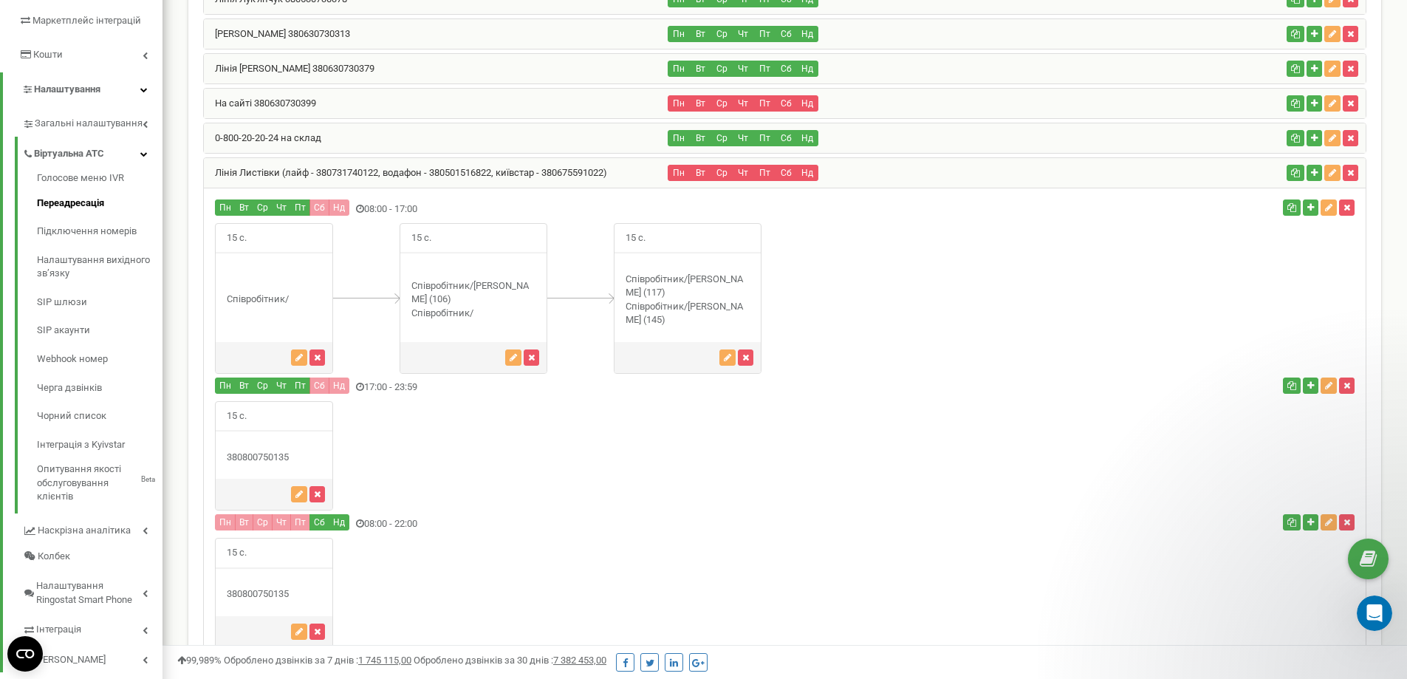
scroll to position [224, 0]
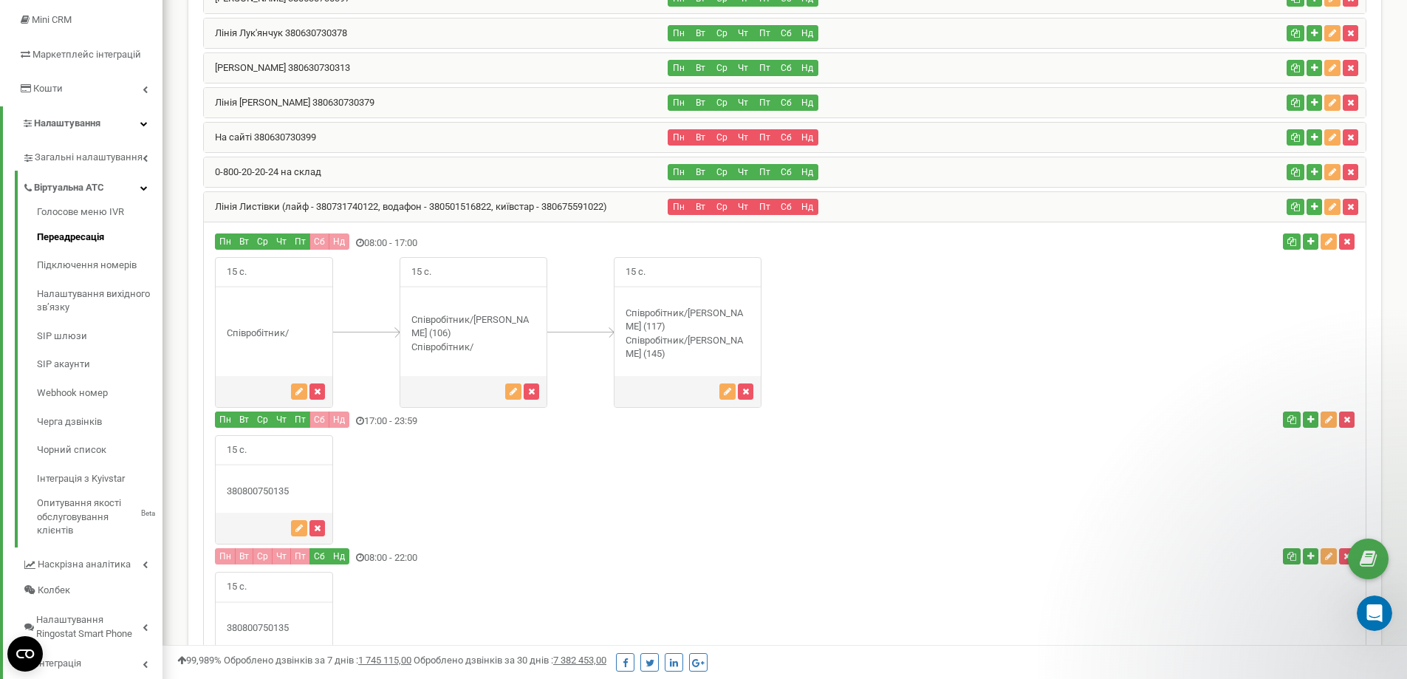
click at [283, 332] on div "Співробітник/" at bounding box center [274, 333] width 117 height 14
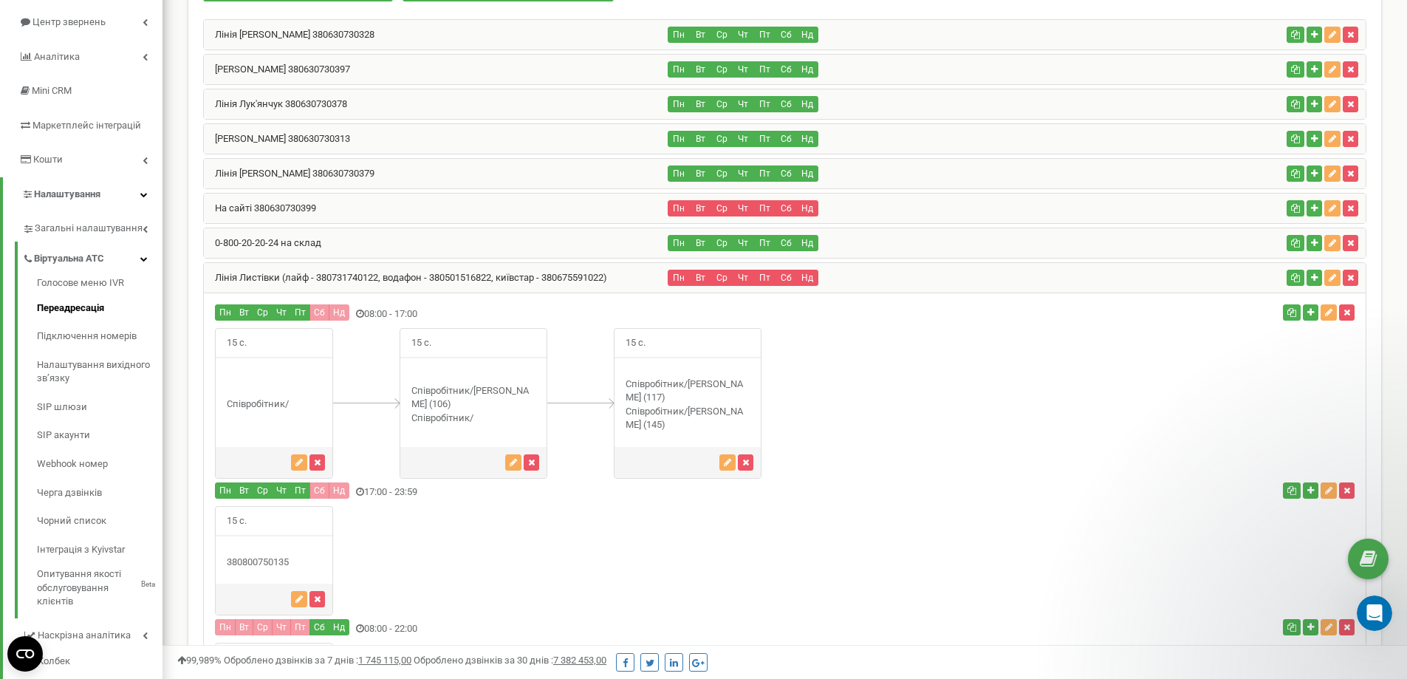
scroll to position [150, 0]
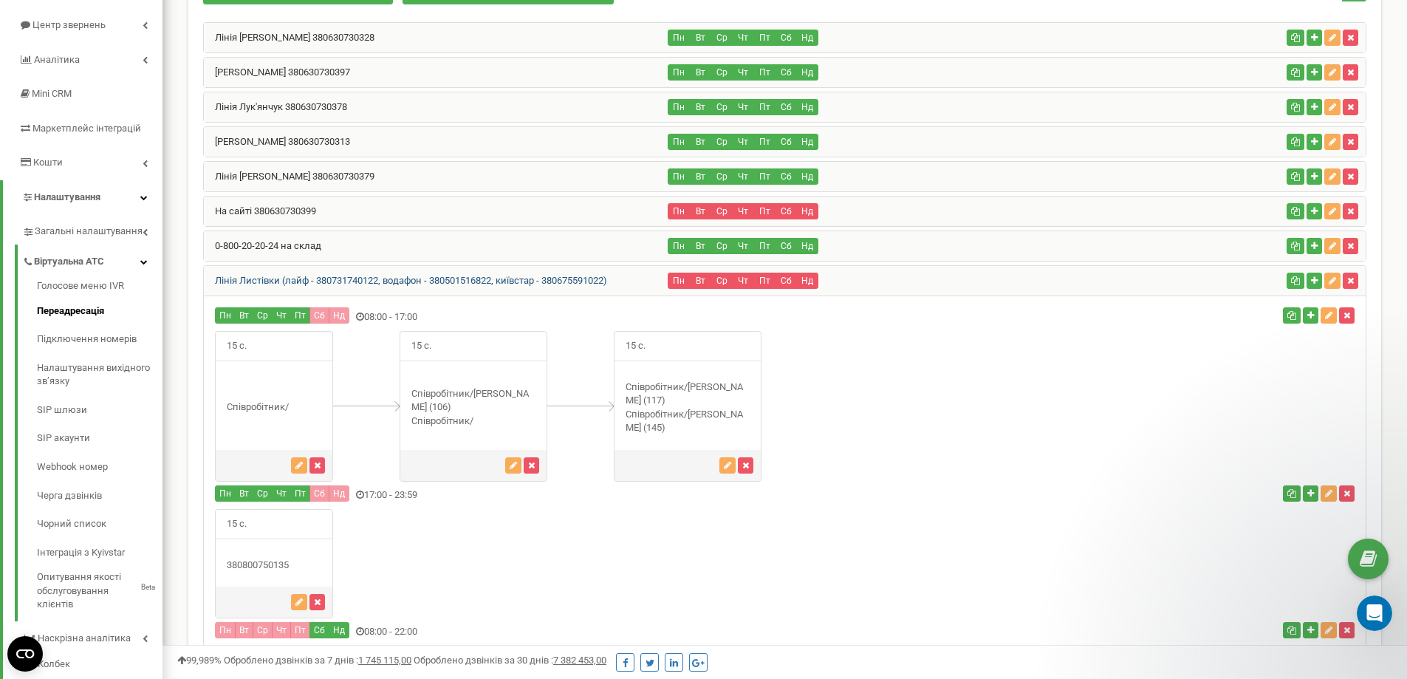
click at [269, 281] on link "Лінія Листівки (лайф - 380731740122, водафон - 380501516822, київстар - 3806755…" at bounding box center [405, 280] width 403 height 11
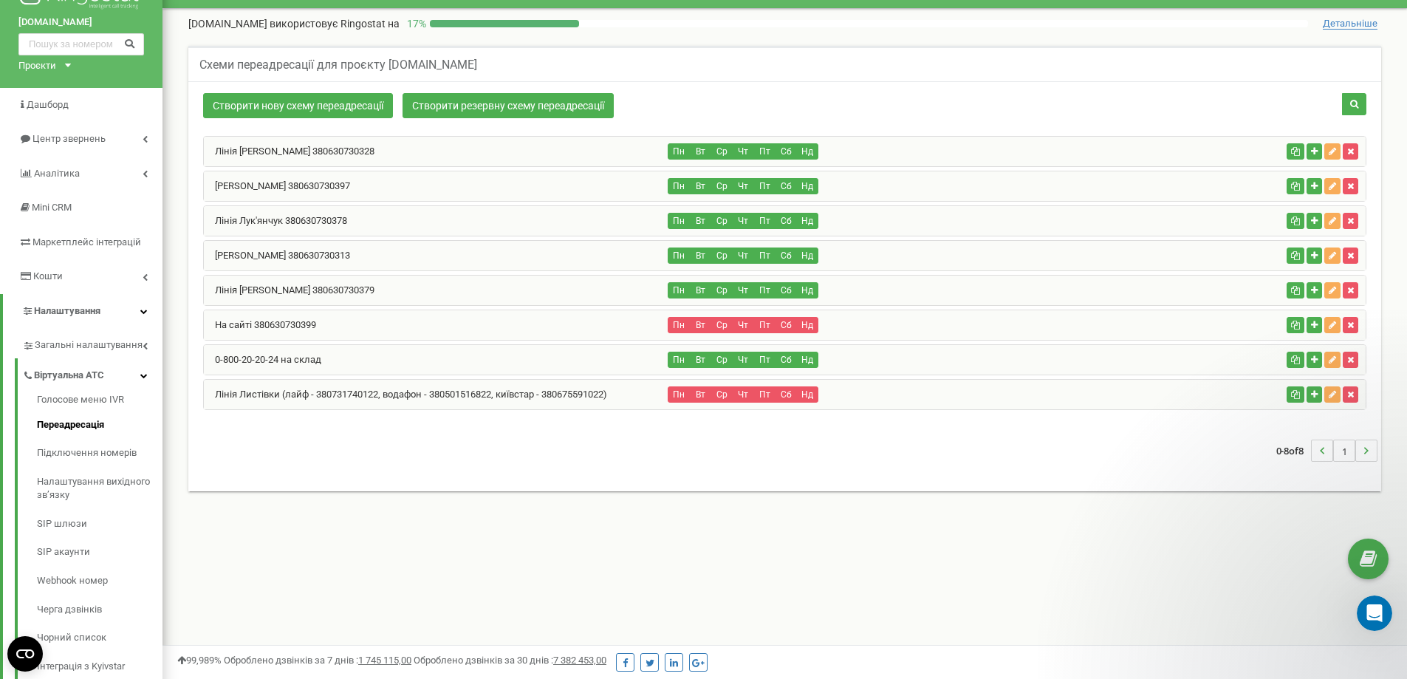
scroll to position [0, 0]
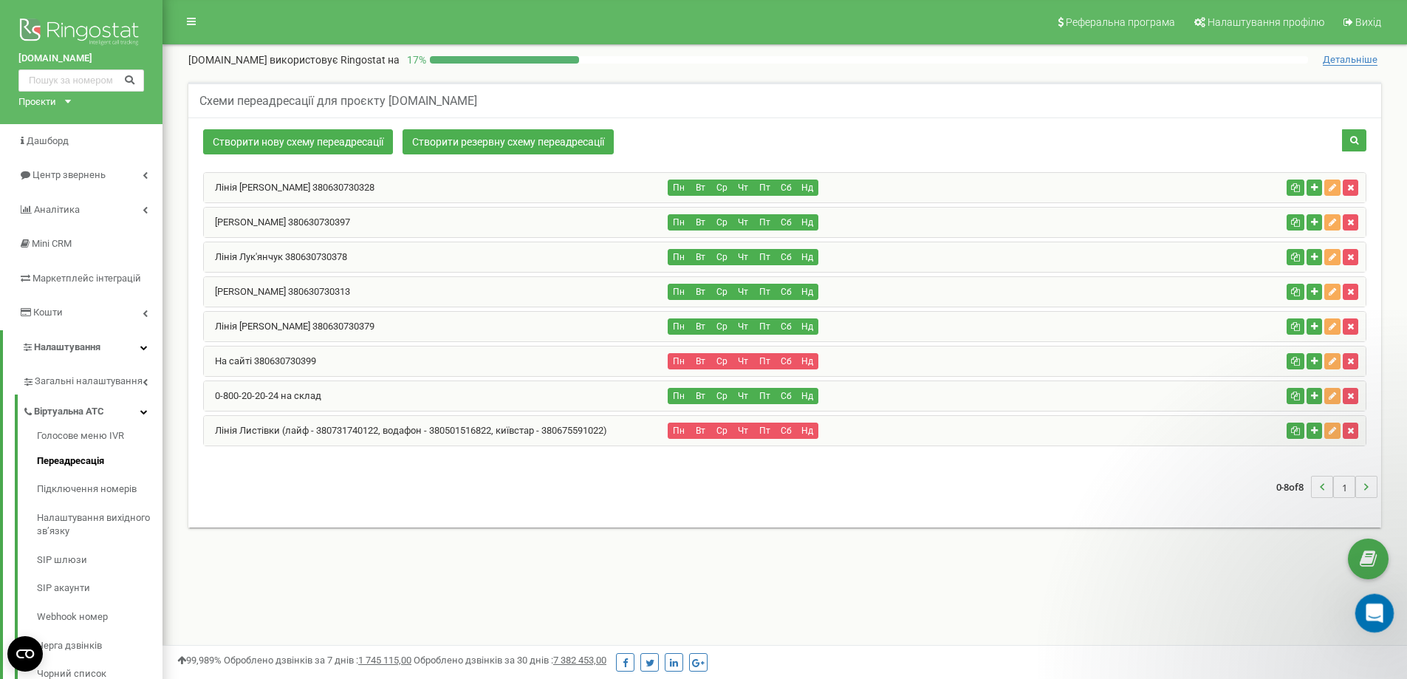
click at [1365, 612] on icon "Відкрити програму для спілкування Intercom" at bounding box center [1372, 611] width 24 height 24
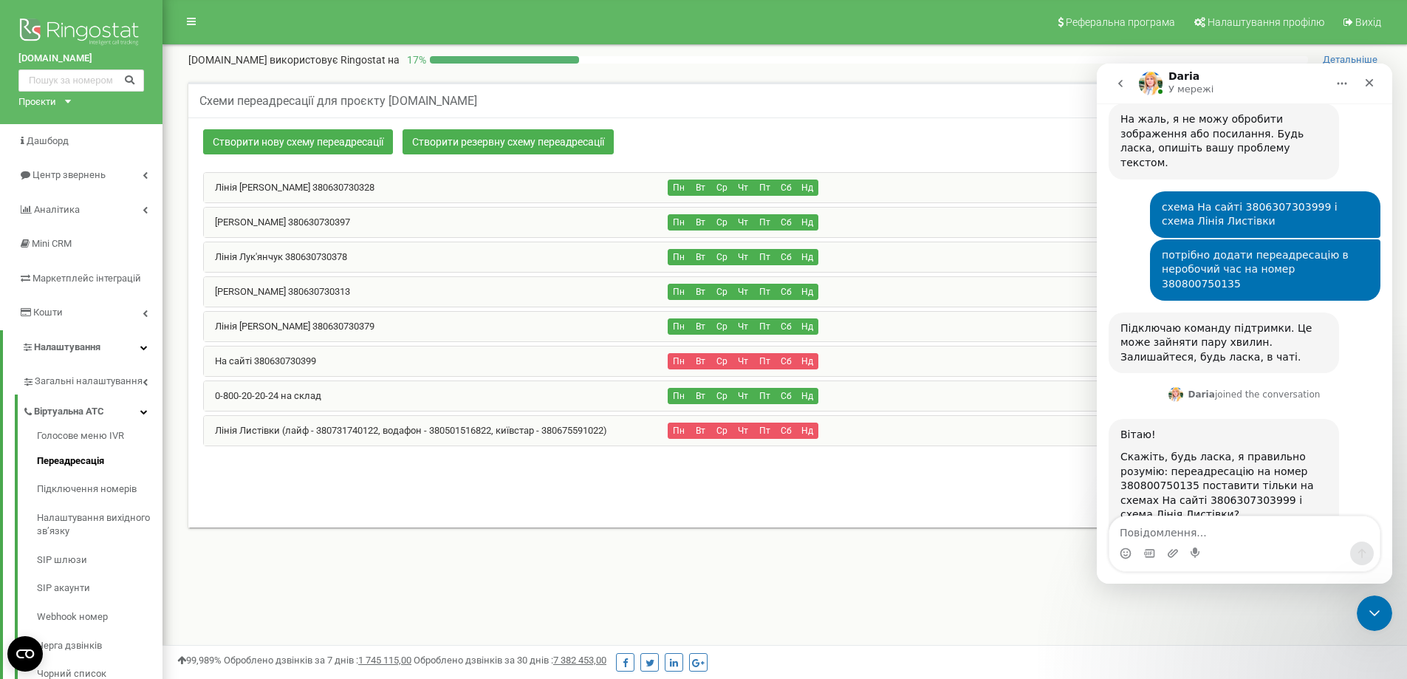
scroll to position [965, 0]
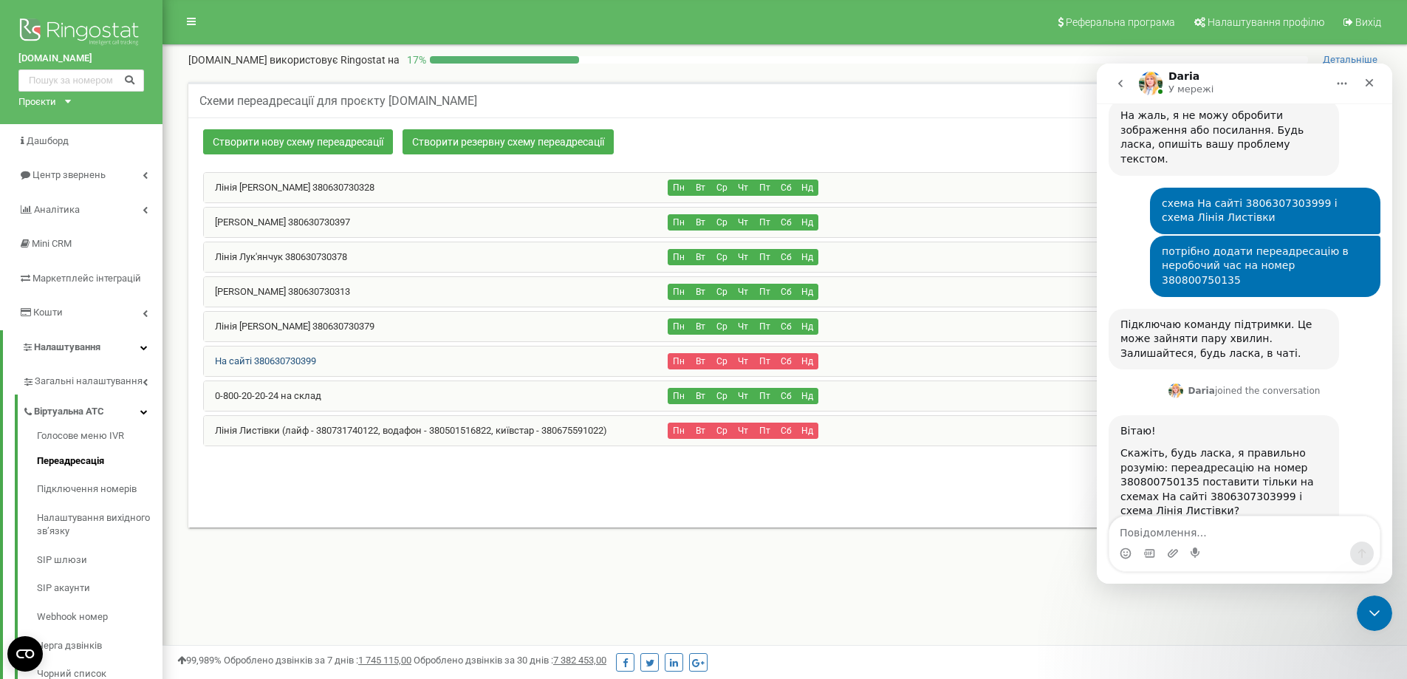
click at [268, 360] on link "На сайті 380630730399" at bounding box center [260, 360] width 112 height 11
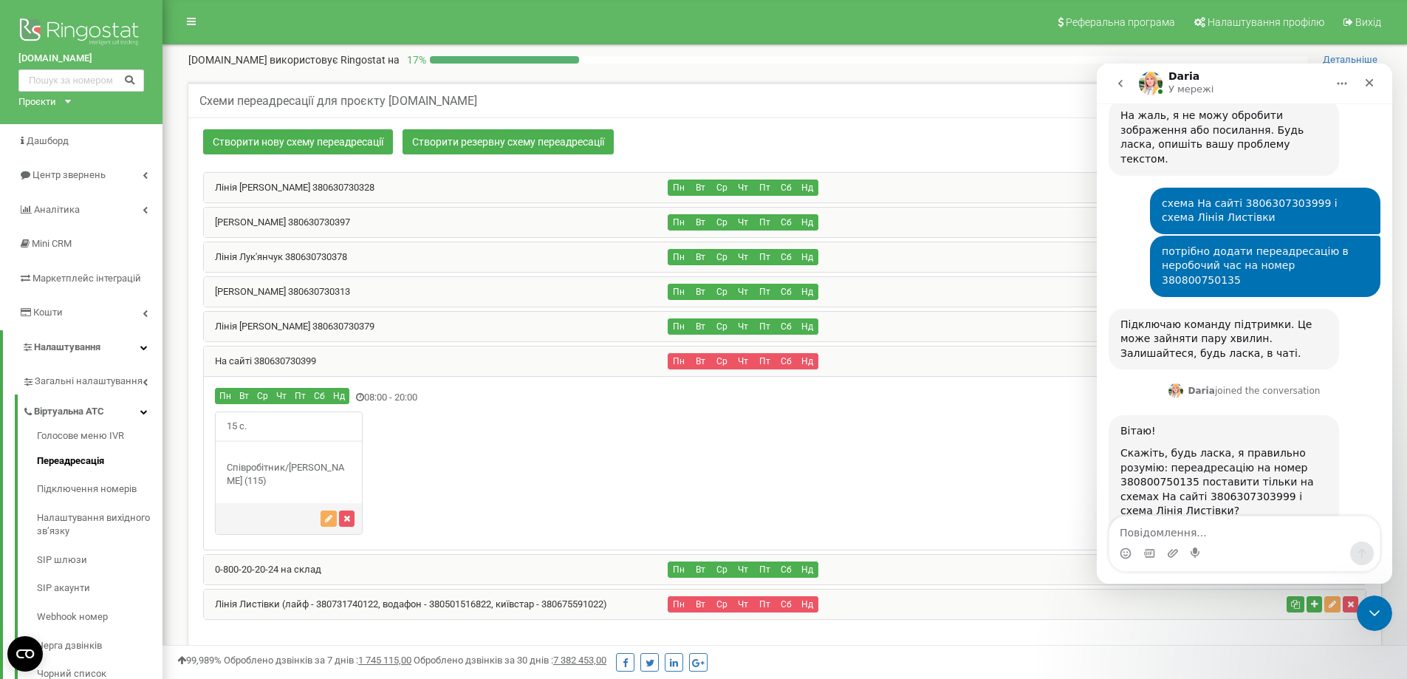
scroll to position [967, 0]
click at [1310, 547] on div "Месенджер Intercom" at bounding box center [1244, 553] width 270 height 24
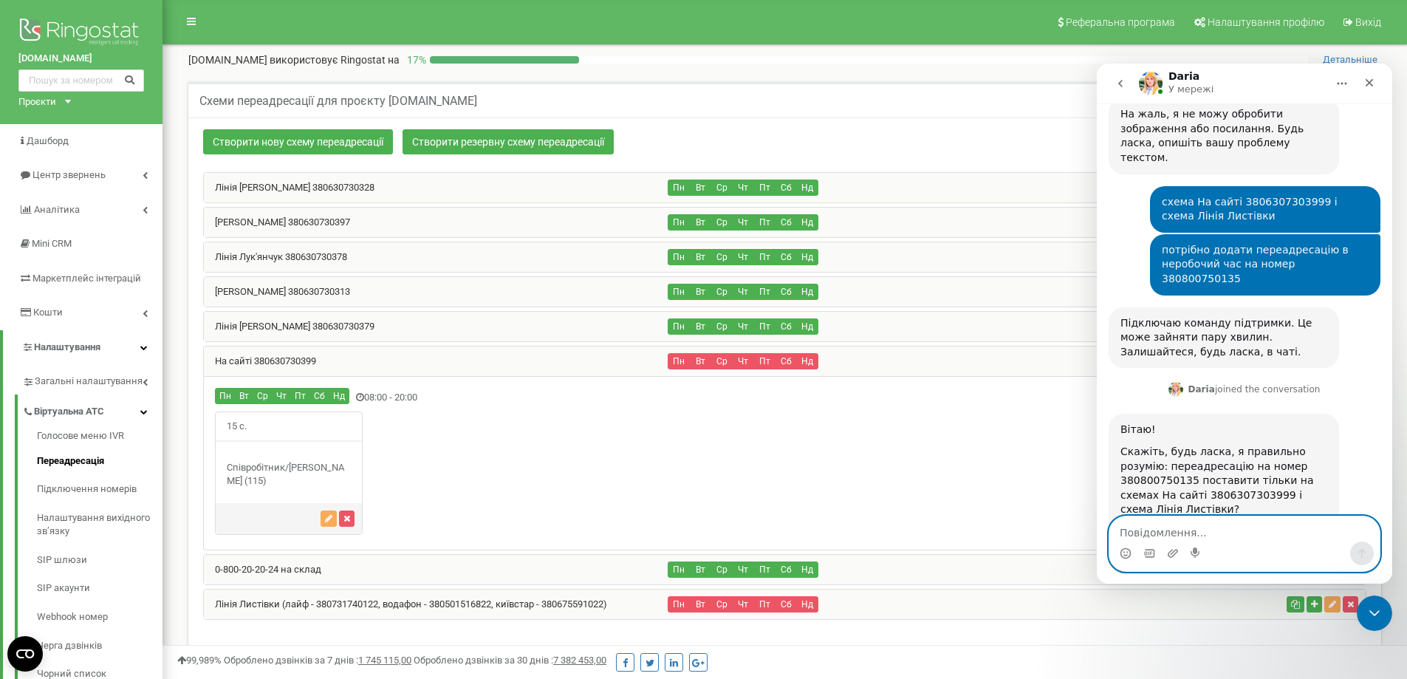
click at [1303, 538] on textarea "Повідомлення..." at bounding box center [1244, 528] width 270 height 25
type textarea "ок"
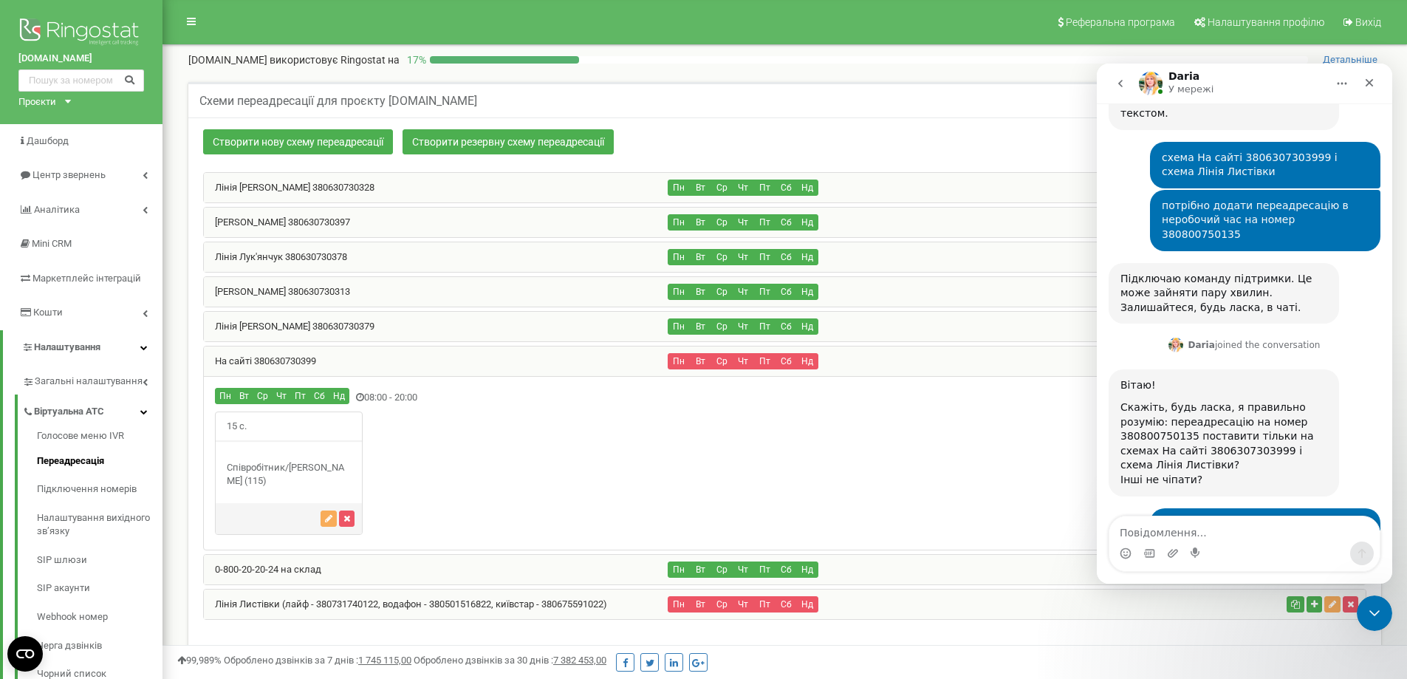
click at [848, 487] on div "15 с." at bounding box center [785, 472] width 1162 height 123
click at [550, 607] on link "Лінія Листівки (лайф - 380731740122, водафон - 380501516822, київстар - 3806755…" at bounding box center [405, 603] width 403 height 11
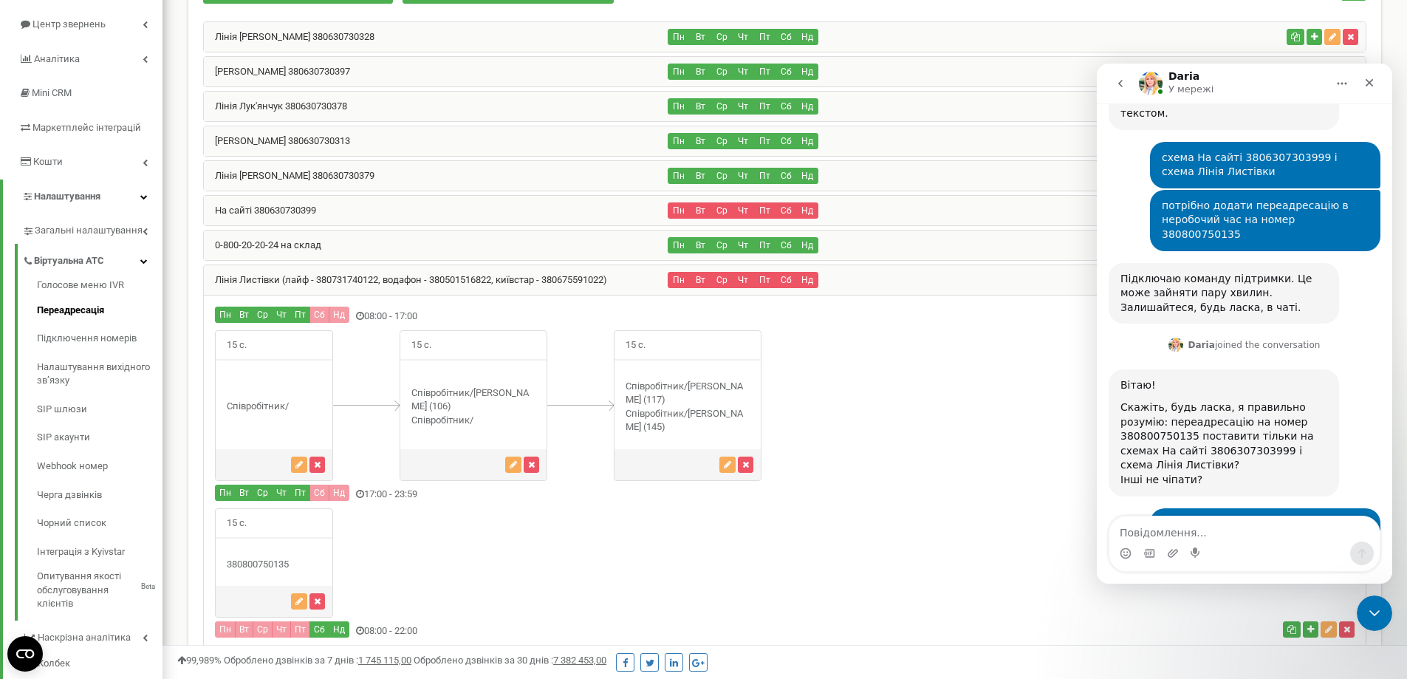
scroll to position [150, 0]
click at [232, 279] on link "Лінія Листівки (лайф - 380731740122, водафон - 380501516822, київстар - 3806755…" at bounding box center [405, 280] width 403 height 11
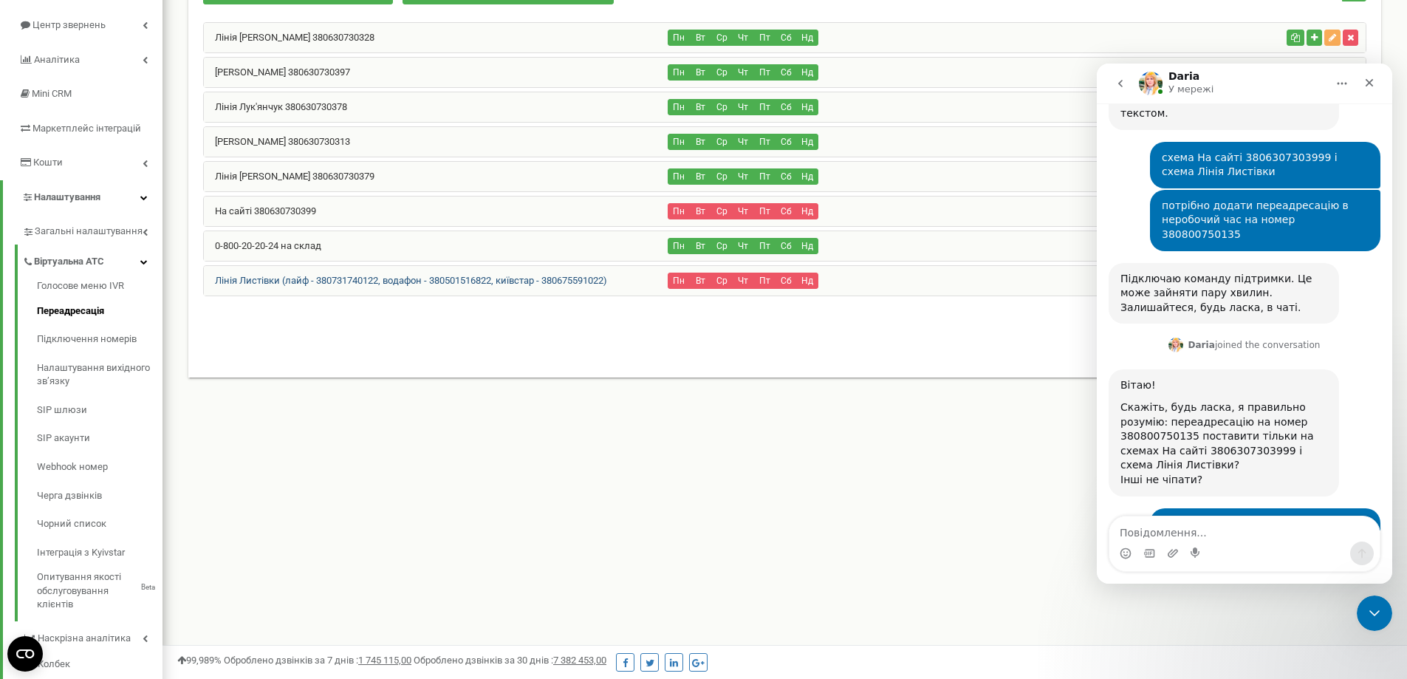
click at [232, 279] on link "Лінія Листівки (лайф - 380731740122, водафон - 380501516822, київстар - 3806755…" at bounding box center [405, 280] width 403 height 11
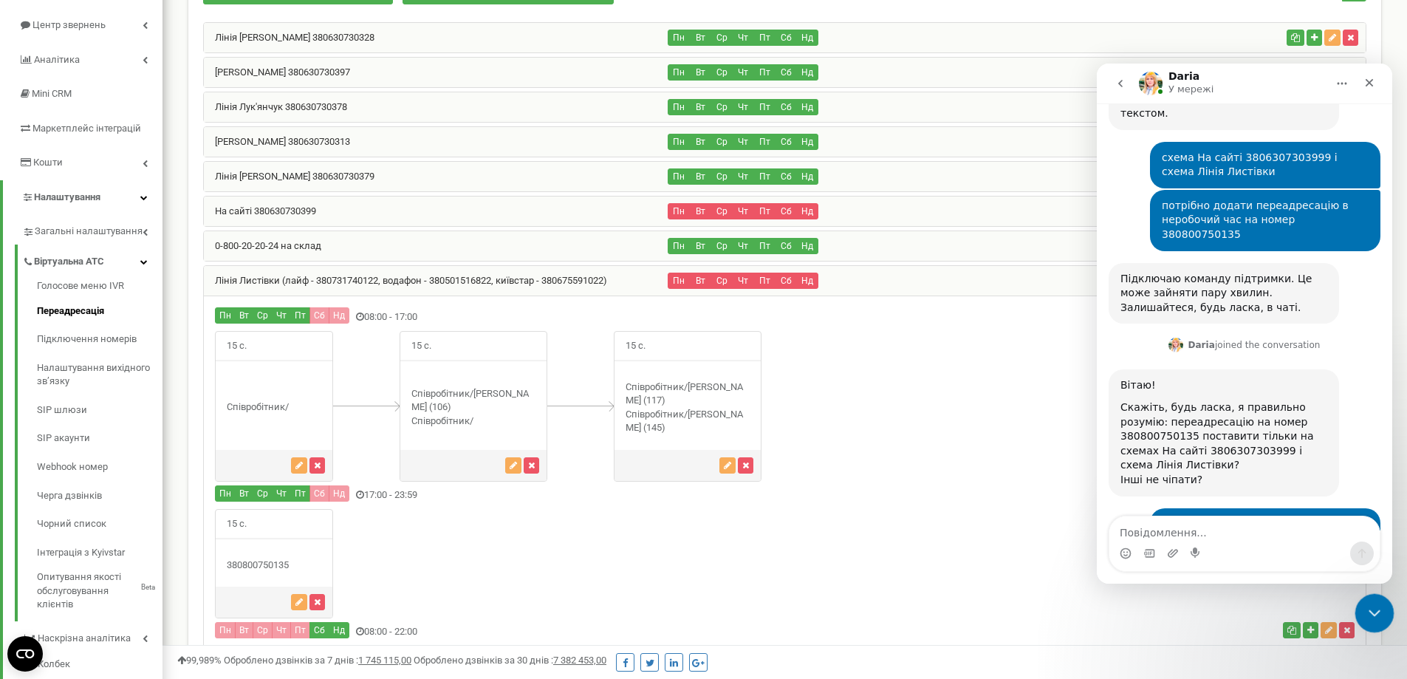
click at [1375, 608] on icon "Закрити програму для спілкування Intercom" at bounding box center [1372, 611] width 18 height 18
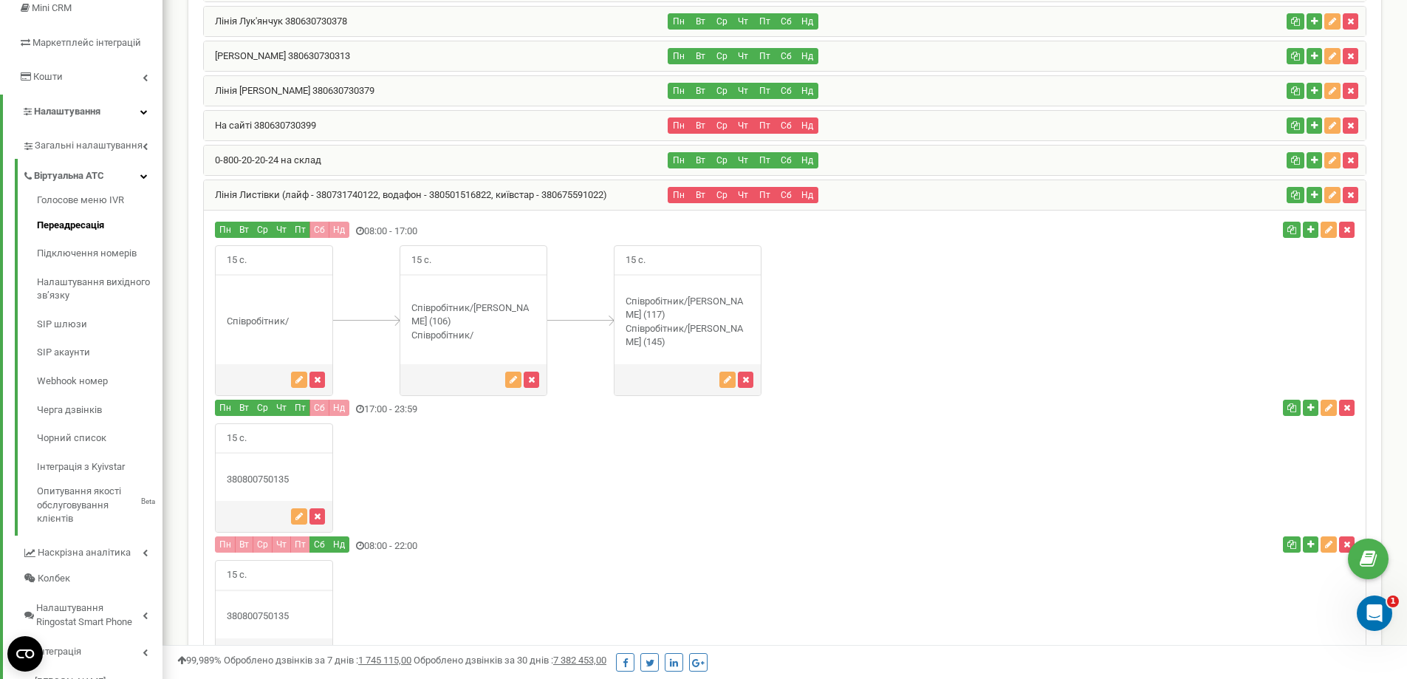
scroll to position [224, 0]
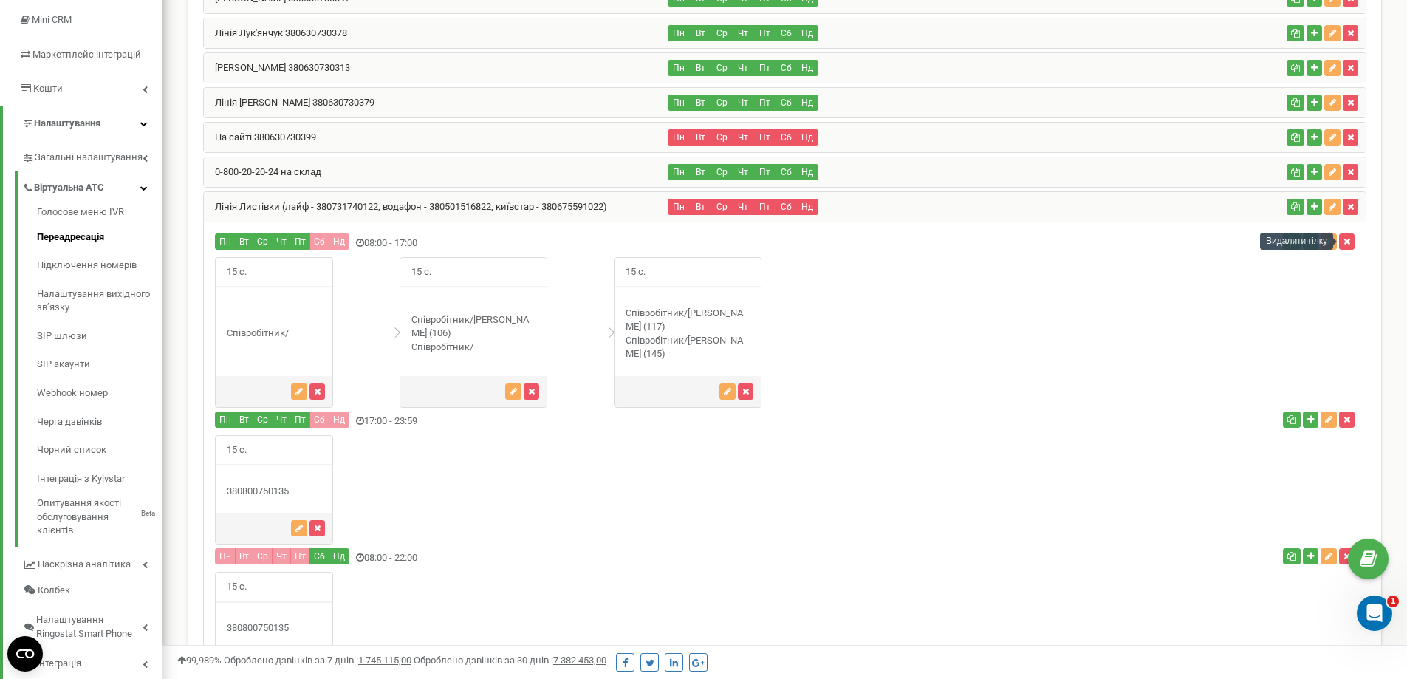
click at [1332, 242] on div "Видалити гілку" at bounding box center [1296, 241] width 73 height 17
click at [1327, 240] on icon "button" at bounding box center [1328, 241] width 7 height 9
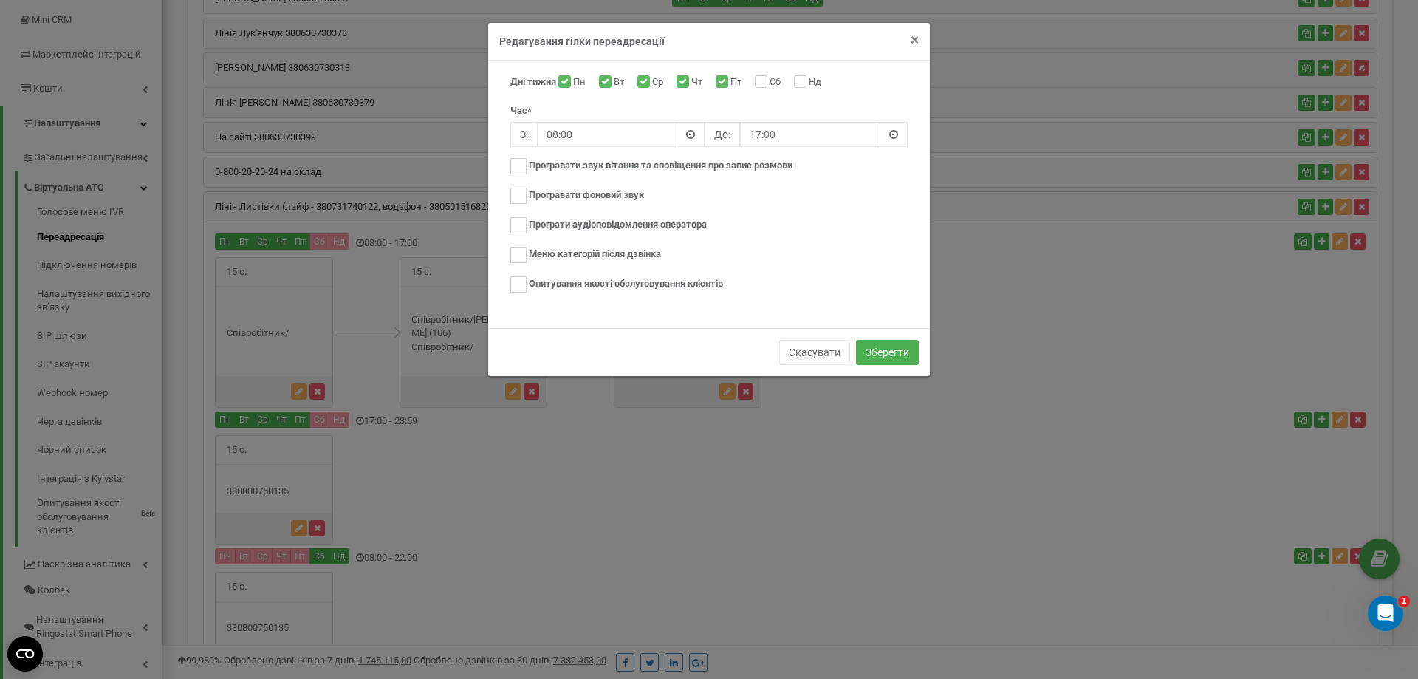
click at [911, 36] on span "×" at bounding box center [915, 40] width 8 height 18
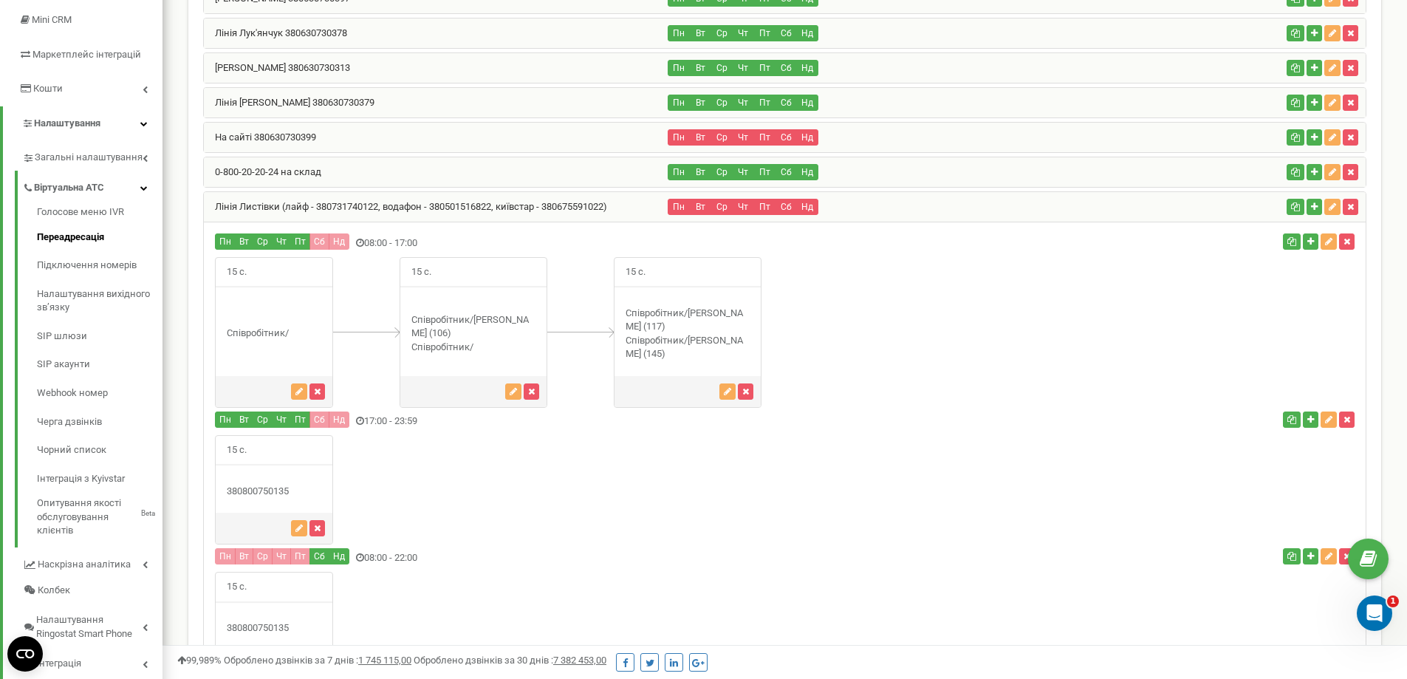
click at [257, 333] on div "Співробітник/" at bounding box center [274, 333] width 117 height 14
click at [292, 390] on button "button" at bounding box center [299, 391] width 16 height 16
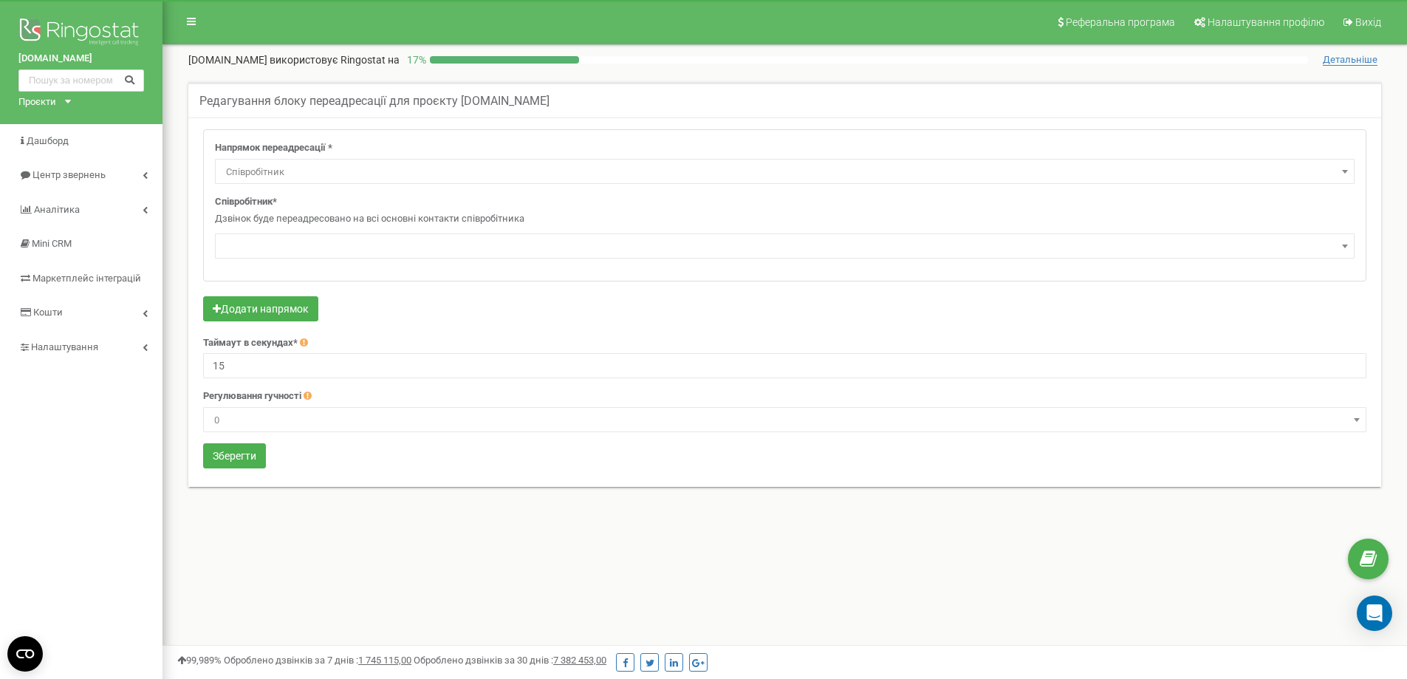
select select "Employee"
select select
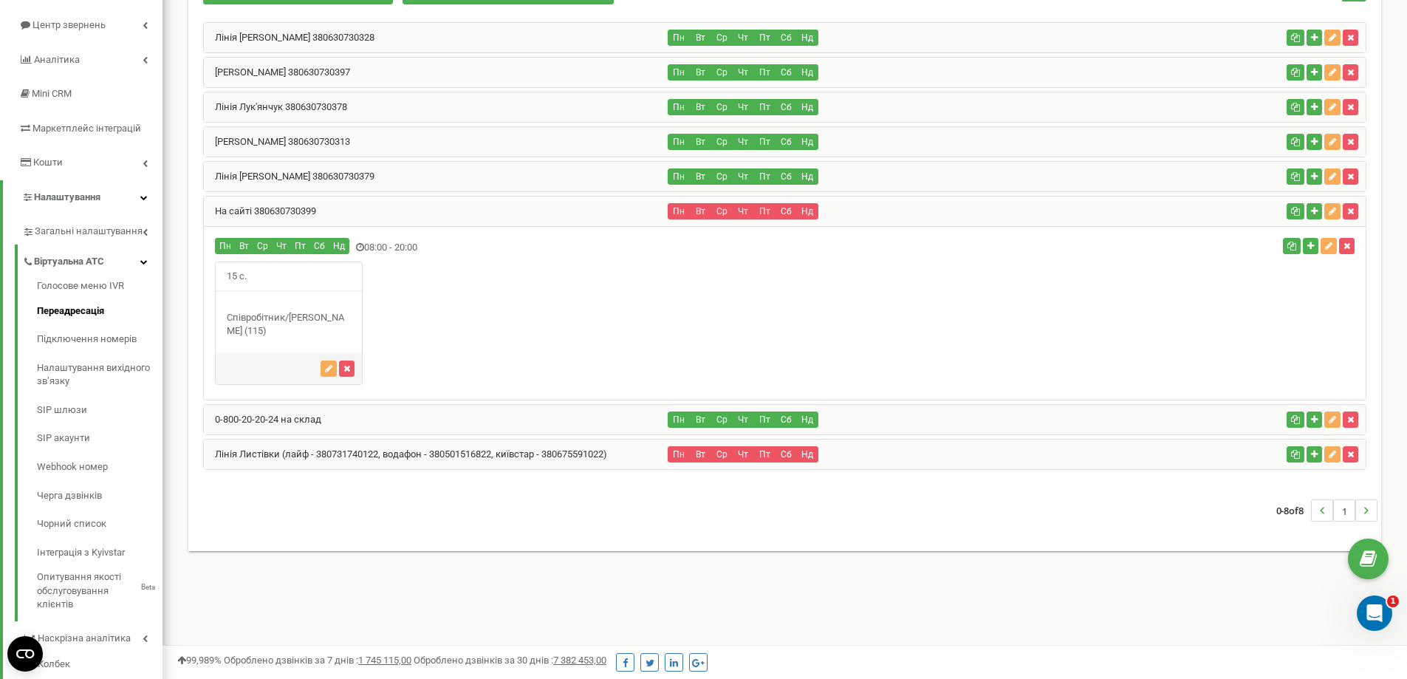
click at [439, 462] on div "Лінія Листівки (лайф - 380731740122, водафон - 380501516822, київстар - 3806755…" at bounding box center [436, 454] width 465 height 30
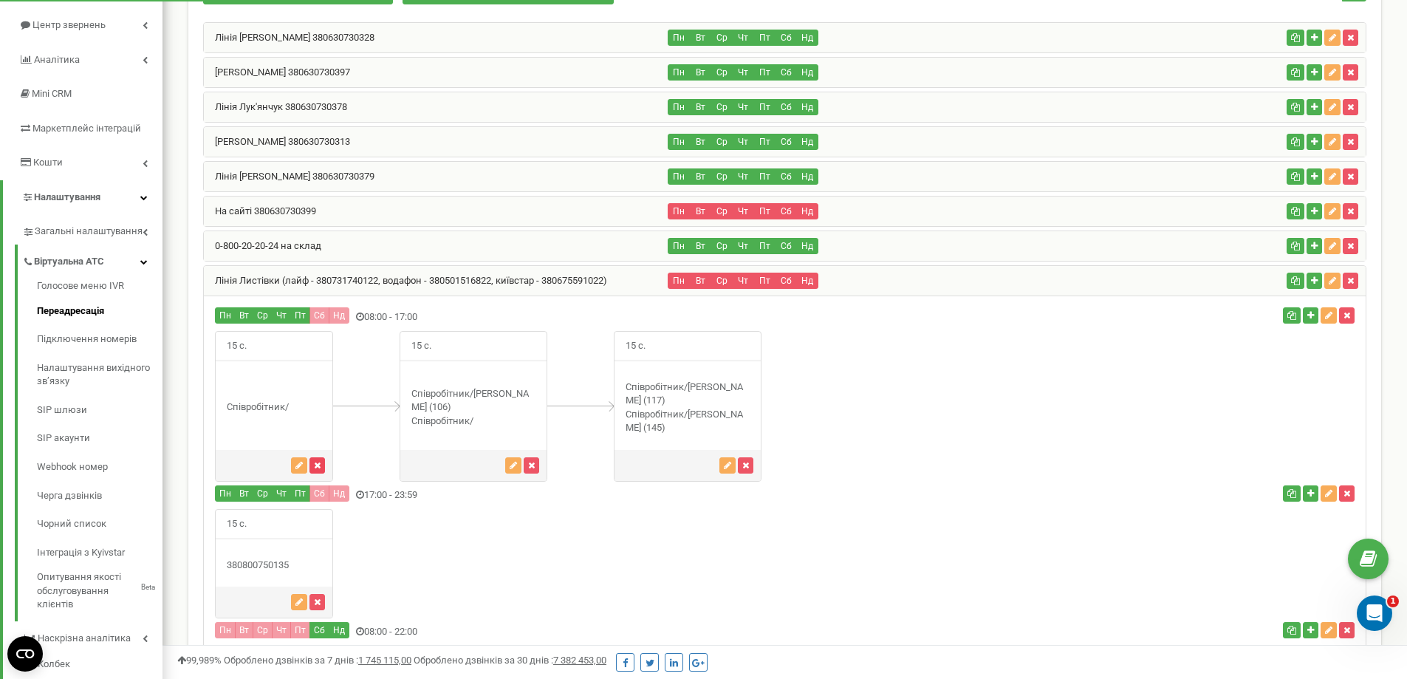
click at [312, 466] on button "button" at bounding box center [317, 465] width 16 height 16
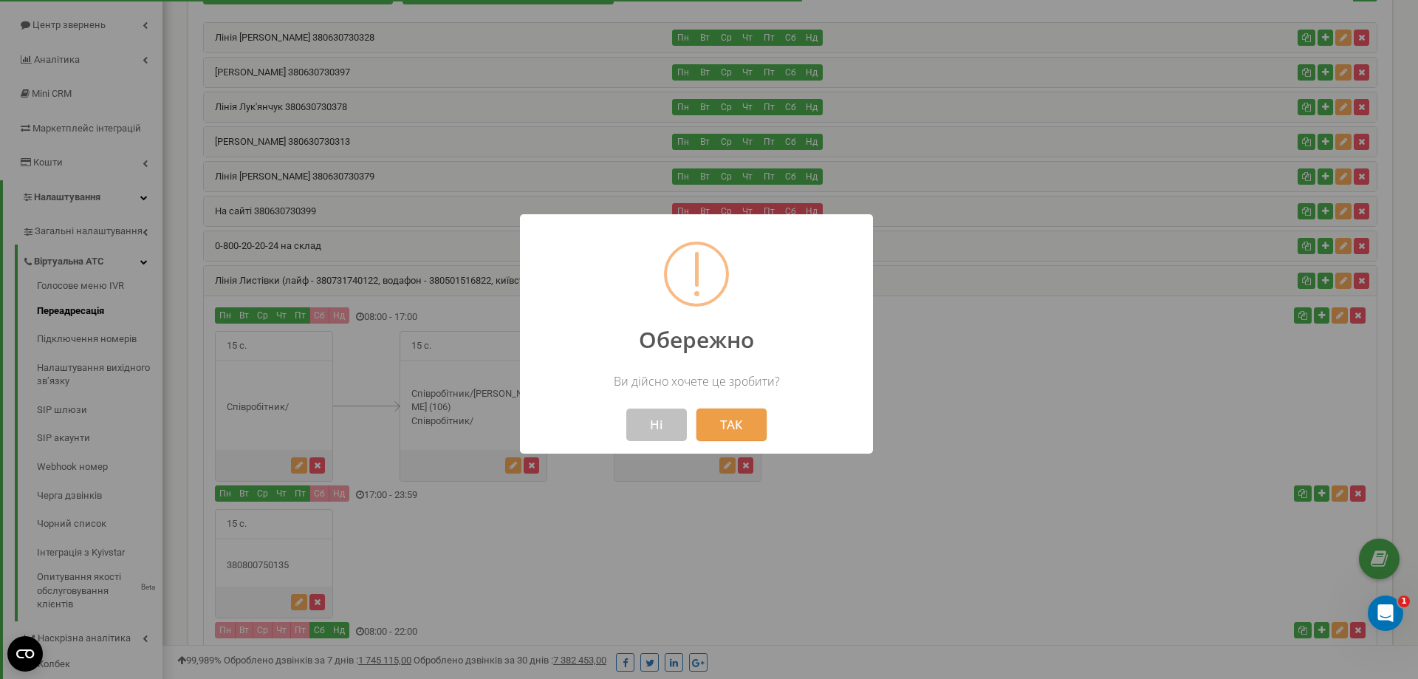
click at [751, 427] on button "ТАК" at bounding box center [731, 424] width 70 height 32
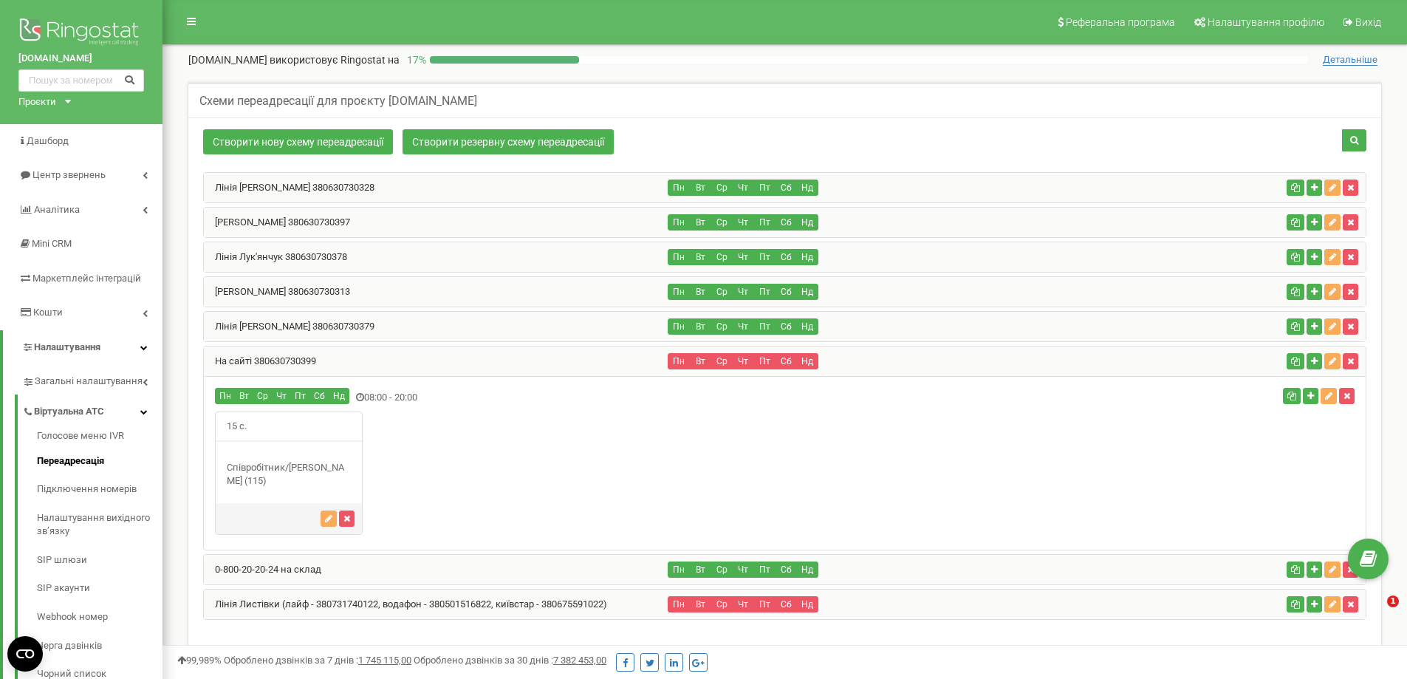
click at [449, 411] on div "15 с." at bounding box center [785, 472] width 1162 height 123
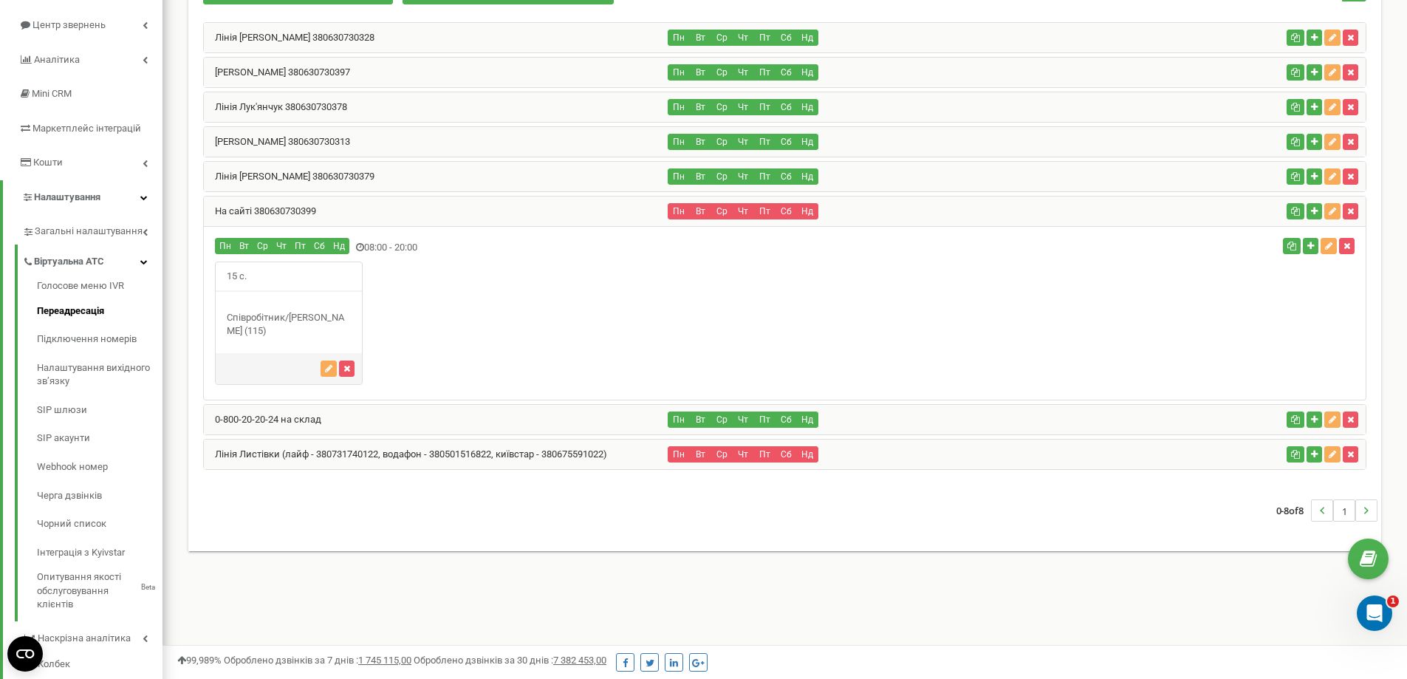
click at [447, 462] on div "Лінія Листівки (лайф - 380731740122, водафон - 380501516822, київстар - 3806755…" at bounding box center [436, 454] width 465 height 30
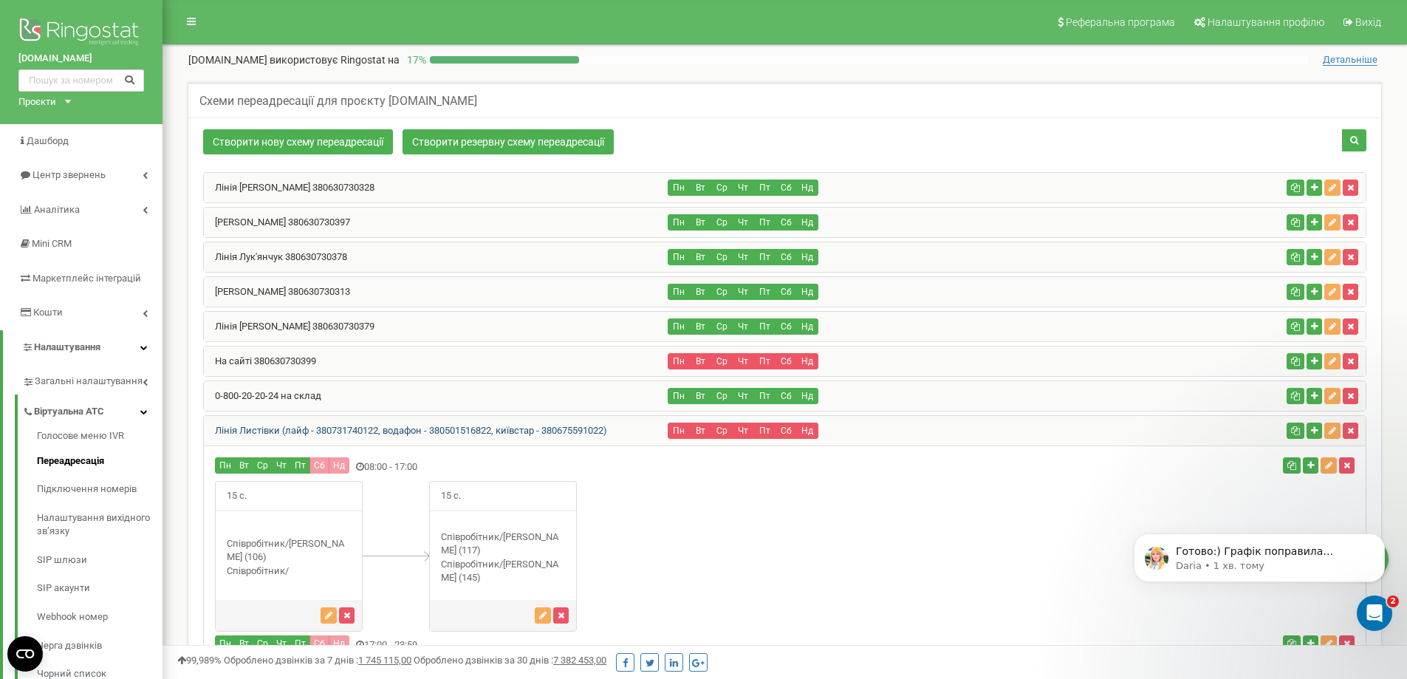
click at [411, 428] on link "Лінія Листівки (лайф - 380731740122, водафон - 380501516822, київстар - 3806755…" at bounding box center [405, 430] width 403 height 11
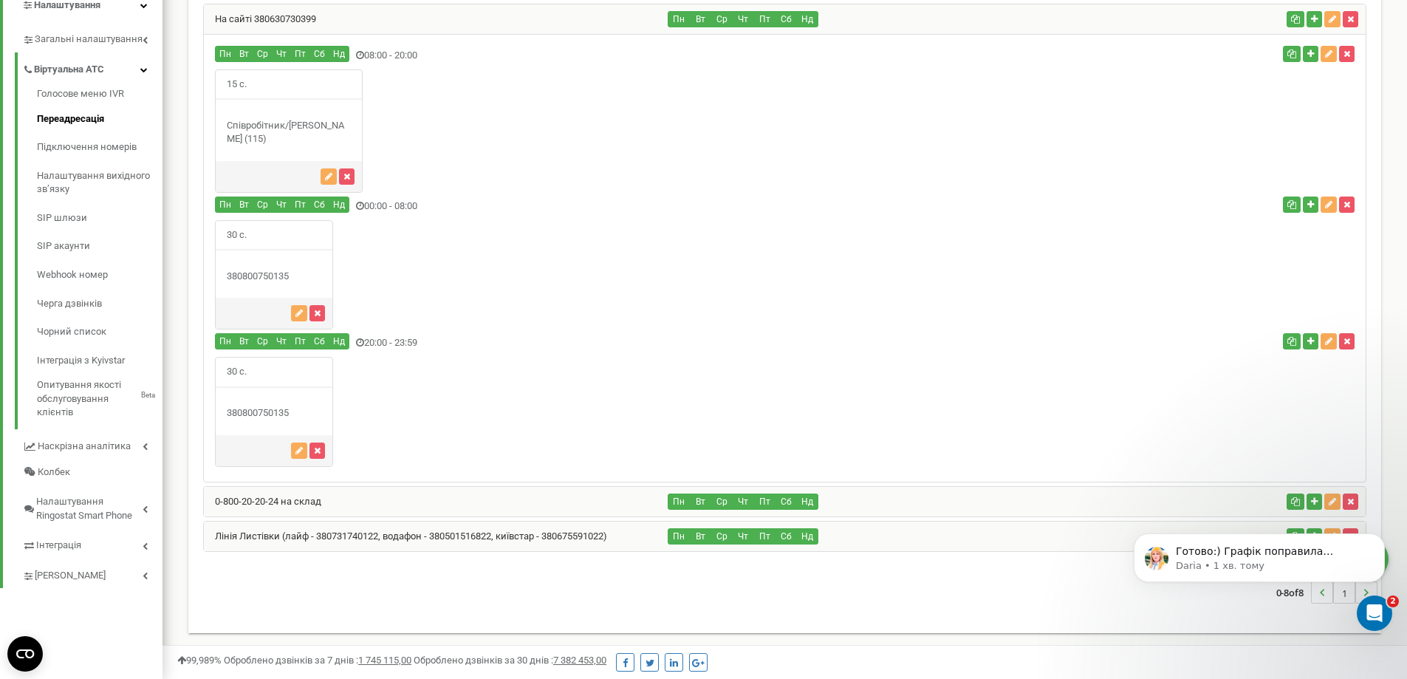
scroll to position [344, 0]
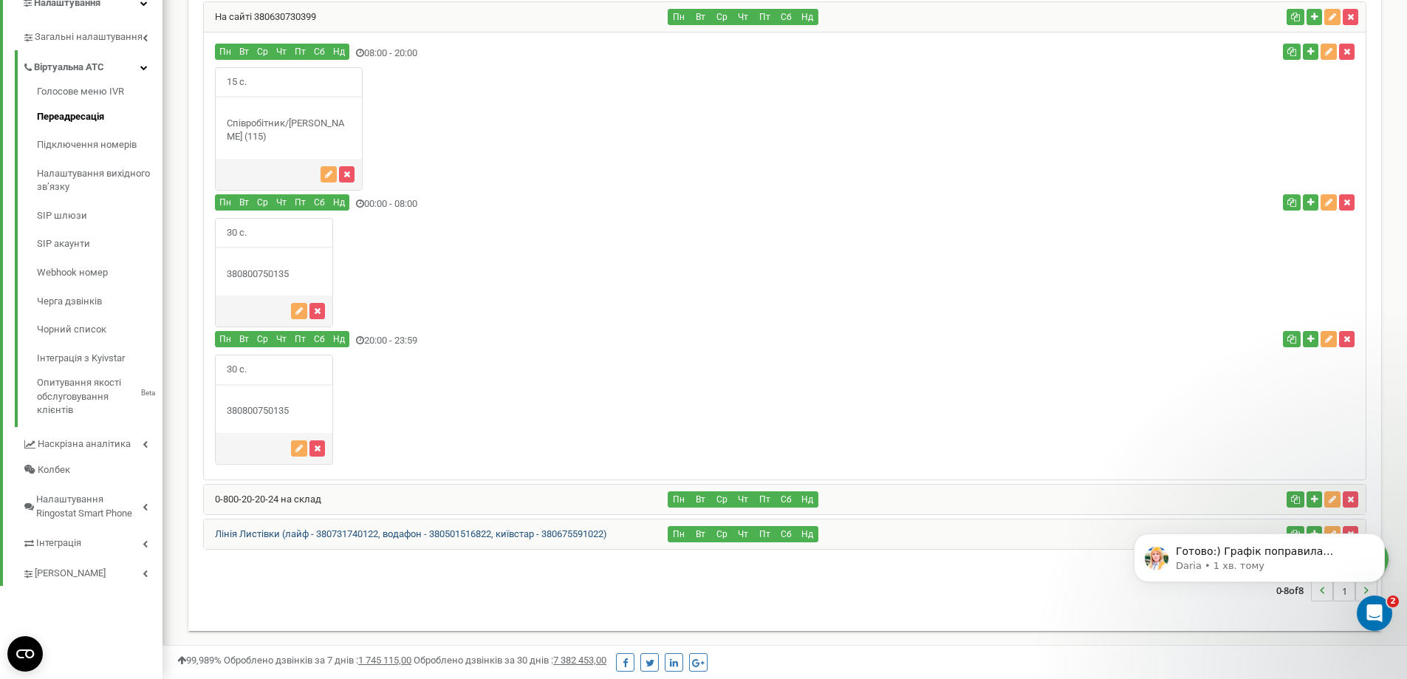
click at [349, 530] on link "Лінія Листівки (лайф - 380731740122, водафон - 380501516822, київстар - 3806755…" at bounding box center [405, 533] width 403 height 11
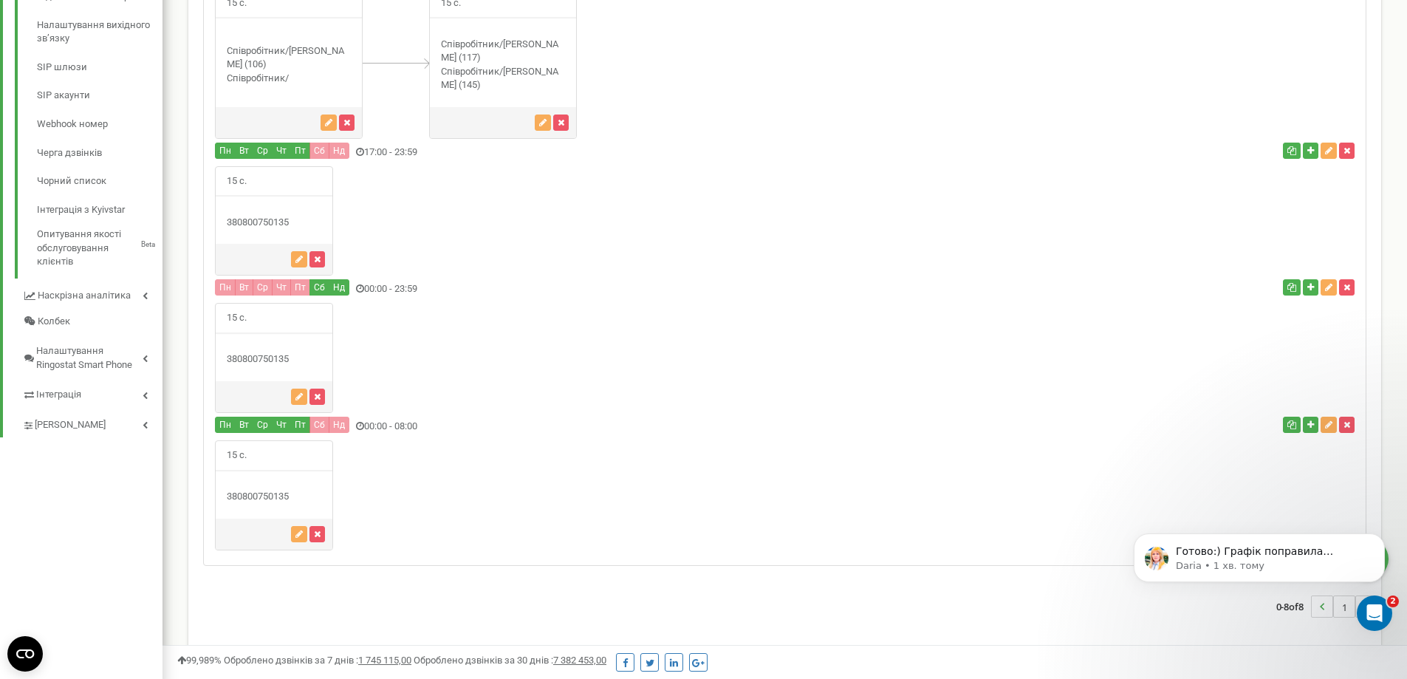
scroll to position [509, 0]
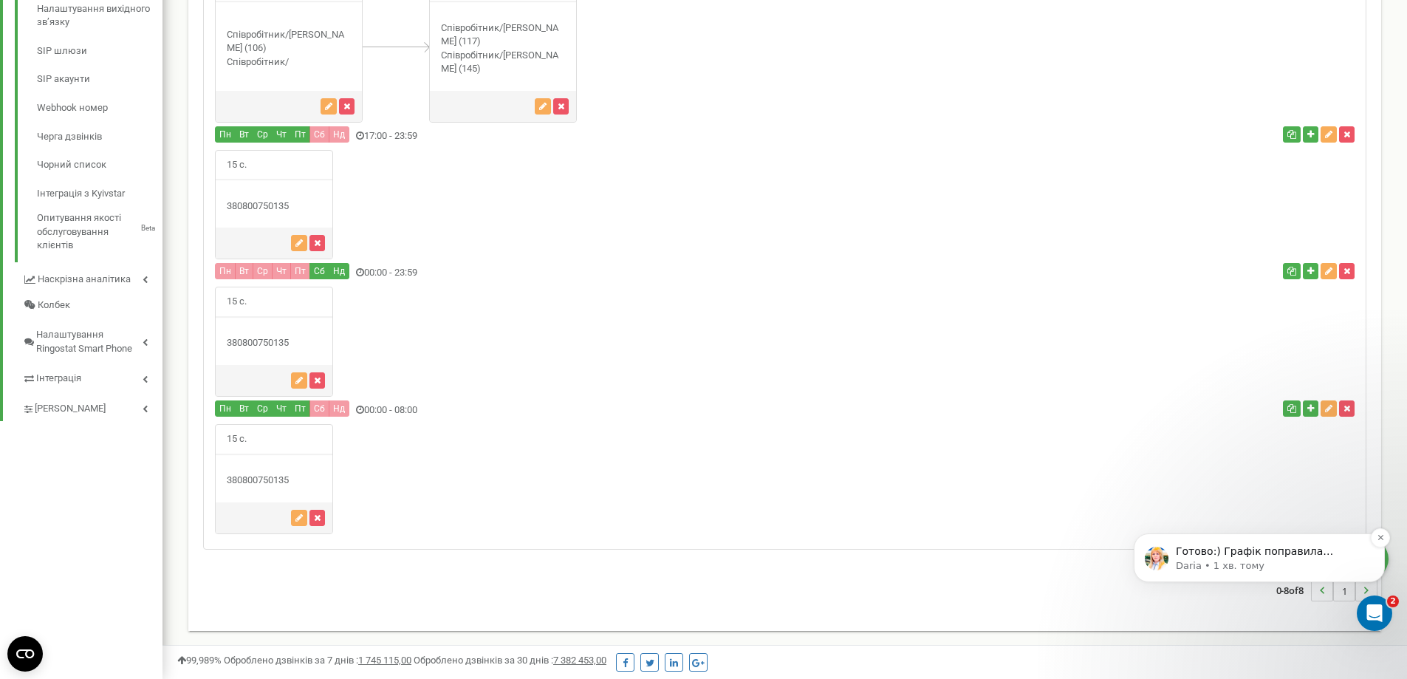
click at [1261, 556] on p "Готово:) Графік поправила Перевірте, будь ласка, чи все ок зараз" at bounding box center [1271, 551] width 191 height 15
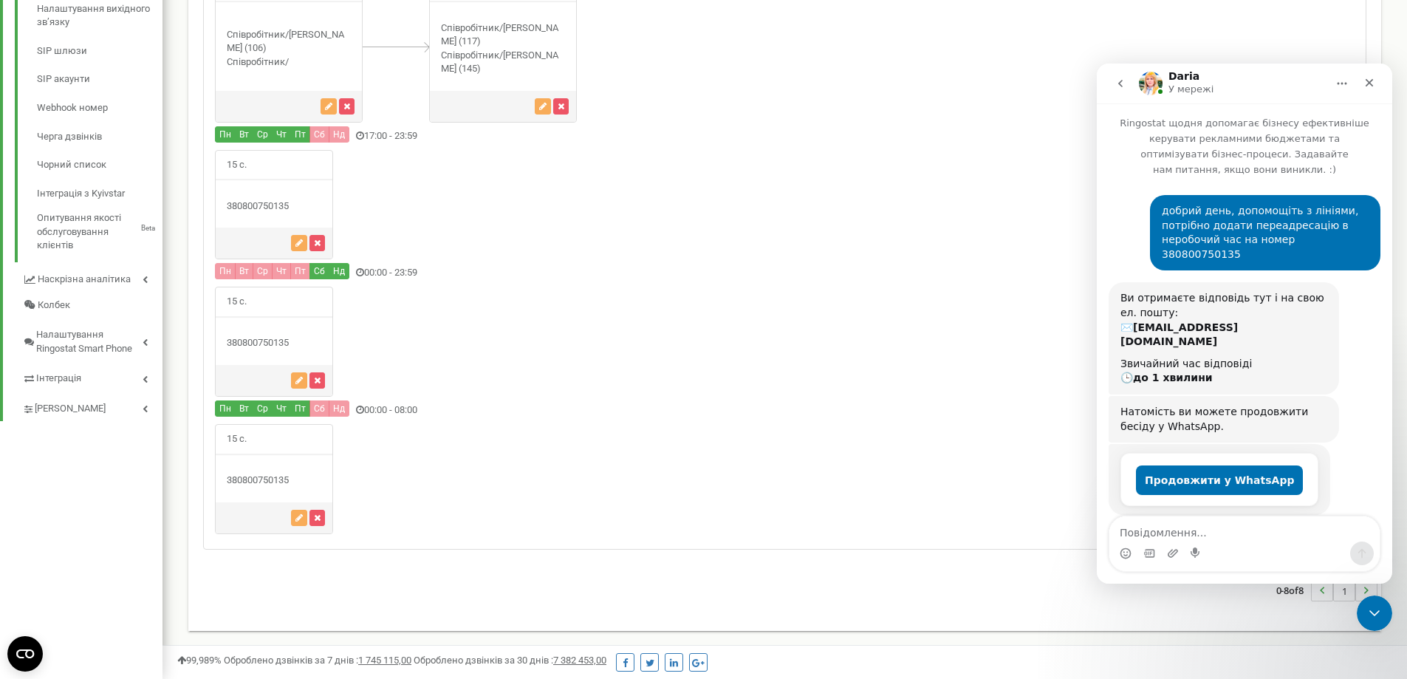
scroll to position [75, 0]
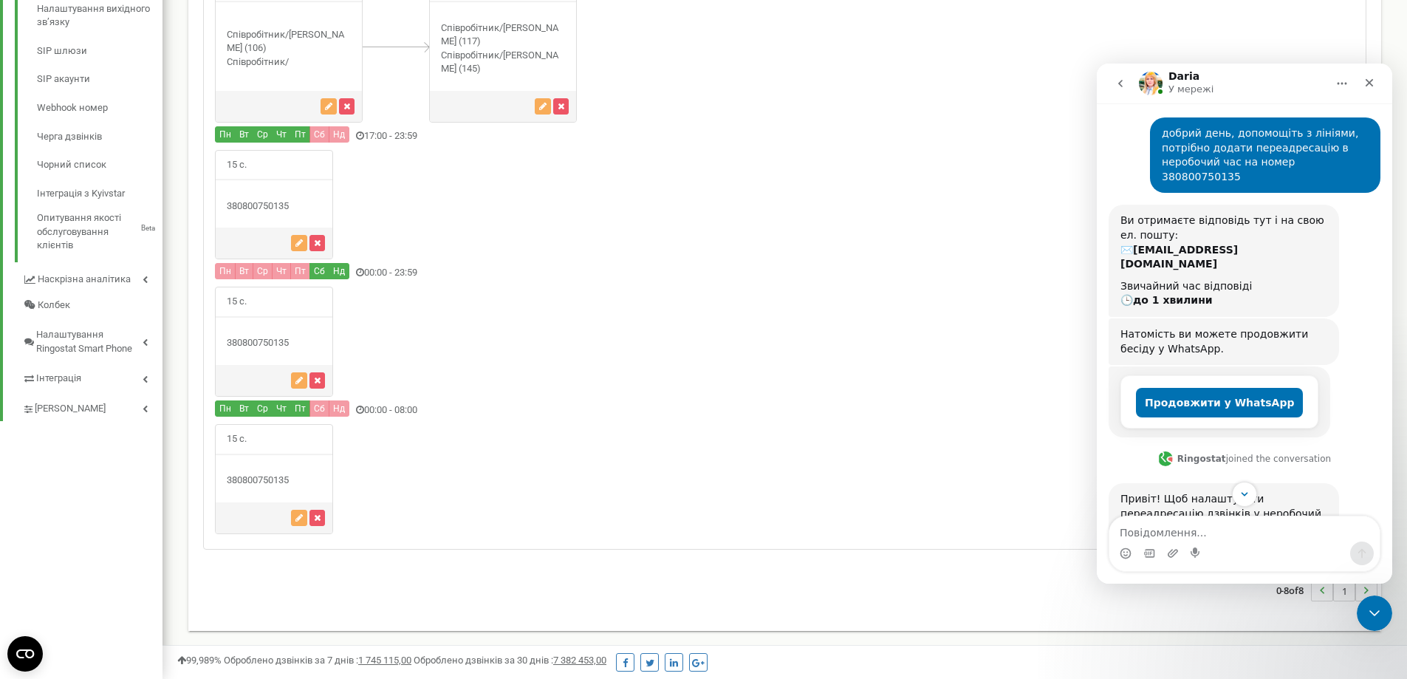
click at [1254, 525] on textarea "Повідомлення..." at bounding box center [1244, 528] width 270 height 25
type textarea "так, дякую, ніби всі слоти часу закриті"
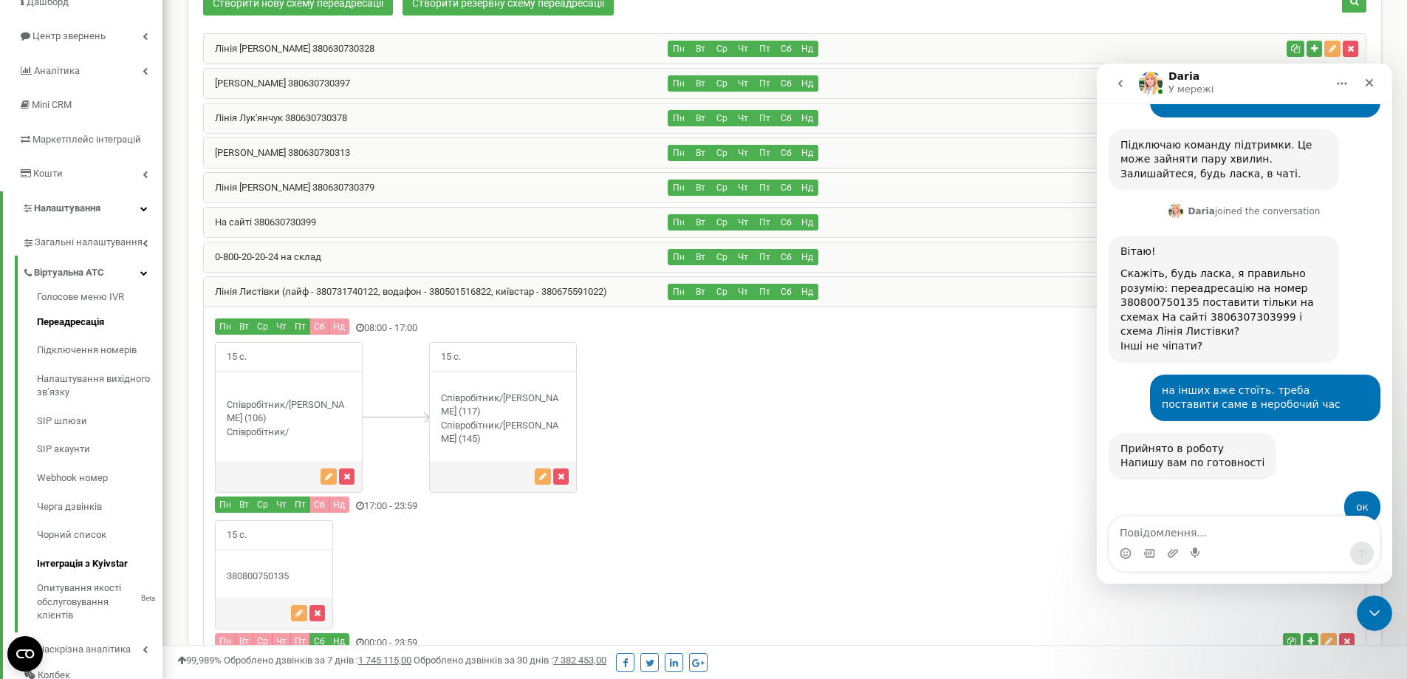
scroll to position [66, 0]
